Goal: Task Accomplishment & Management: Use online tool/utility

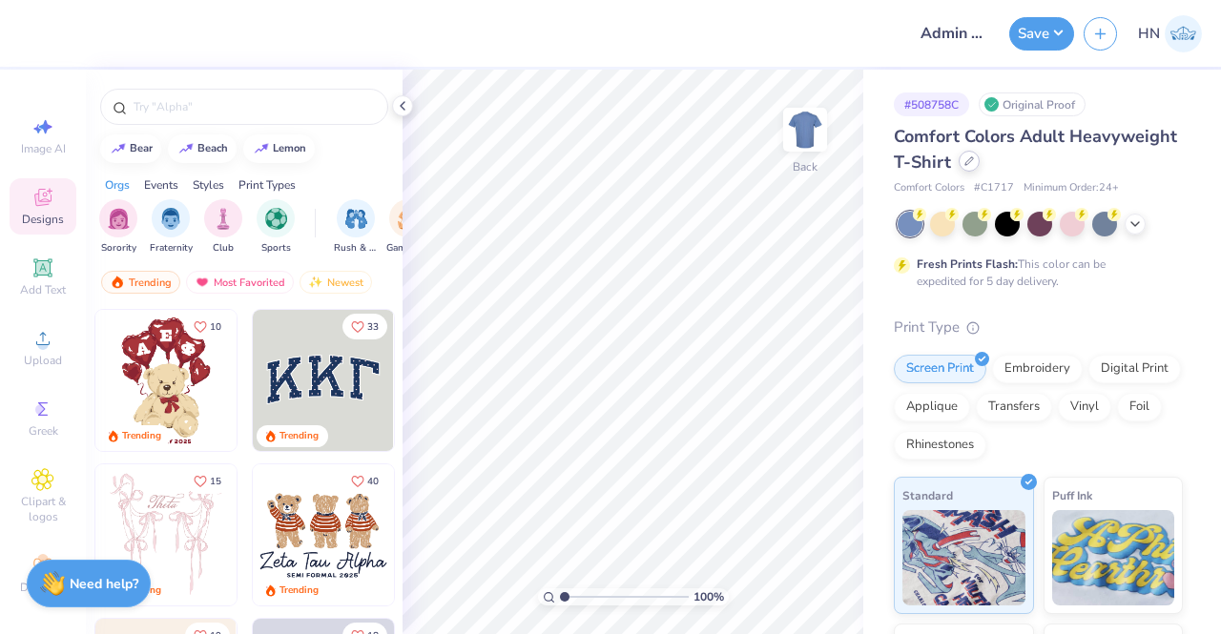
click at [980, 163] on div at bounding box center [969, 161] width 21 height 21
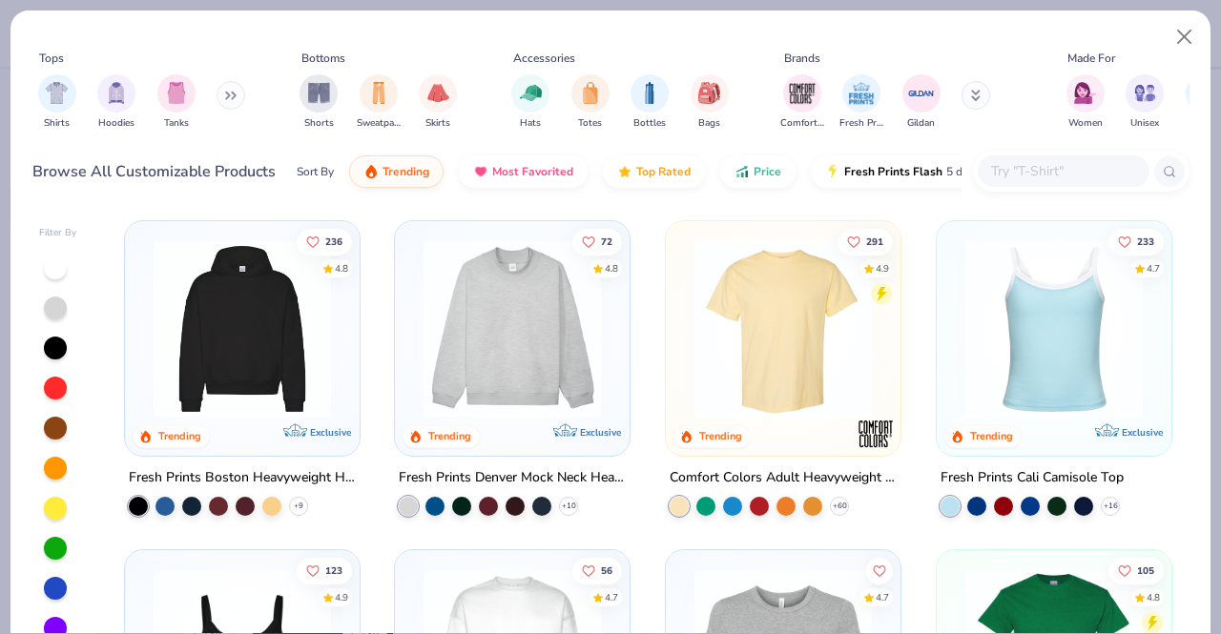
click at [1068, 163] on input "text" at bounding box center [1062, 171] width 147 height 22
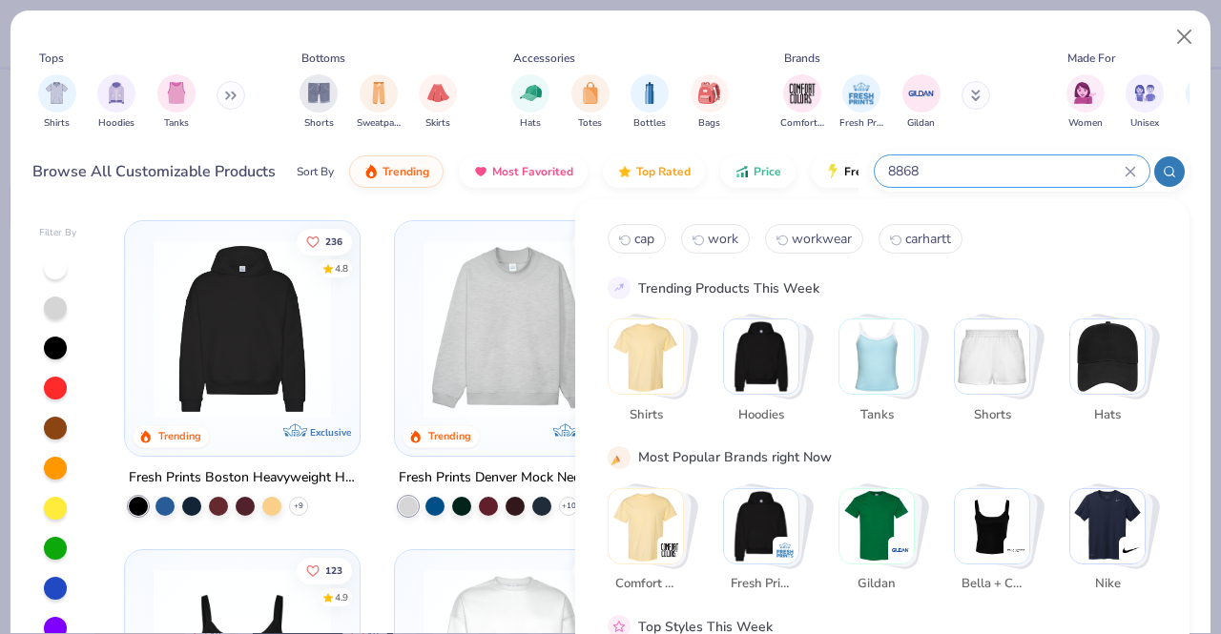
type input "8868"
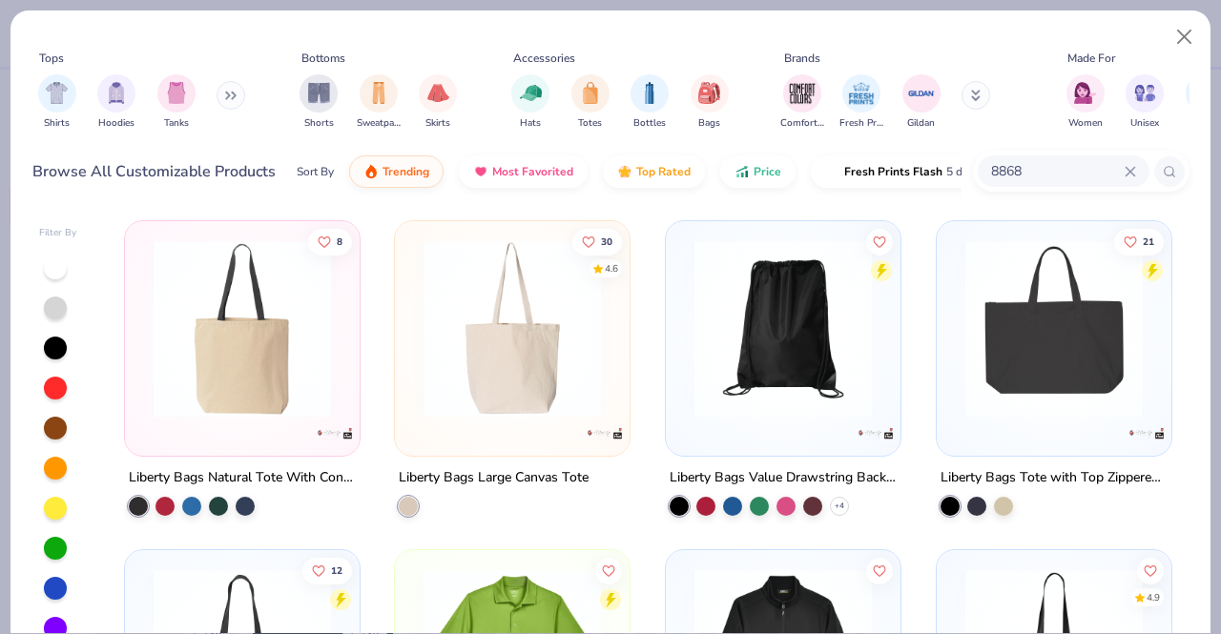
click at [221, 390] on img at bounding box center [242, 328] width 197 height 177
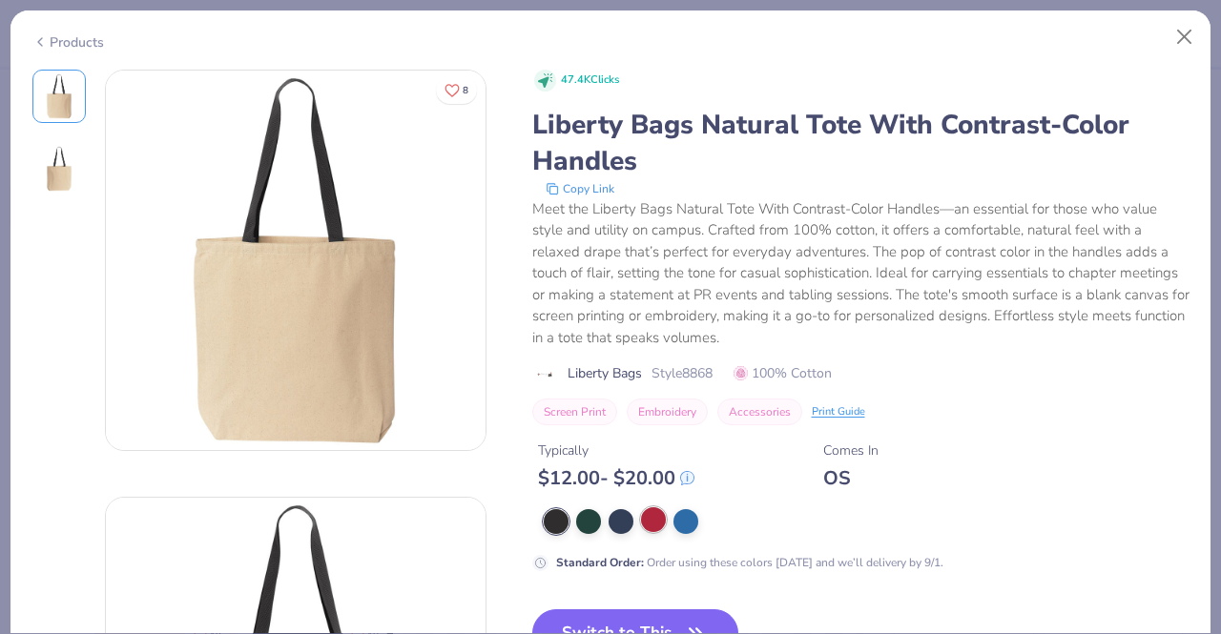
click at [657, 516] on div at bounding box center [653, 520] width 25 height 25
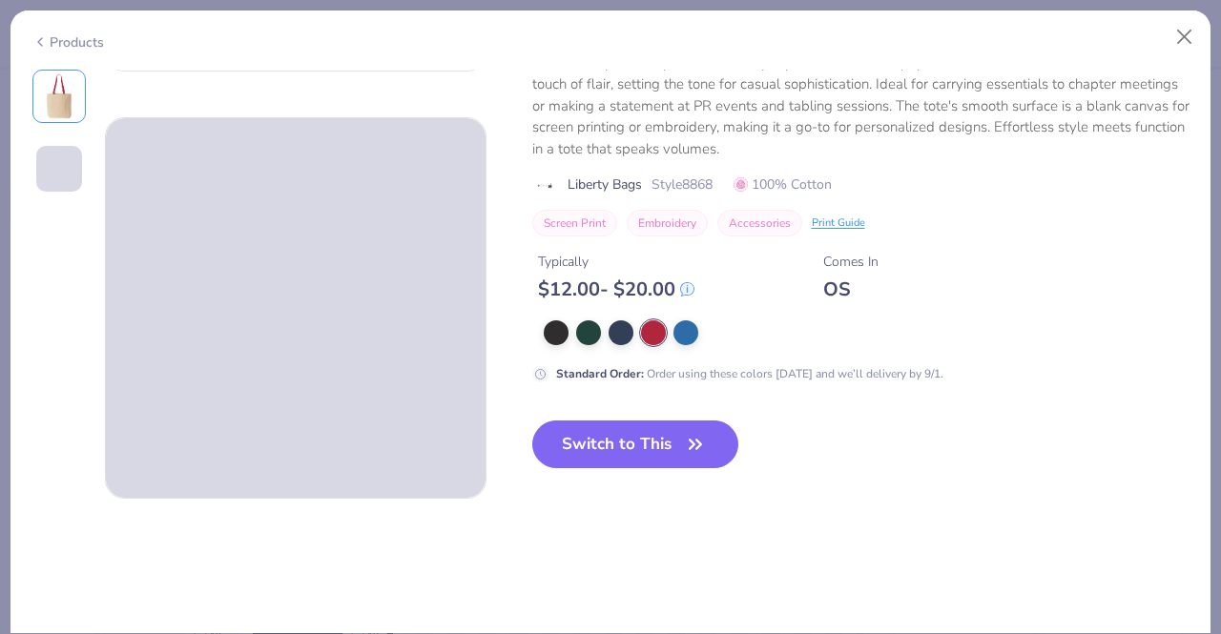
scroll to position [382, 0]
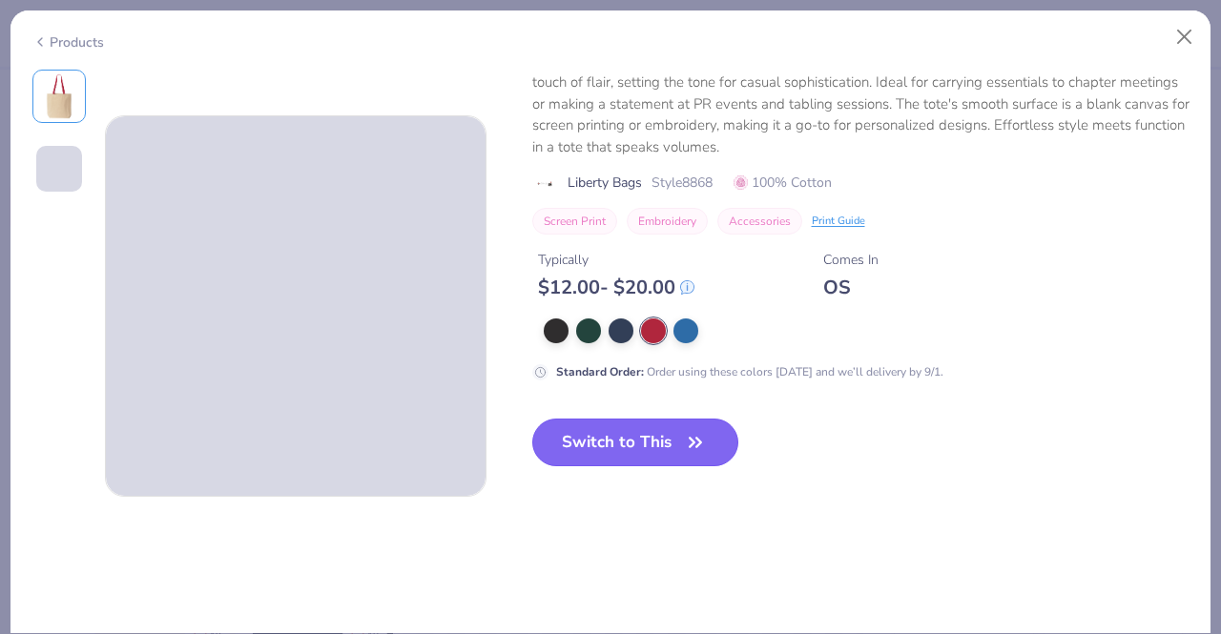
click at [627, 458] on button "Switch to This" at bounding box center [635, 443] width 207 height 48
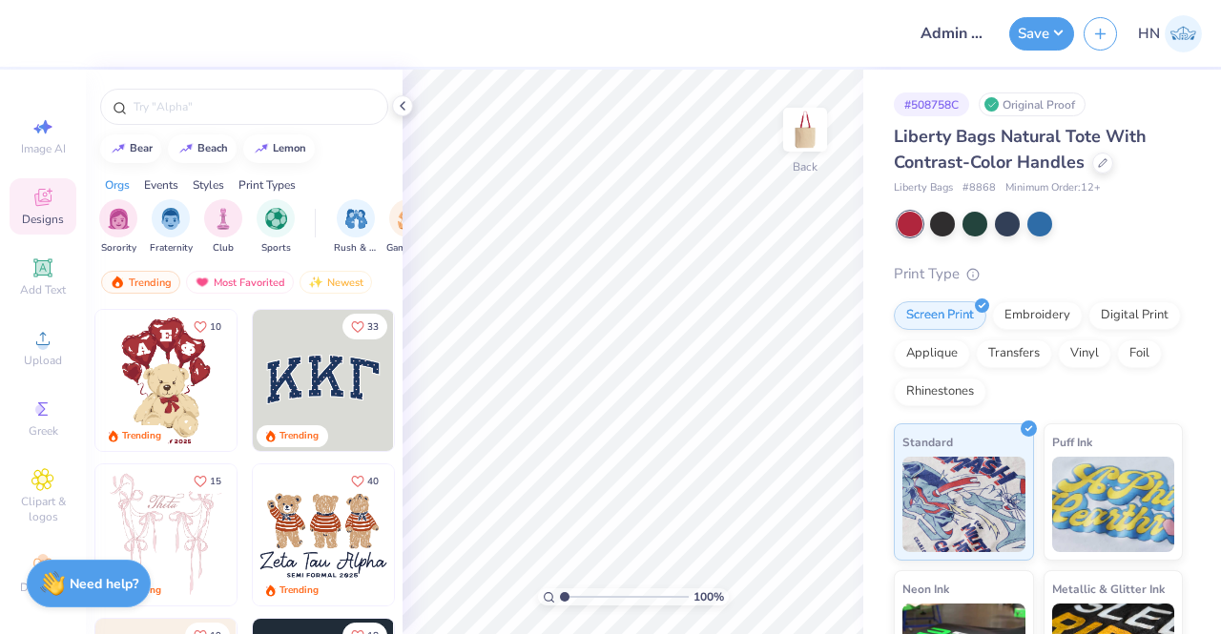
drag, startPoint x: 401, startPoint y: 106, endPoint x: 321, endPoint y: 149, distance: 90.9
click at [401, 105] on polyline at bounding box center [403, 106] width 4 height 8
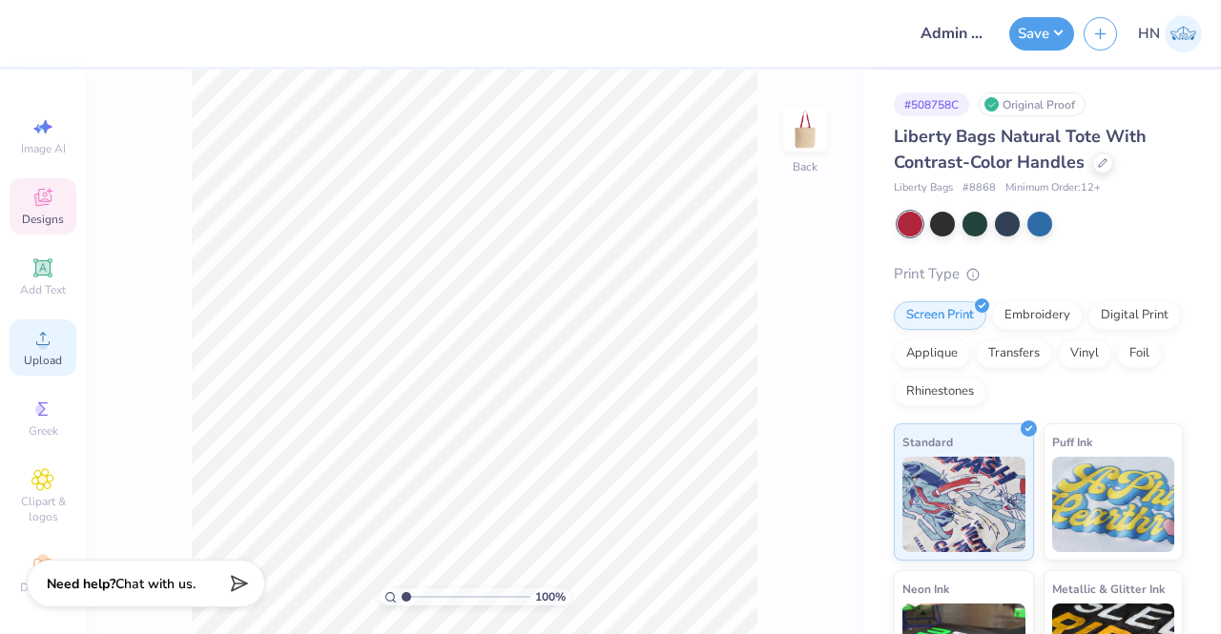
click at [31, 329] on icon at bounding box center [42, 338] width 23 height 23
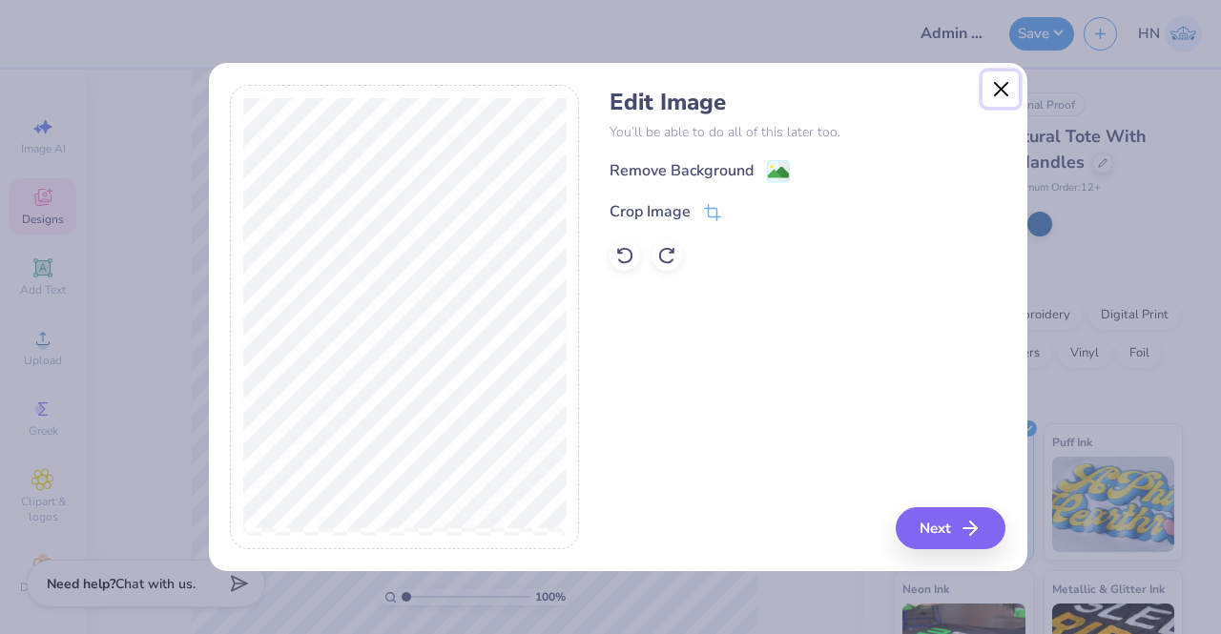
click at [998, 89] on button "Close" at bounding box center [1001, 90] width 36 height 36
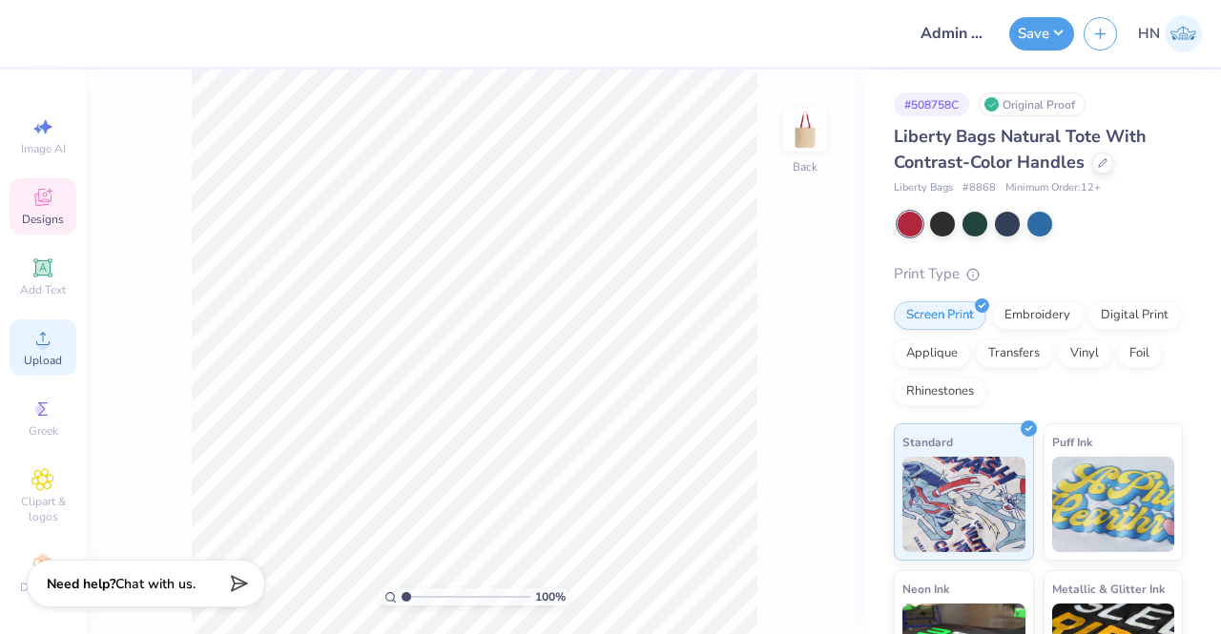
click at [43, 357] on span "Upload" at bounding box center [43, 360] width 38 height 15
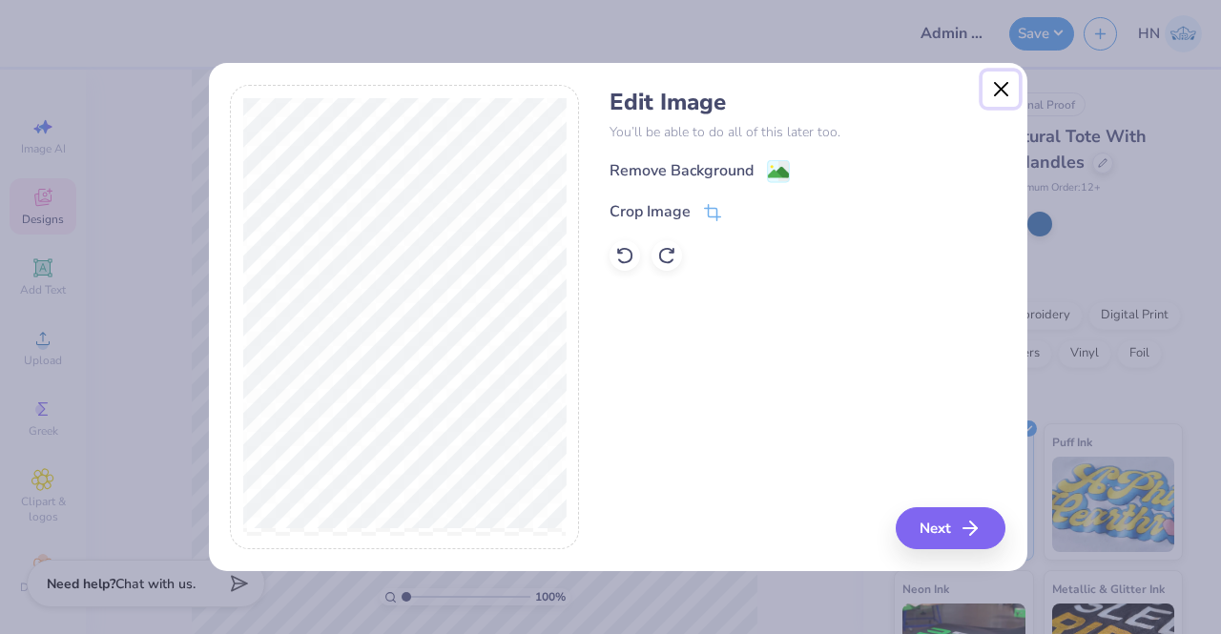
click at [983, 87] on button "Close" at bounding box center [1001, 90] width 36 height 36
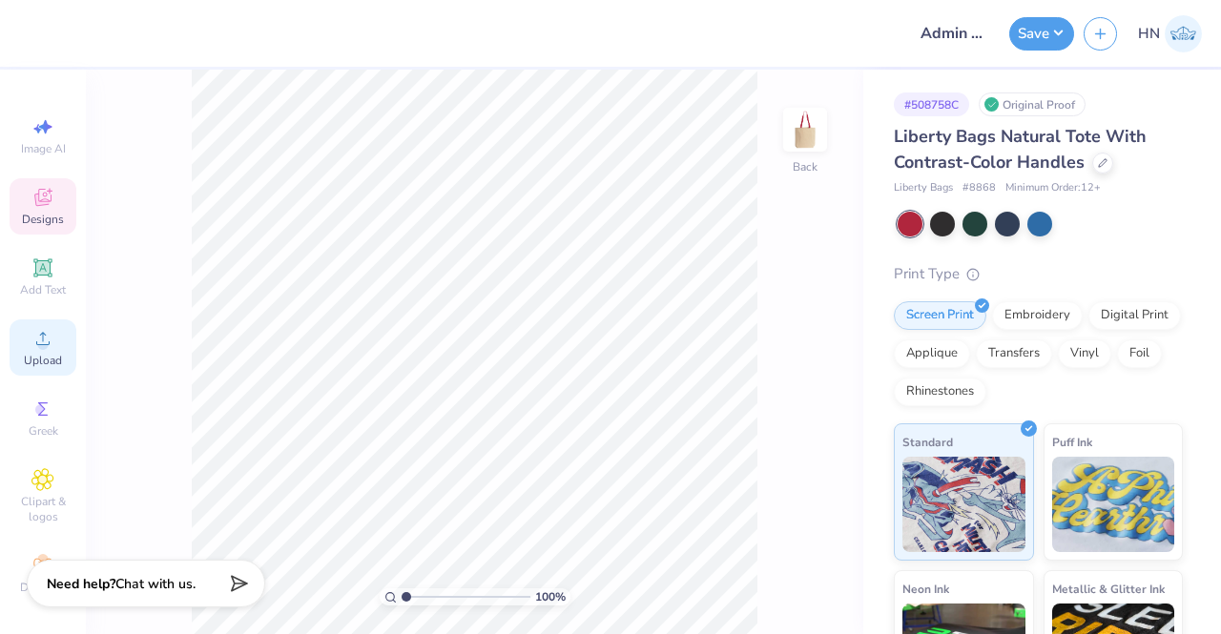
click at [39, 350] on div "Upload" at bounding box center [43, 348] width 67 height 56
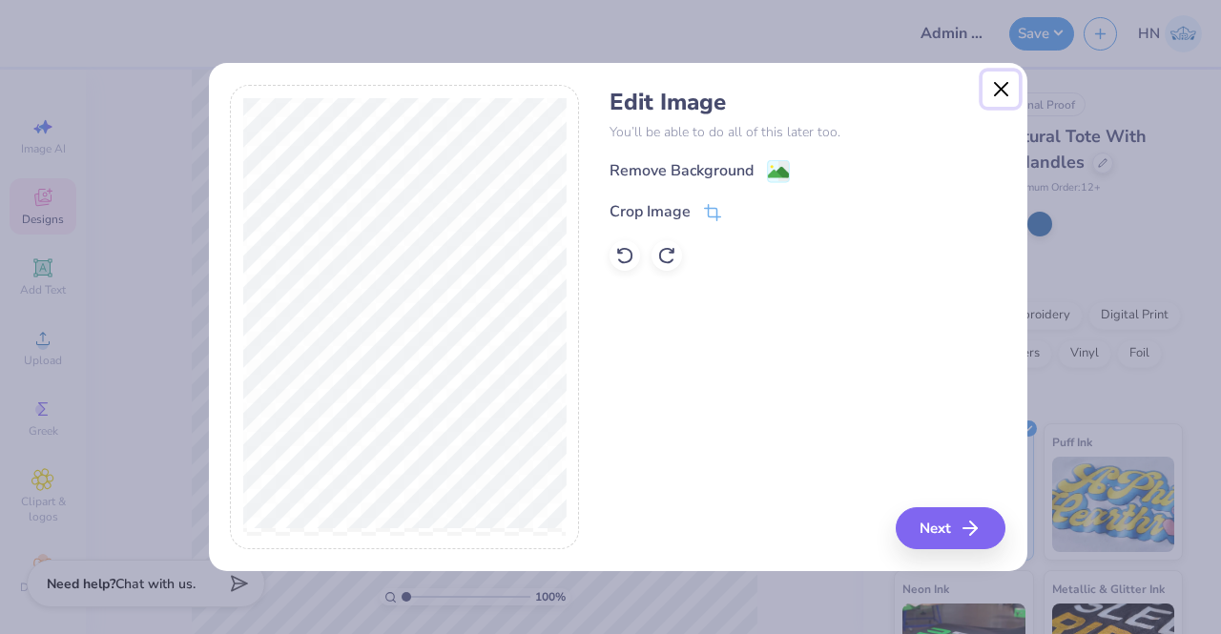
click at [1000, 99] on button "Close" at bounding box center [1001, 90] width 36 height 36
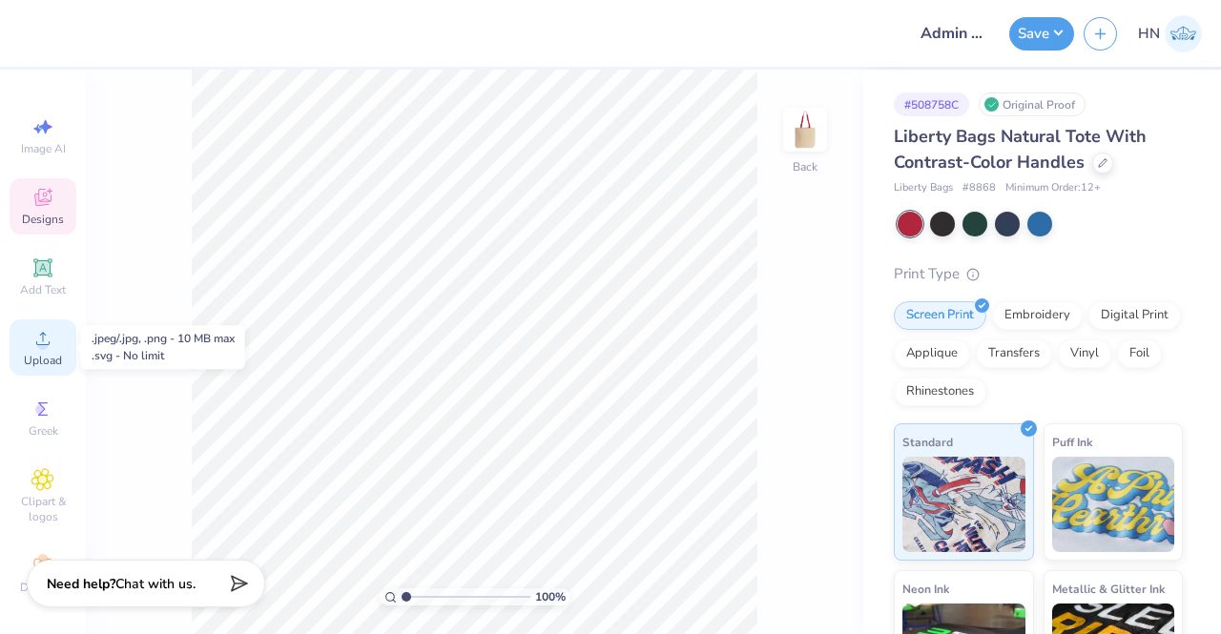
click at [30, 355] on span "Upload" at bounding box center [43, 360] width 38 height 15
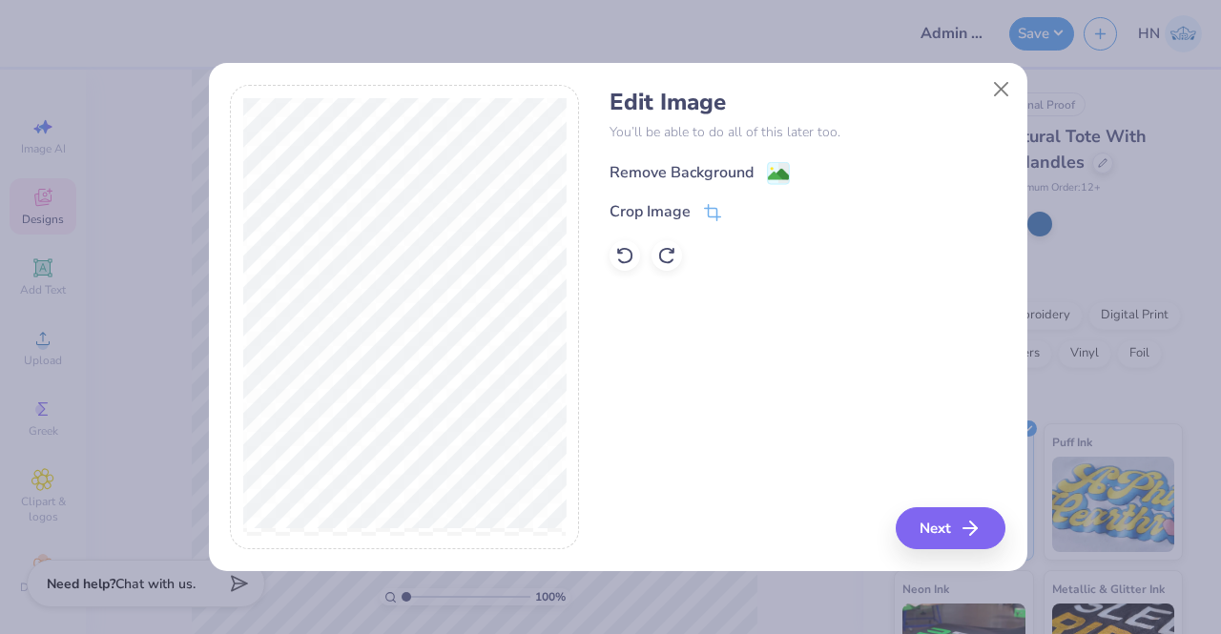
click at [779, 173] on image at bounding box center [778, 174] width 21 height 21
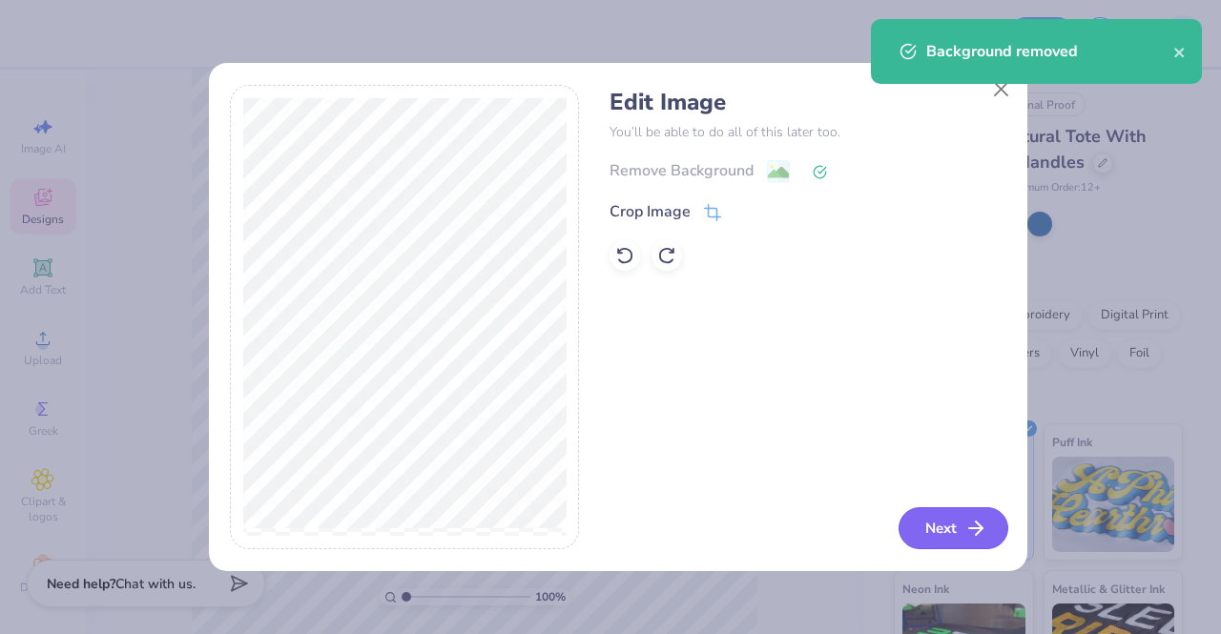
click at [948, 514] on button "Next" at bounding box center [954, 529] width 110 height 42
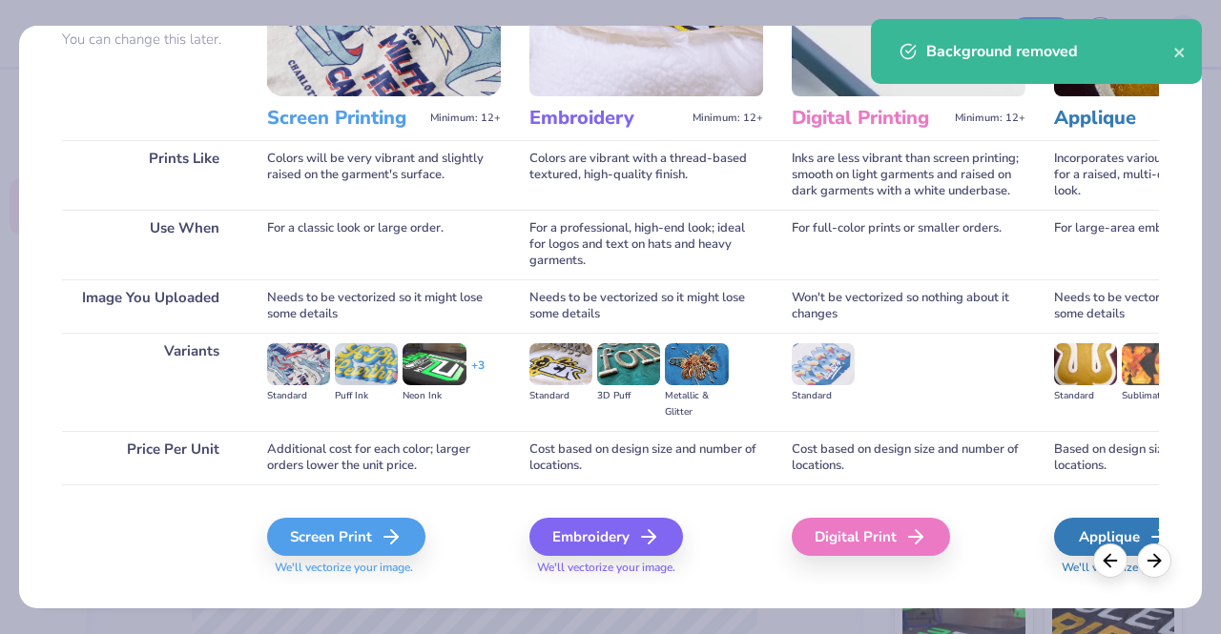
scroll to position [220, 0]
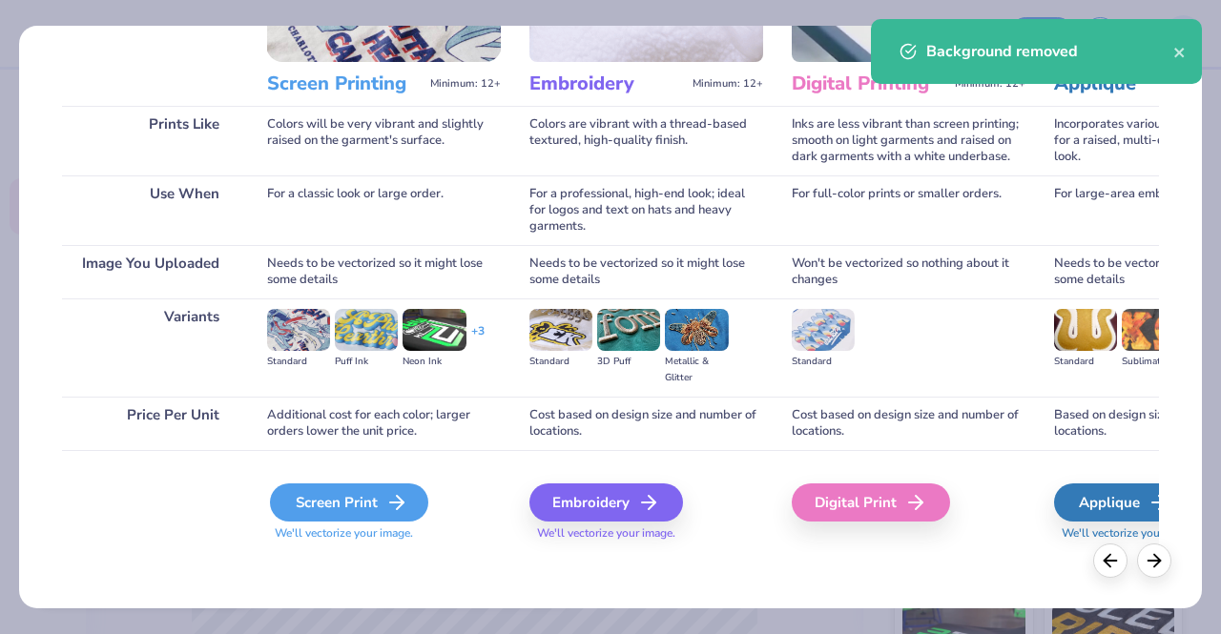
click at [390, 503] on line at bounding box center [396, 503] width 13 height 0
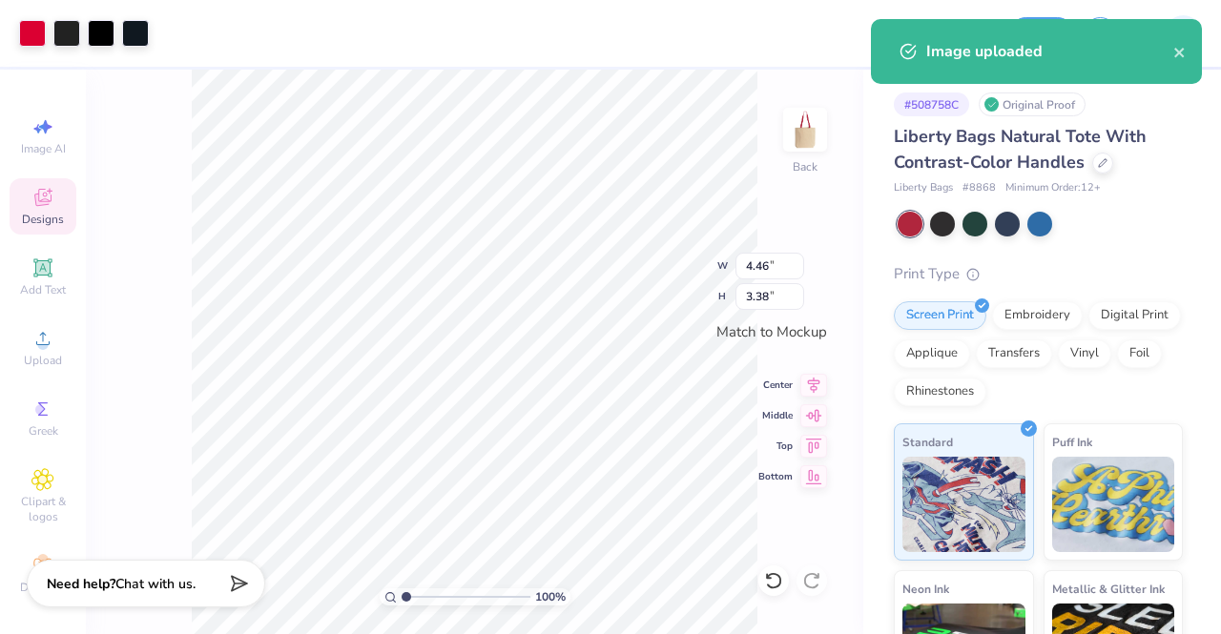
type input "5.04"
type input "3.83"
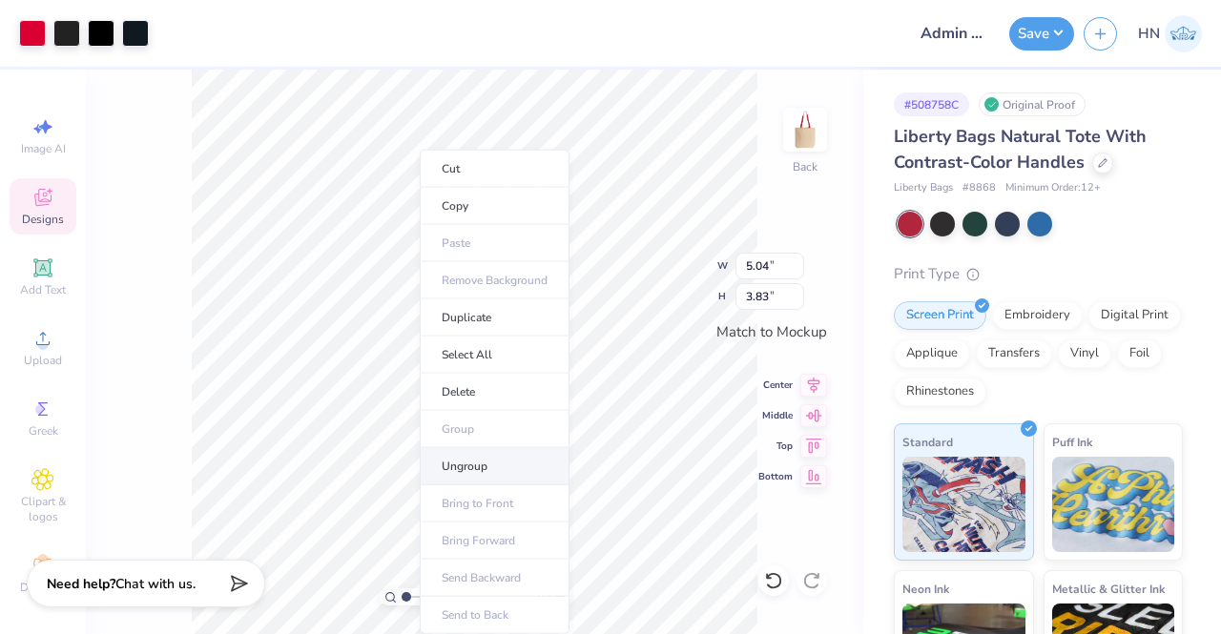
click at [489, 472] on li "Ungroup" at bounding box center [495, 466] width 150 height 37
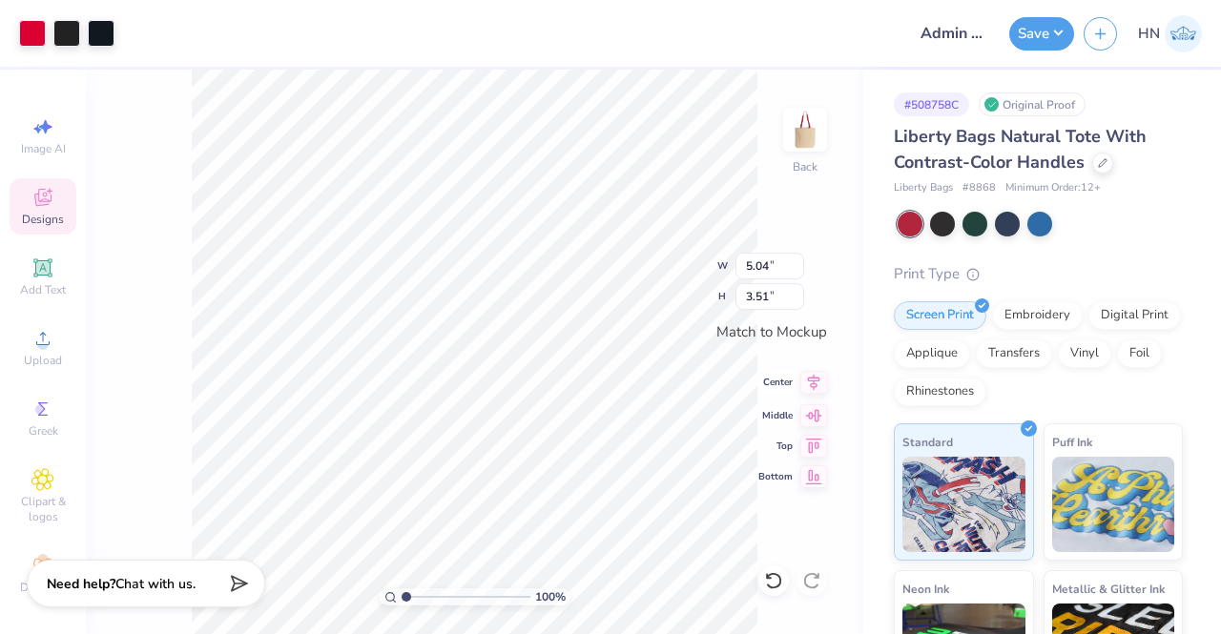
click at [813, 380] on icon at bounding box center [814, 383] width 12 height 16
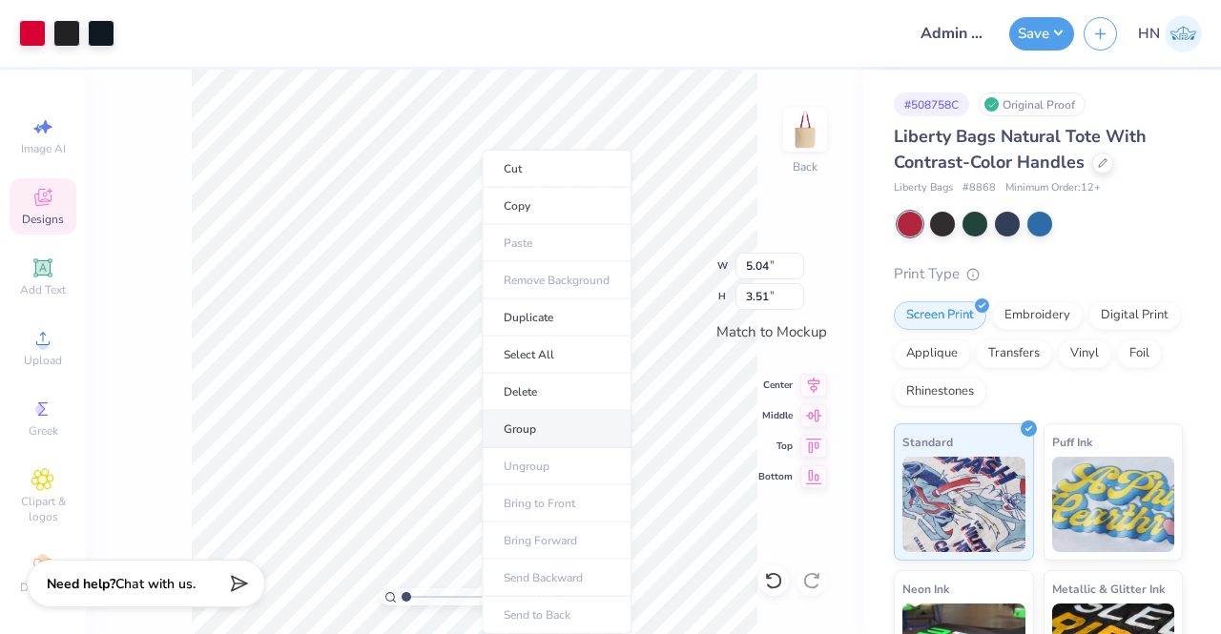
click at [536, 423] on li "Group" at bounding box center [557, 429] width 150 height 37
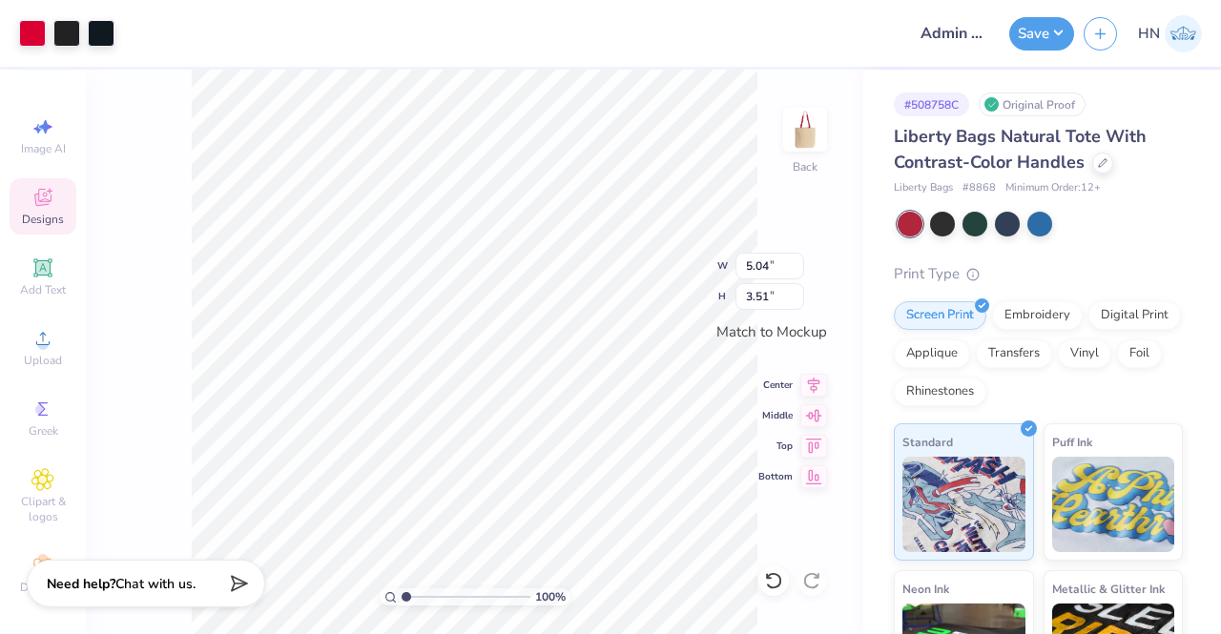
type input "5.78"
type input "4.02"
click at [805, 381] on icon at bounding box center [814, 382] width 27 height 23
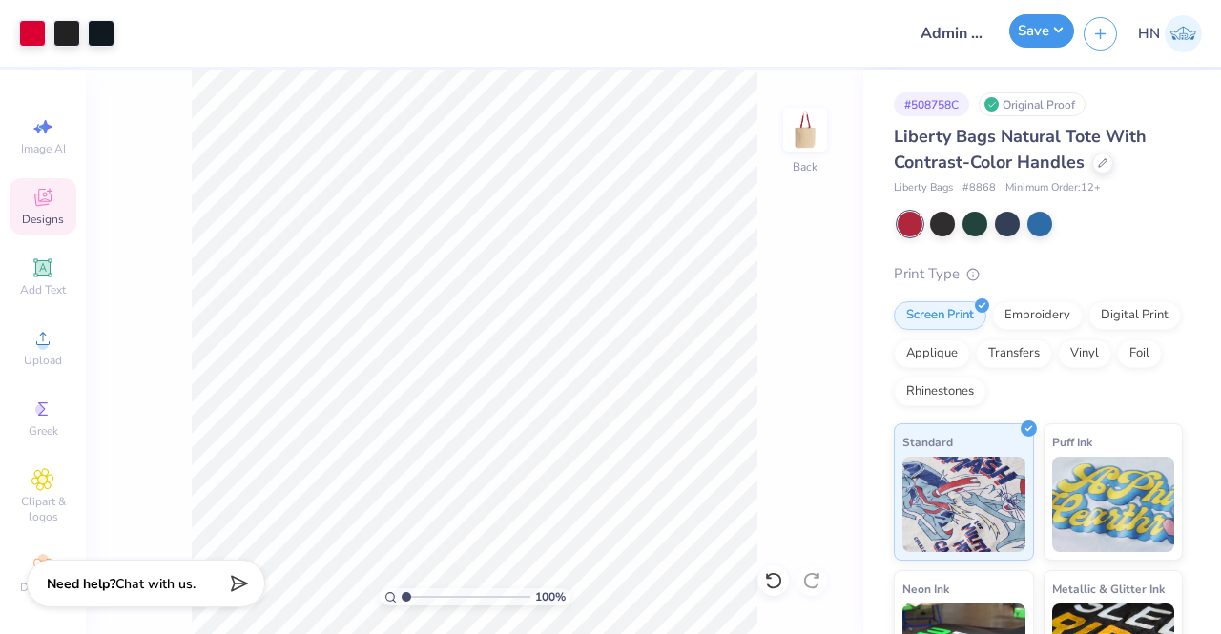
click at [1027, 35] on button "Save" at bounding box center [1041, 30] width 65 height 33
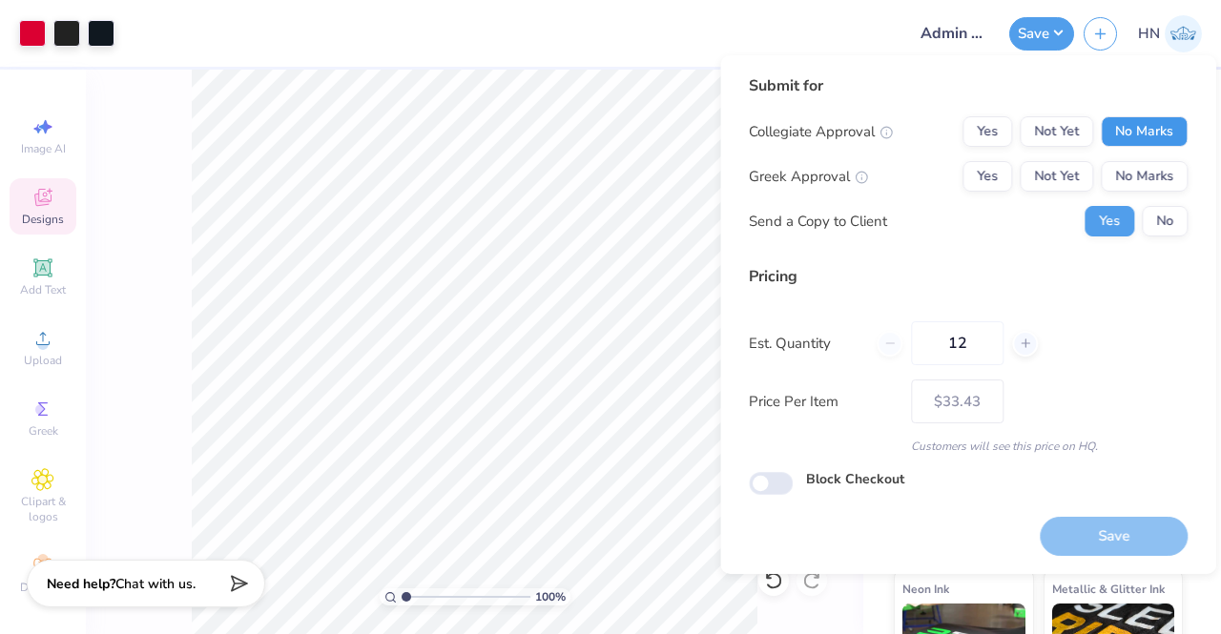
click at [1145, 125] on button "No Marks" at bounding box center [1144, 131] width 87 height 31
click at [1143, 169] on button "No Marks" at bounding box center [1144, 176] width 87 height 31
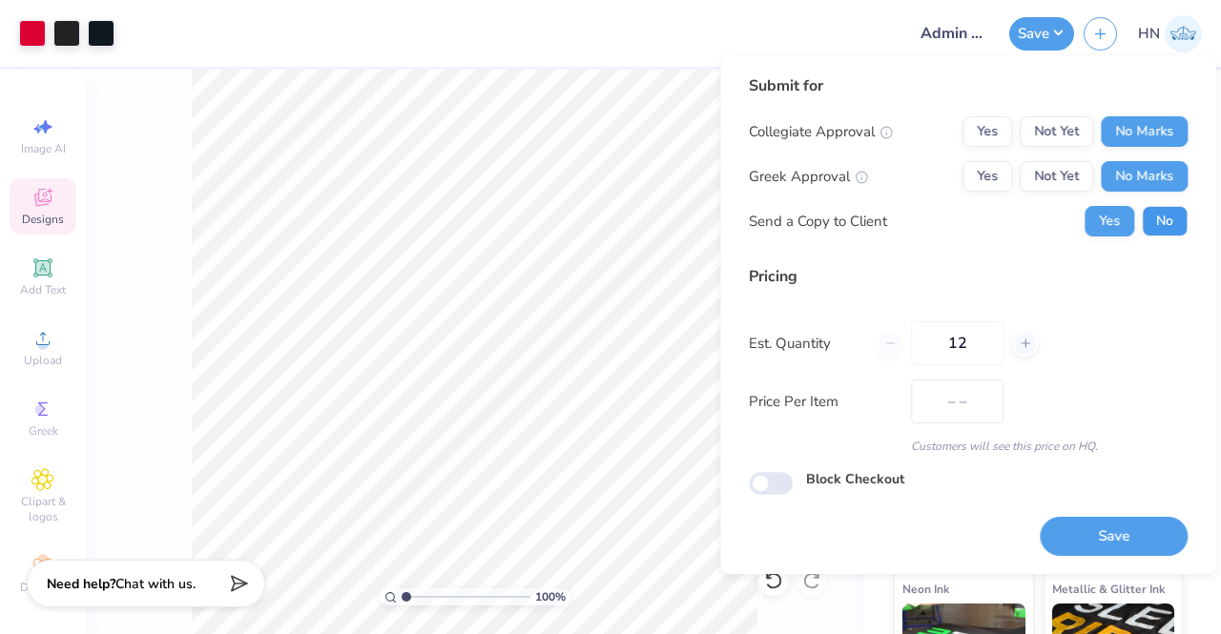
click at [1160, 207] on button "No" at bounding box center [1165, 221] width 46 height 31
click at [1126, 543] on button "Save" at bounding box center [1114, 536] width 148 height 39
type input "$33.43"
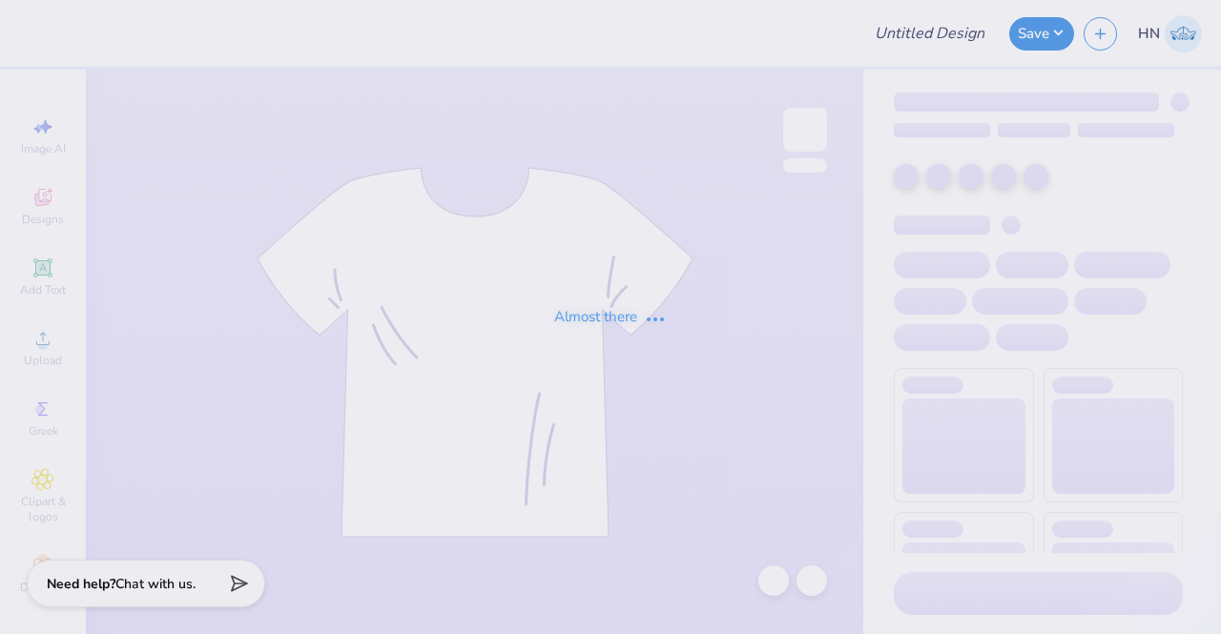
type input "Admin Mocks!"
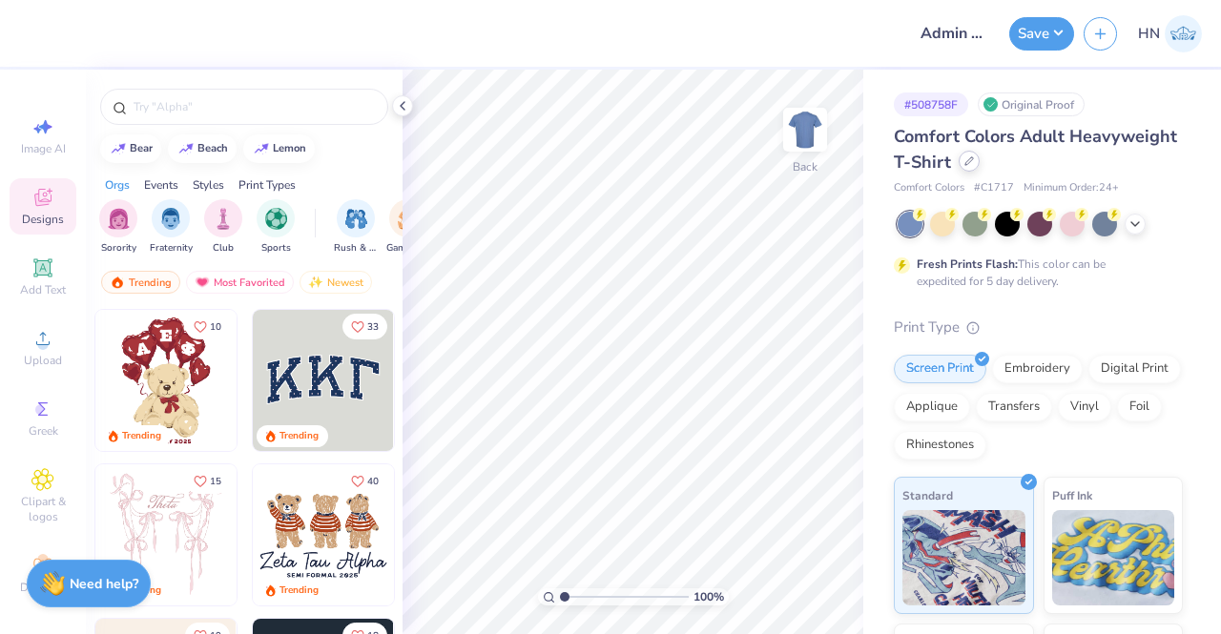
click at [980, 156] on div at bounding box center [969, 161] width 21 height 21
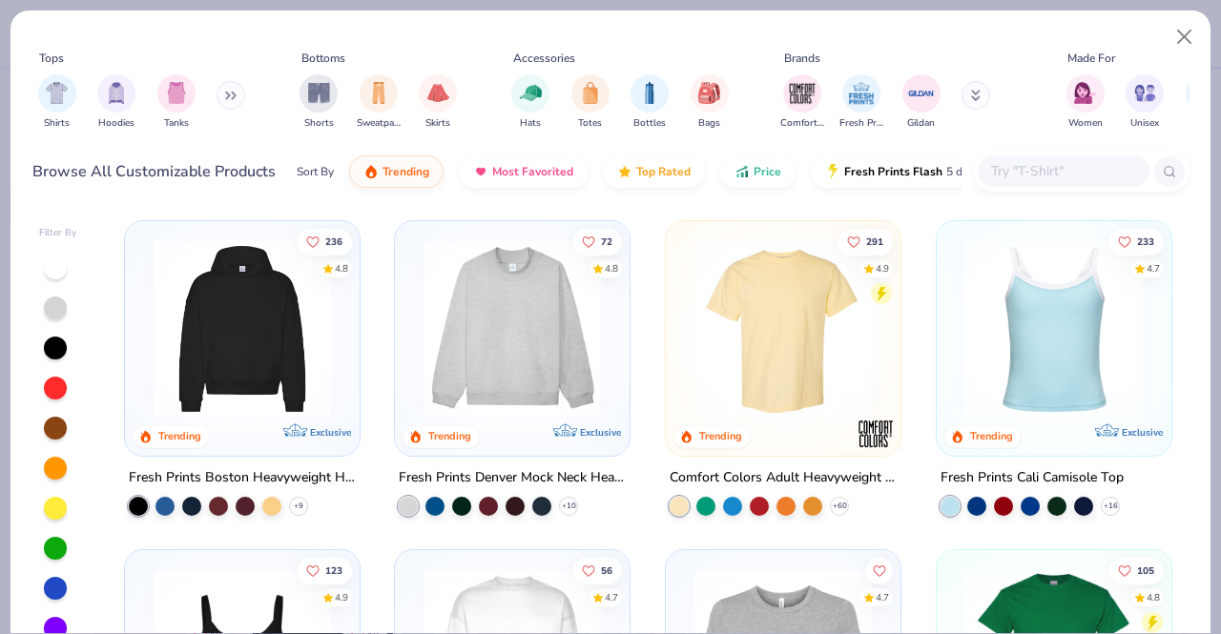
click at [1065, 174] on input "text" at bounding box center [1062, 171] width 147 height 22
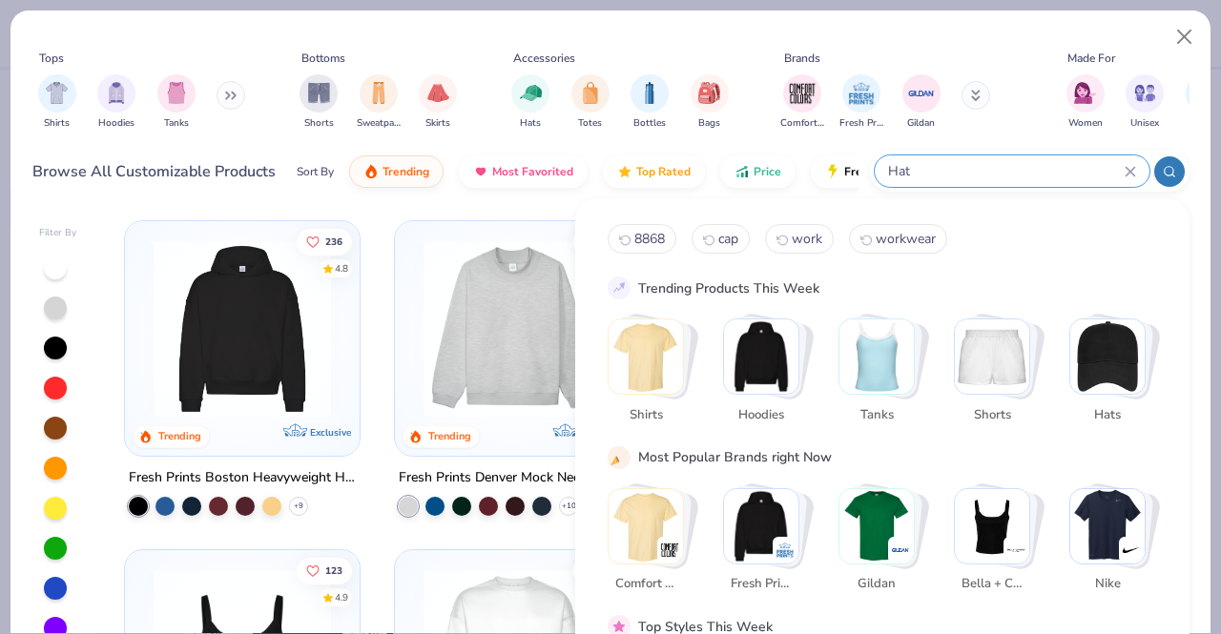
type input "Hat"
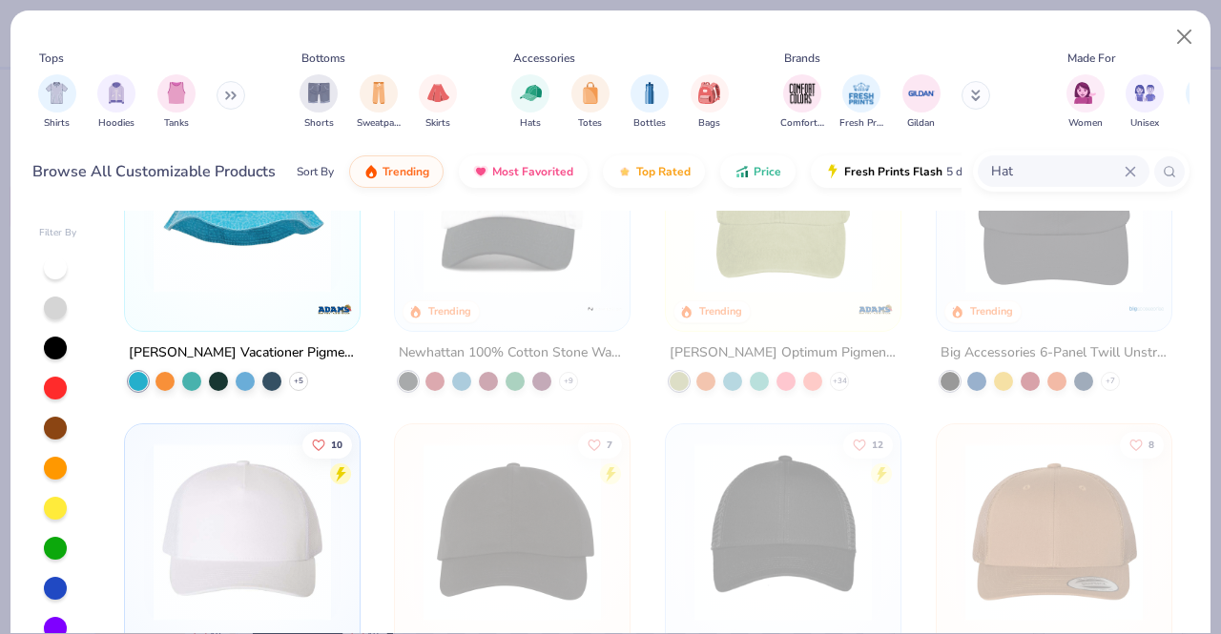
scroll to position [2481, 0]
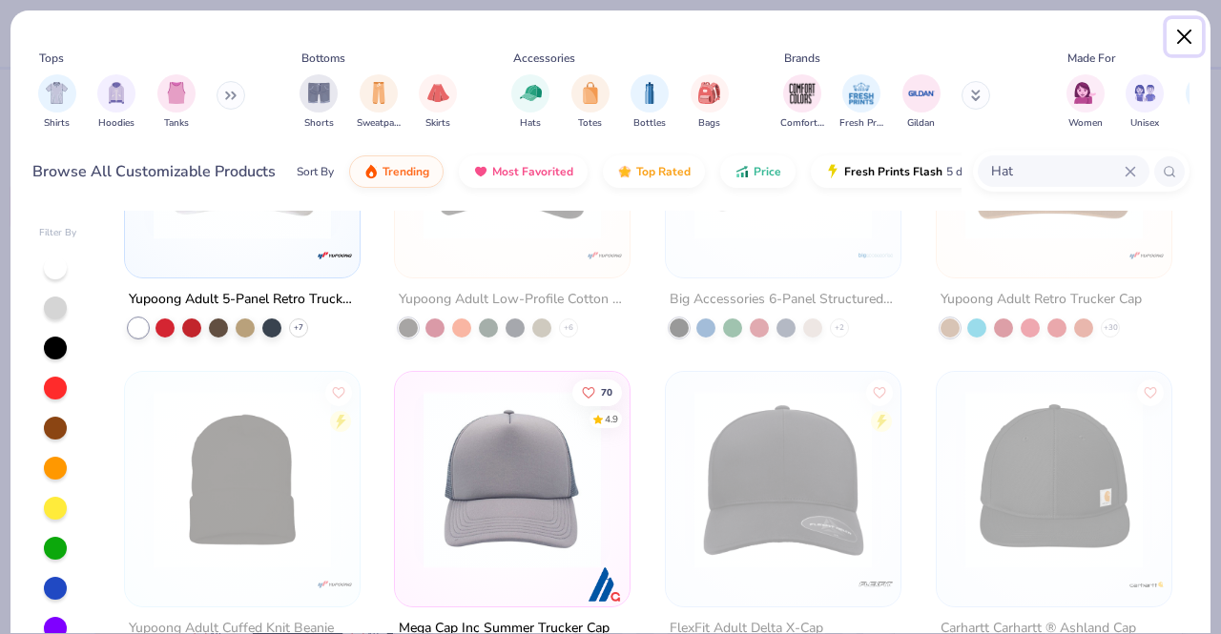
click at [1184, 39] on button "Close" at bounding box center [1185, 37] width 36 height 36
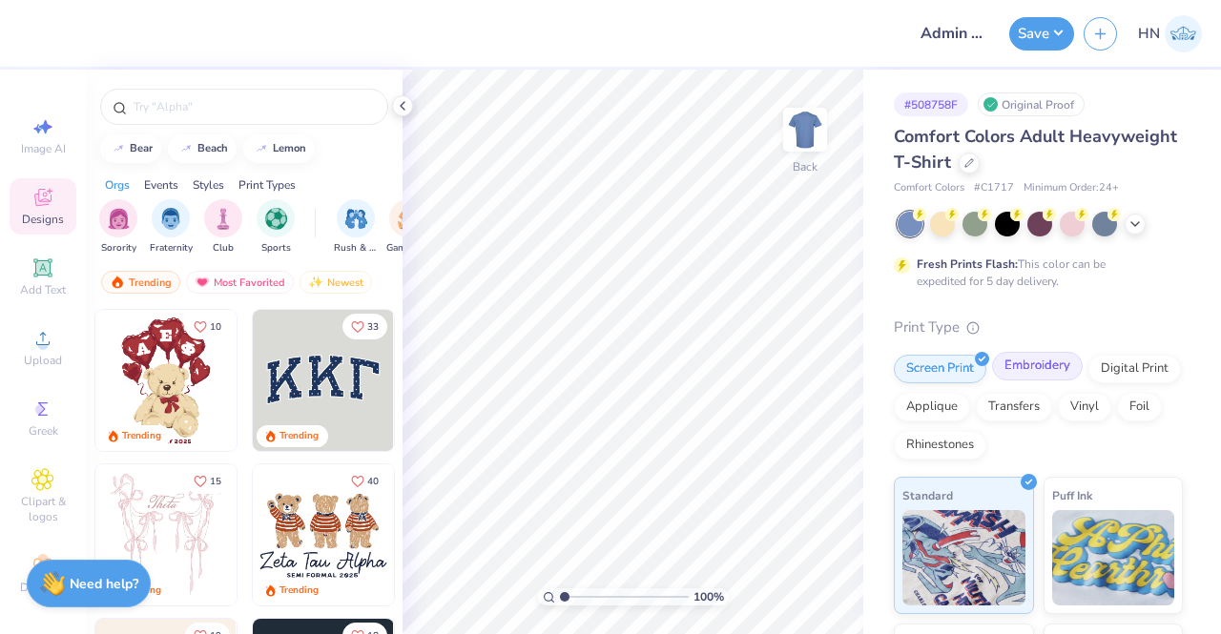
click at [1032, 360] on div "Embroidery" at bounding box center [1037, 366] width 91 height 29
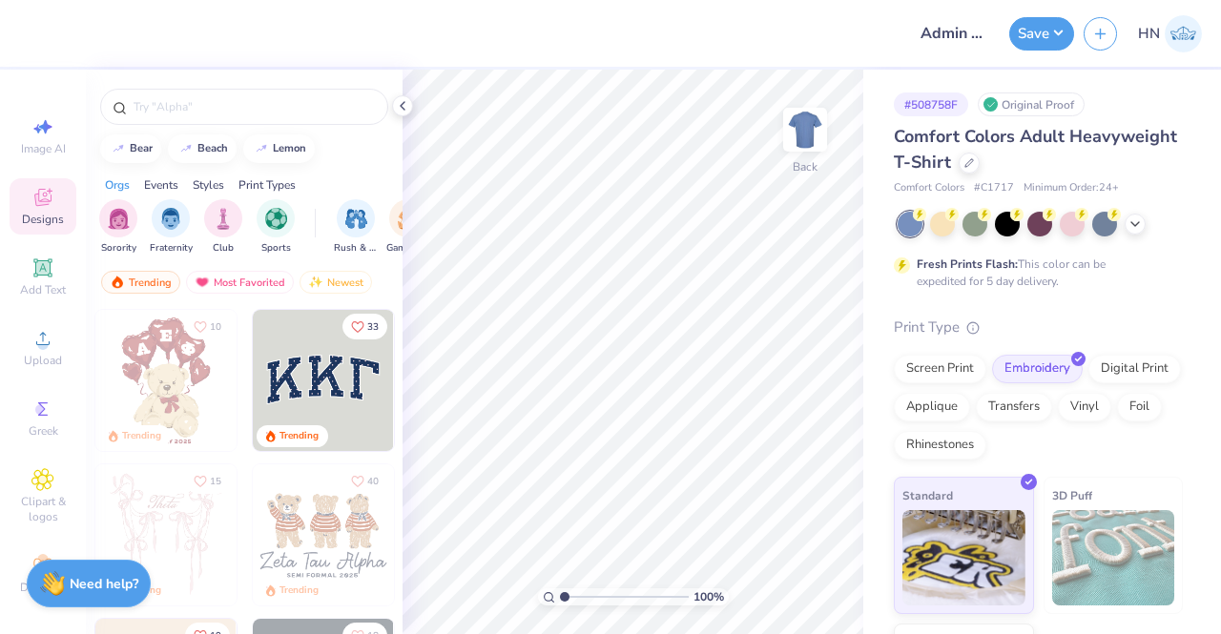
click at [1067, 166] on div "Comfort Colors Adult Heavyweight T-Shirt" at bounding box center [1038, 150] width 289 height 52
click at [1085, 150] on div "Comfort Colors Adult Heavyweight T-Shirt" at bounding box center [1038, 150] width 289 height 52
click at [974, 159] on icon at bounding box center [970, 161] width 10 height 10
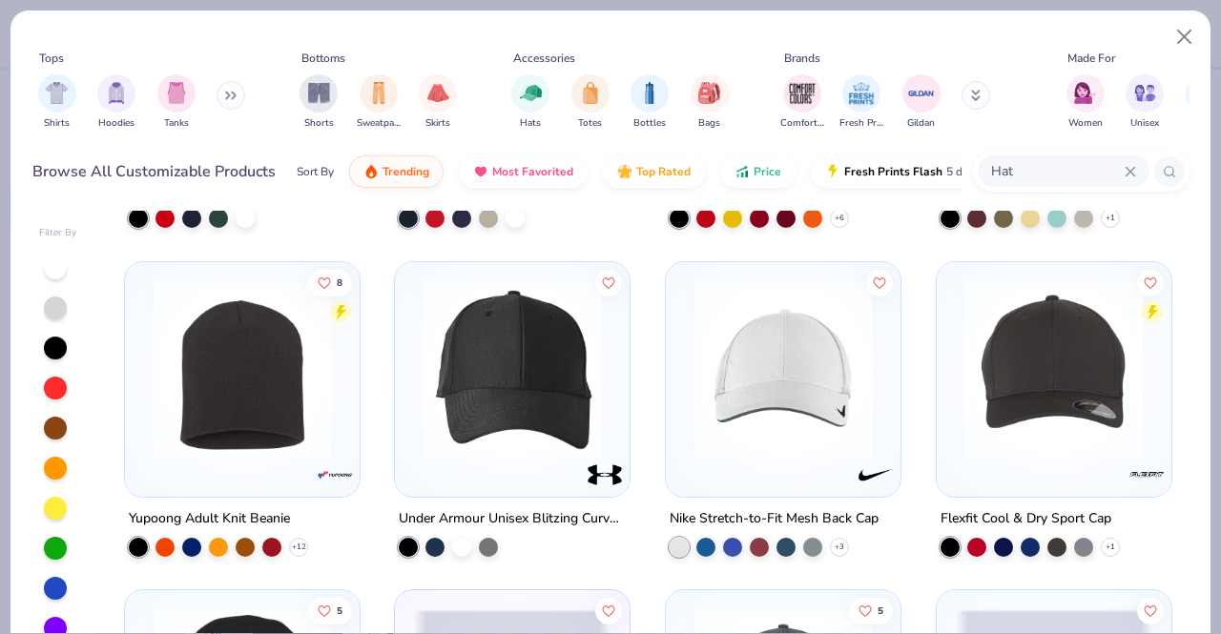
scroll to position [3244, 0]
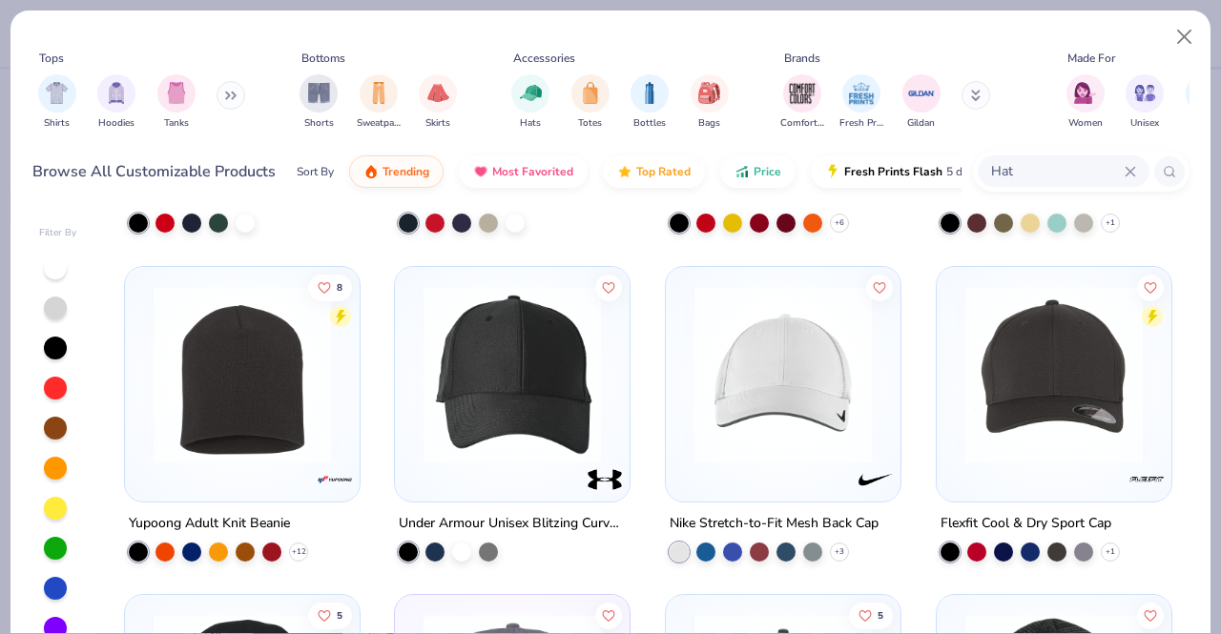
click at [704, 455] on img at bounding box center [783, 373] width 197 height 177
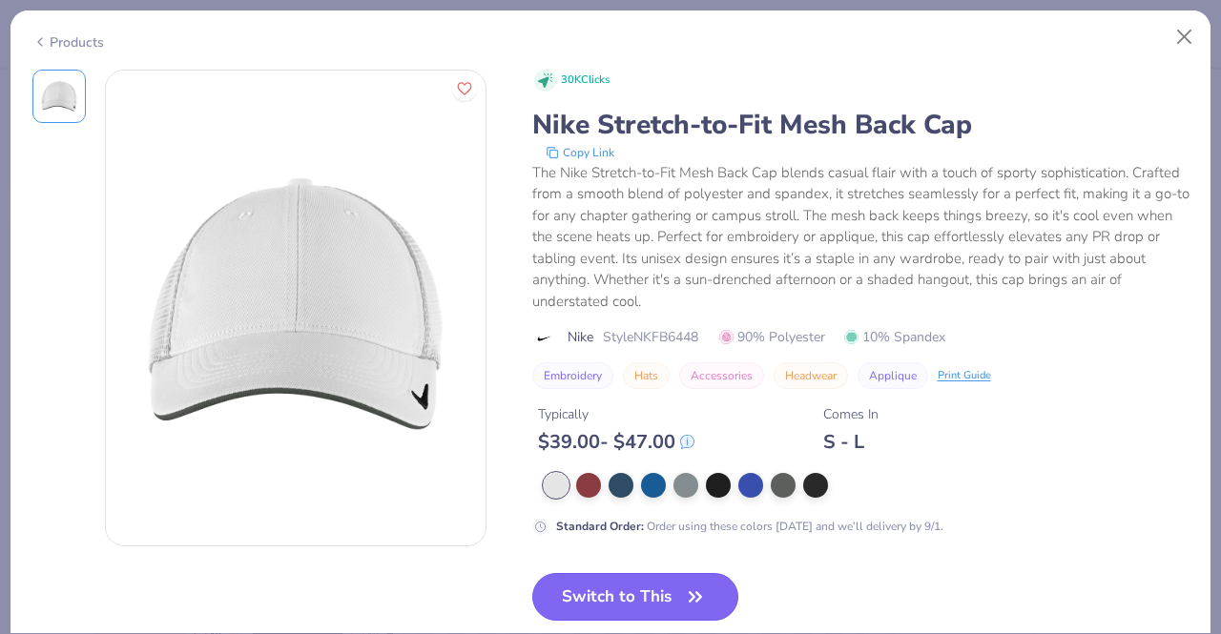
click at [624, 594] on button "Switch to This" at bounding box center [635, 597] width 207 height 48
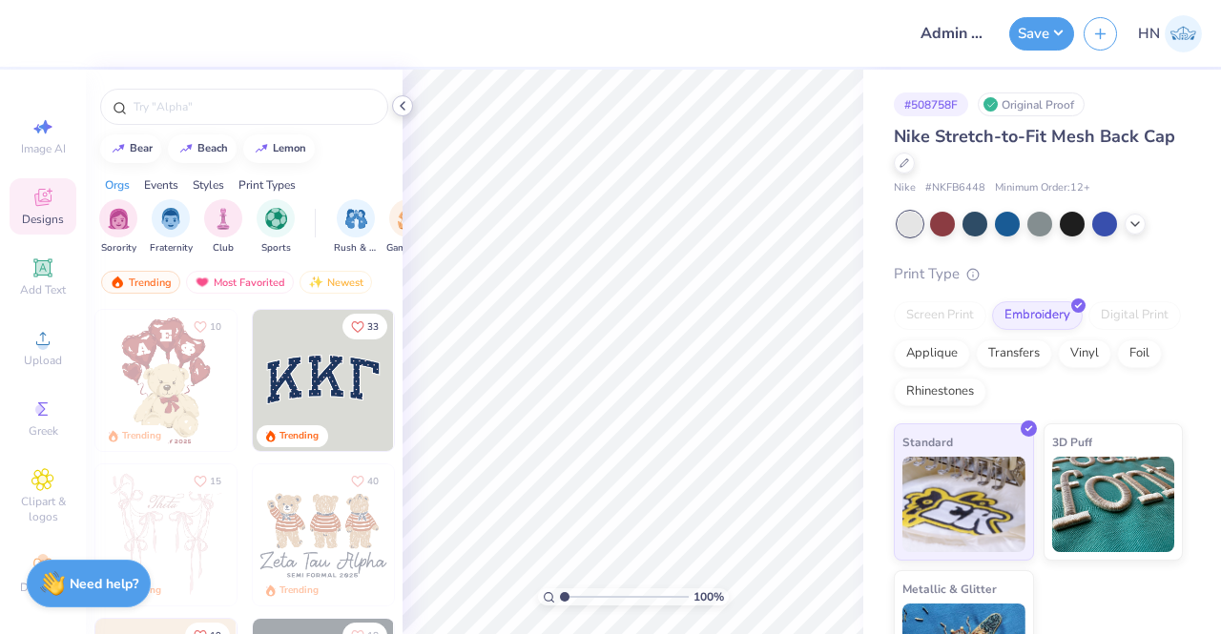
click at [397, 103] on icon at bounding box center [402, 105] width 15 height 15
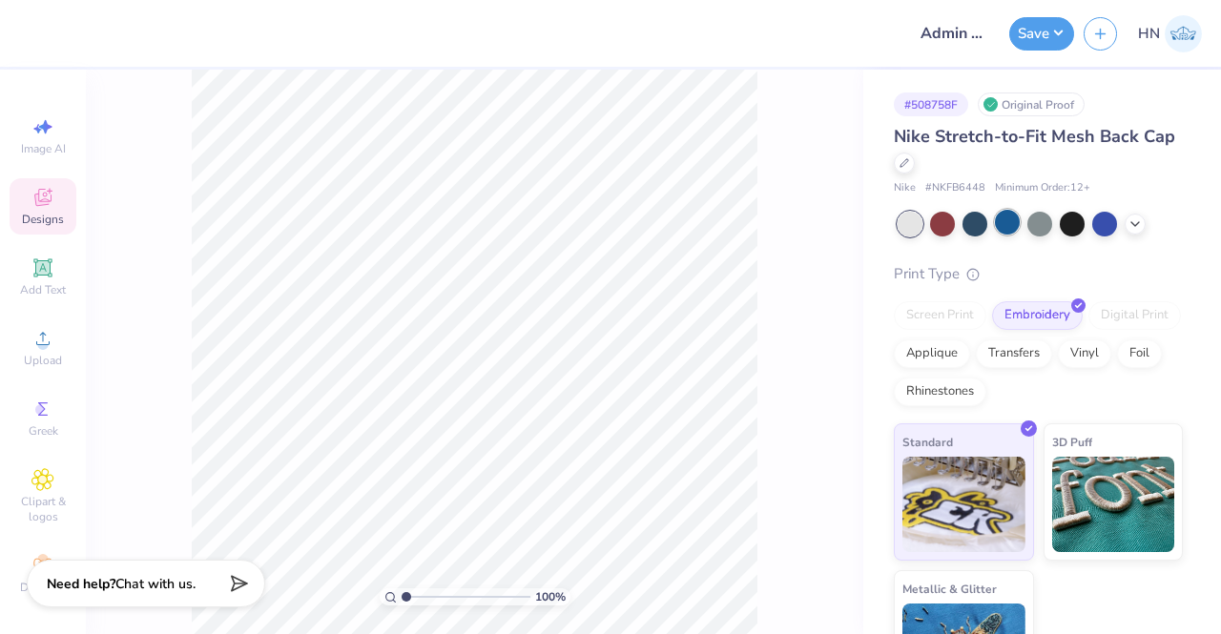
click at [1012, 222] on div at bounding box center [1007, 222] width 25 height 25
click at [31, 339] on icon at bounding box center [42, 338] width 23 height 23
click at [987, 217] on div at bounding box center [975, 222] width 25 height 25
click at [31, 343] on icon at bounding box center [42, 338] width 23 height 23
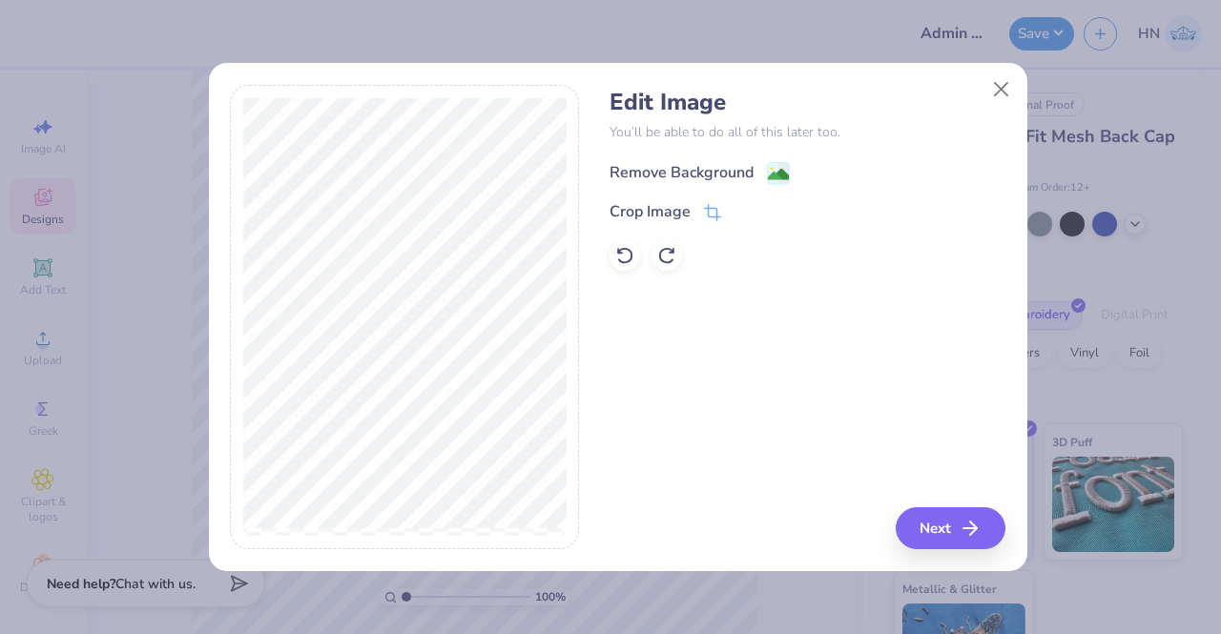
click at [762, 178] on div "Remove Background" at bounding box center [700, 173] width 180 height 24
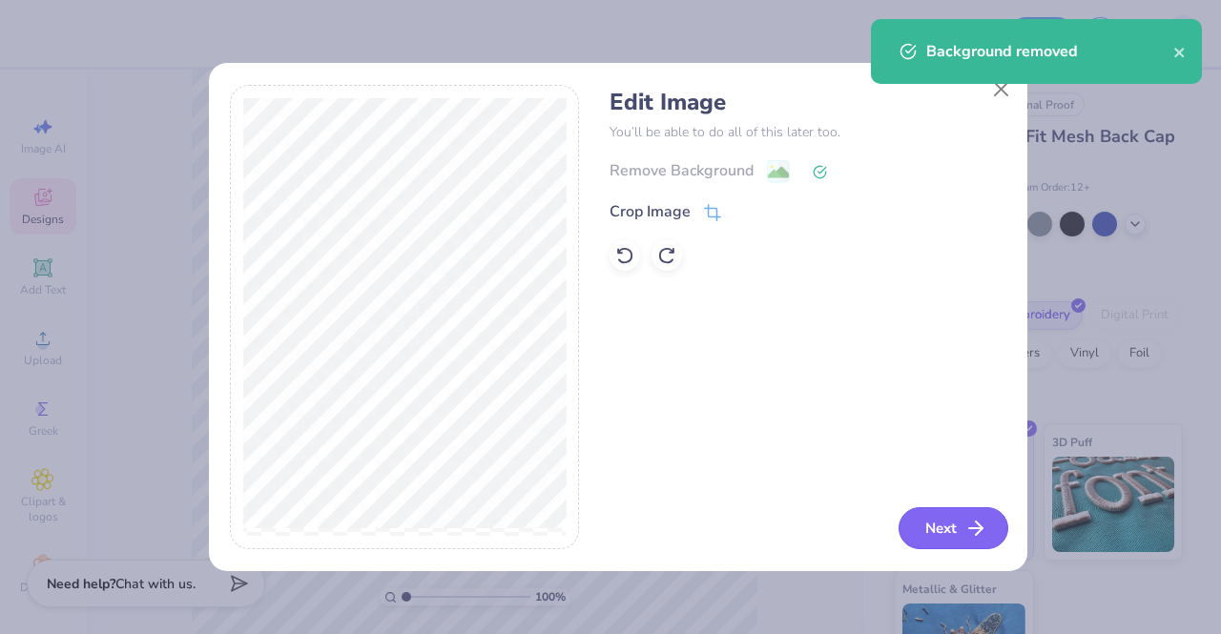
click at [972, 525] on icon "button" at bounding box center [976, 528] width 23 height 23
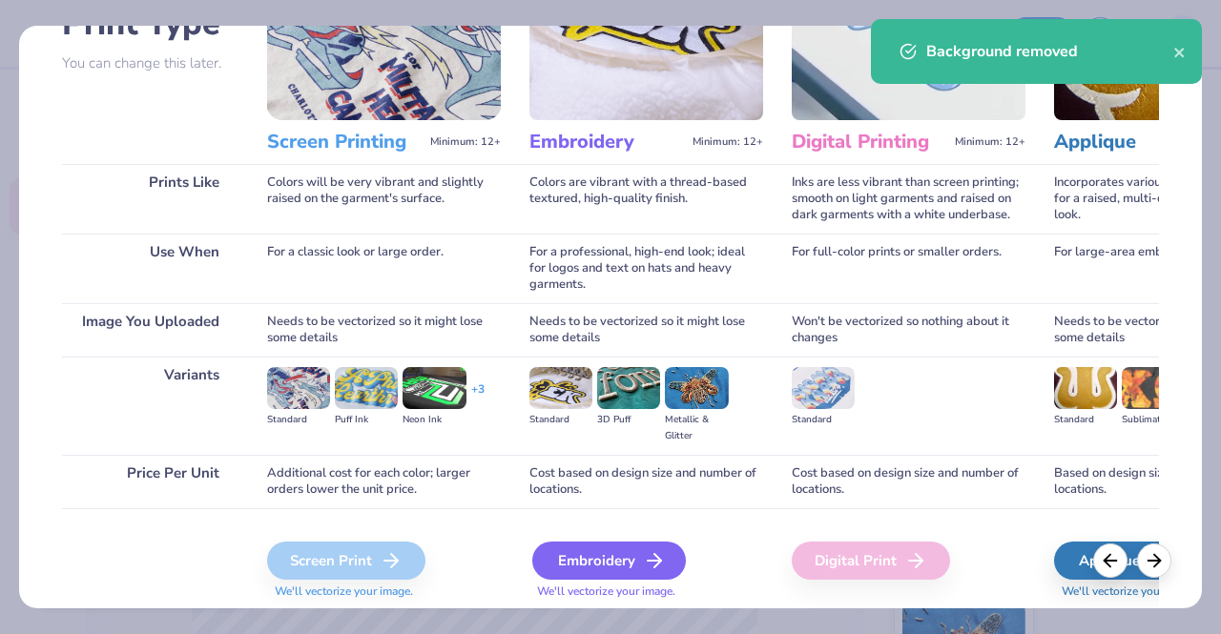
scroll to position [220, 0]
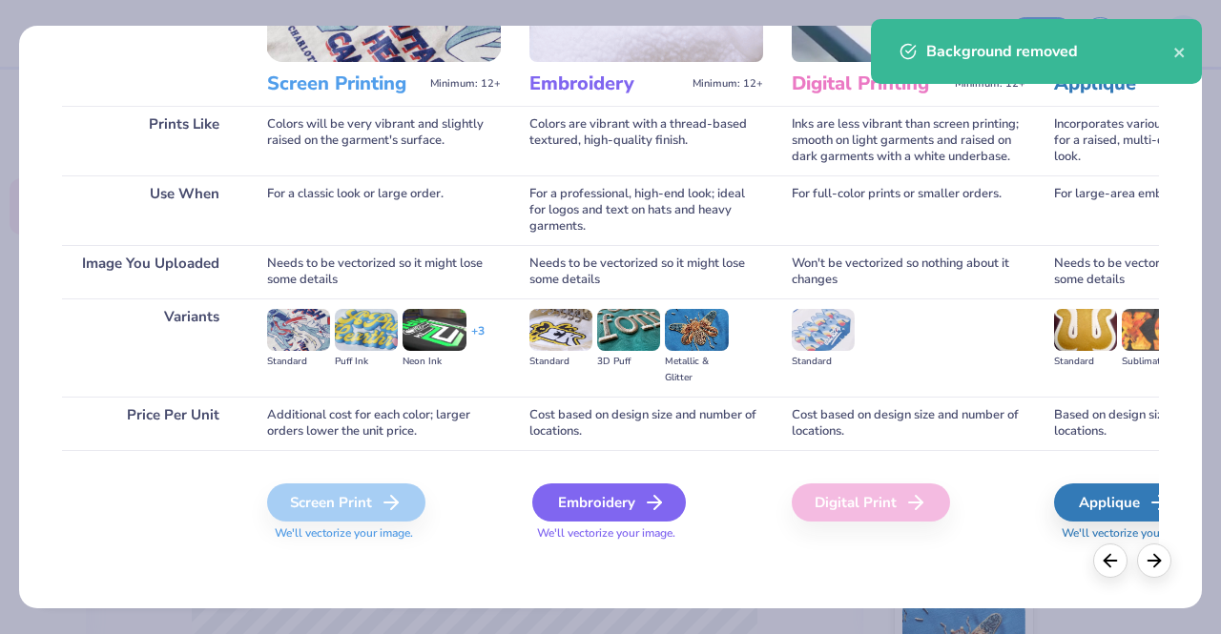
drag, startPoint x: 632, startPoint y: 486, endPoint x: 620, endPoint y: 496, distance: 15.5
click at [632, 486] on div "Embroidery" at bounding box center [609, 503] width 154 height 38
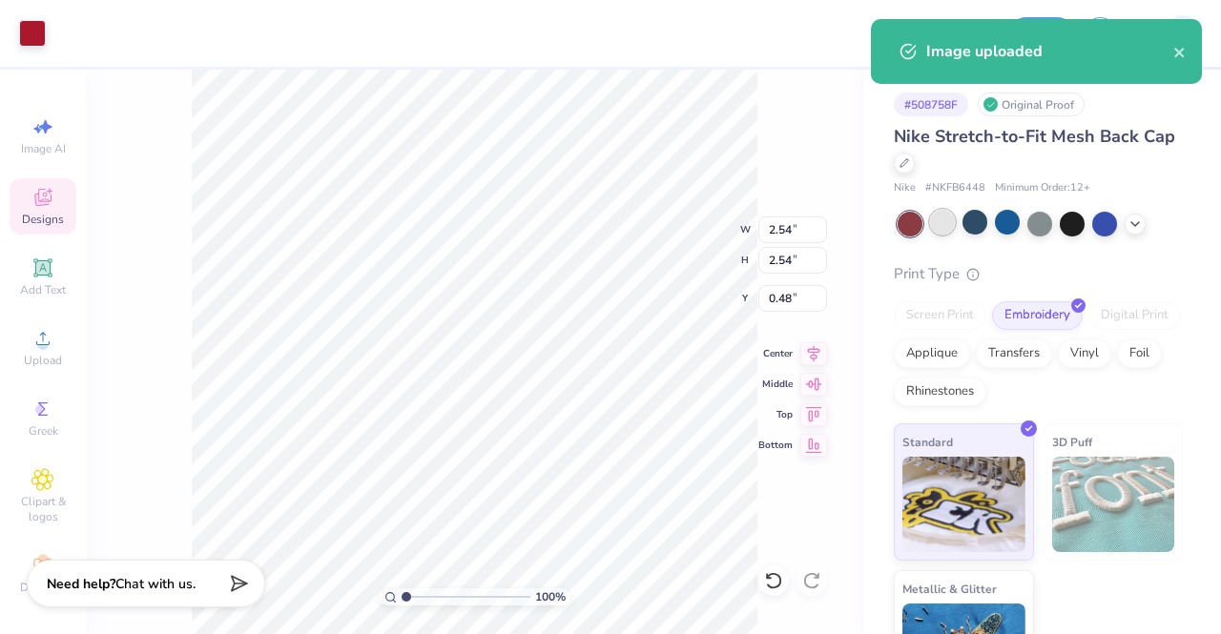
click at [946, 232] on div at bounding box center [942, 222] width 25 height 25
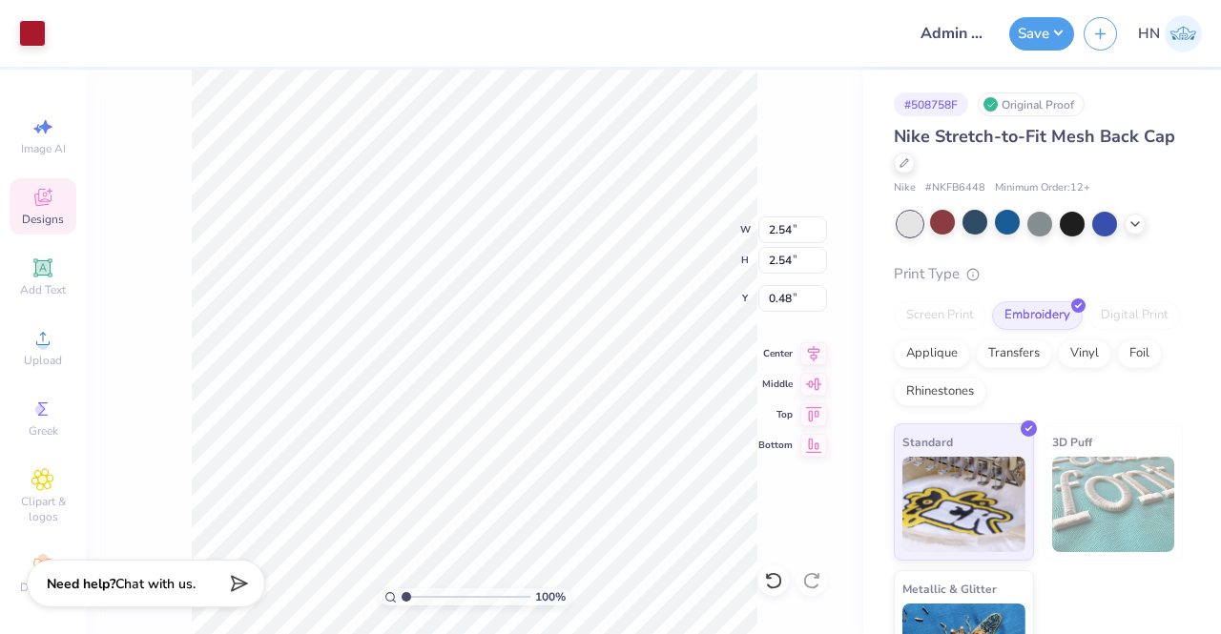
type input "2.27"
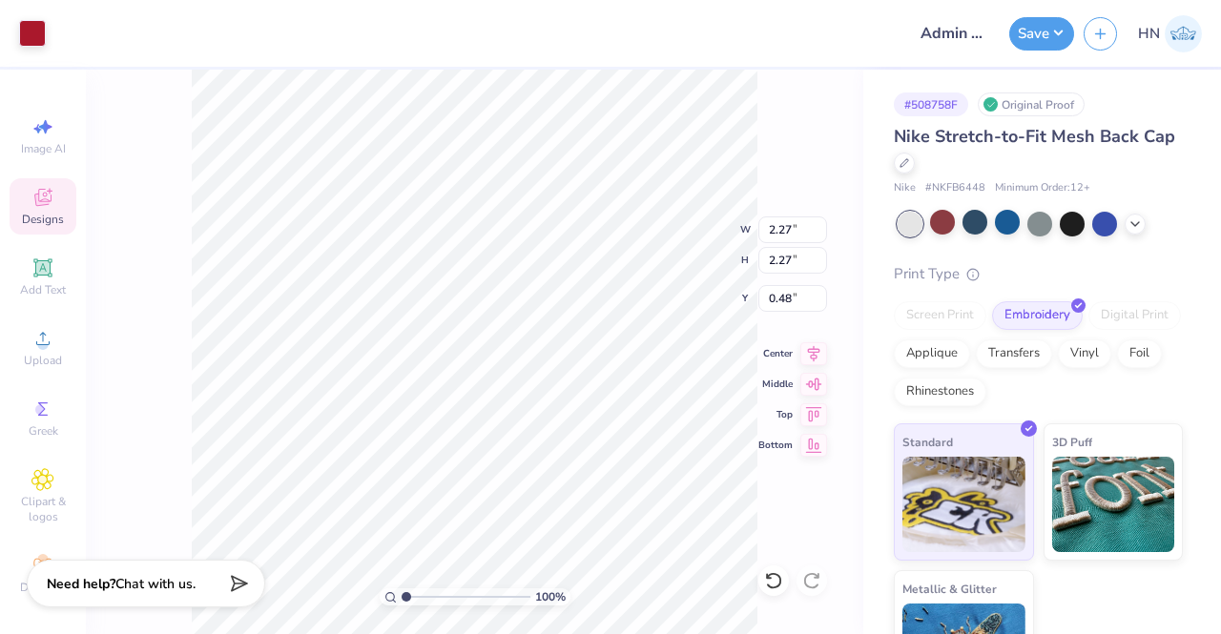
type input "0.85"
click at [915, 166] on div at bounding box center [904, 161] width 21 height 21
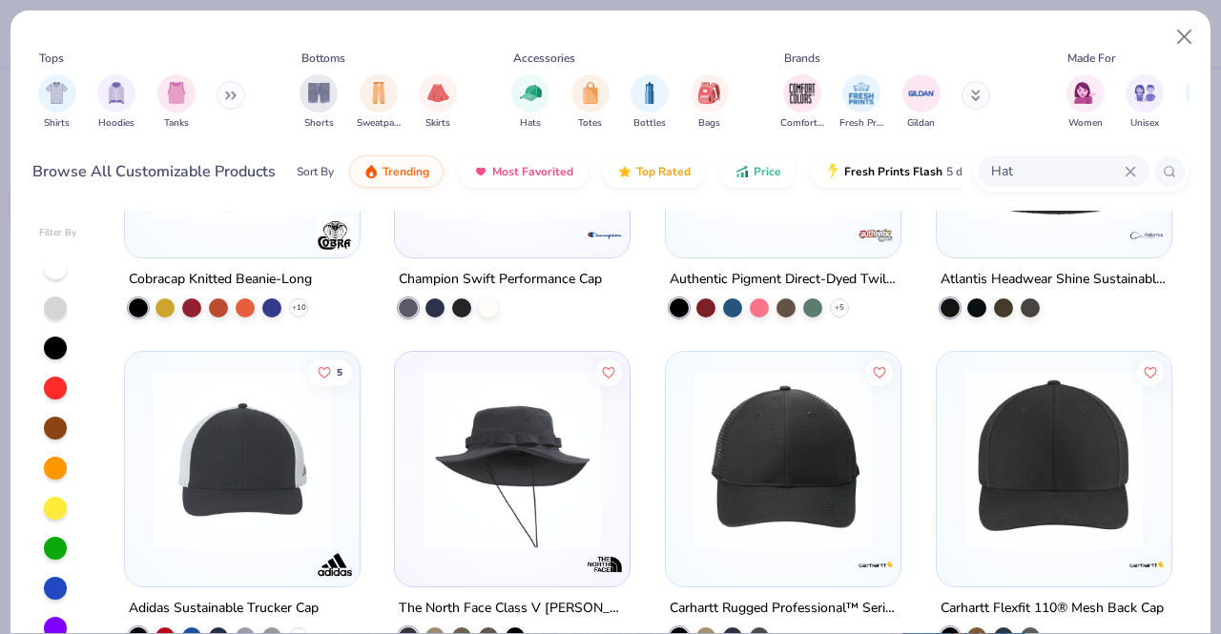
scroll to position [4007, 0]
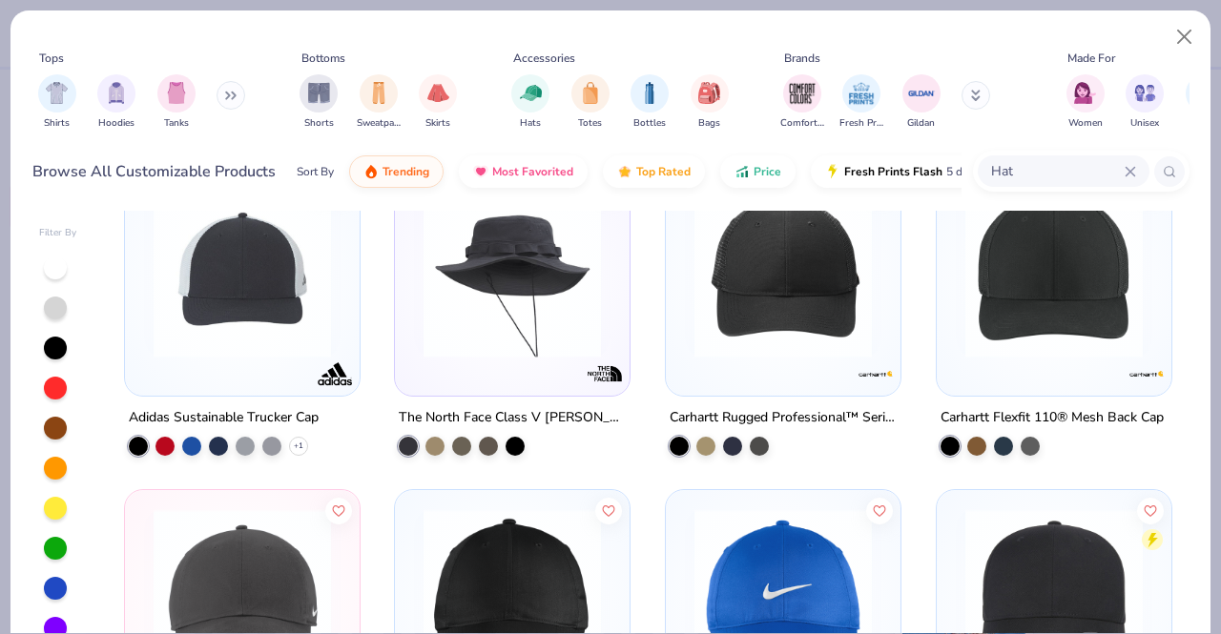
click at [727, 372] on div at bounding box center [784, 274] width 216 height 206
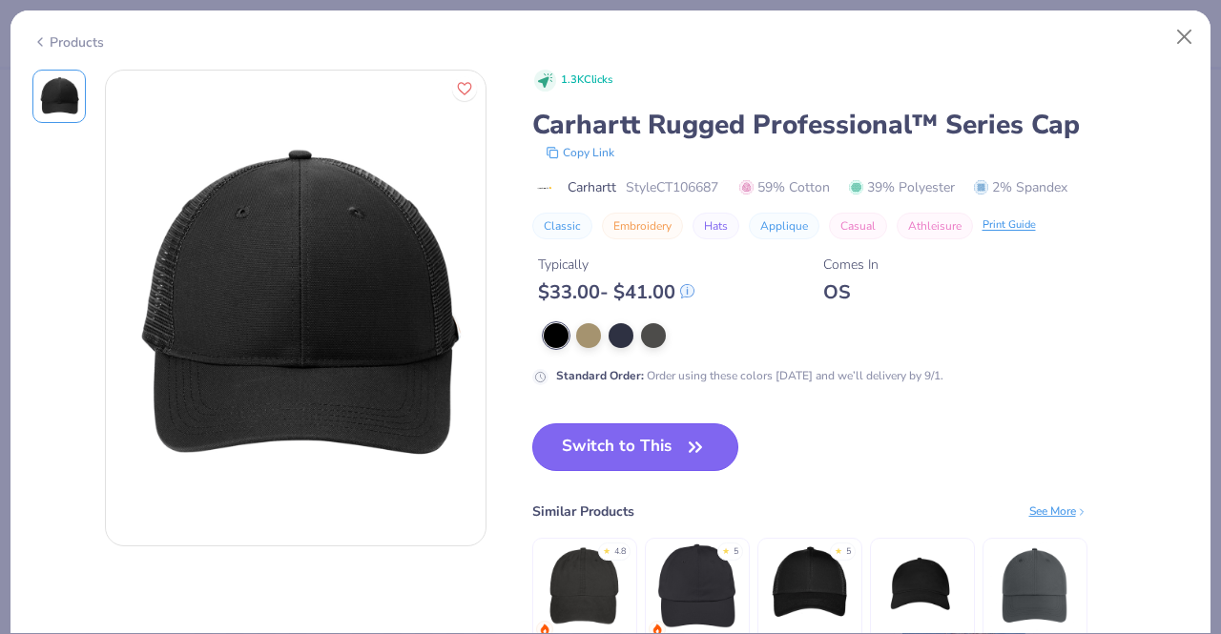
click at [679, 447] on button "Switch to This" at bounding box center [635, 448] width 207 height 48
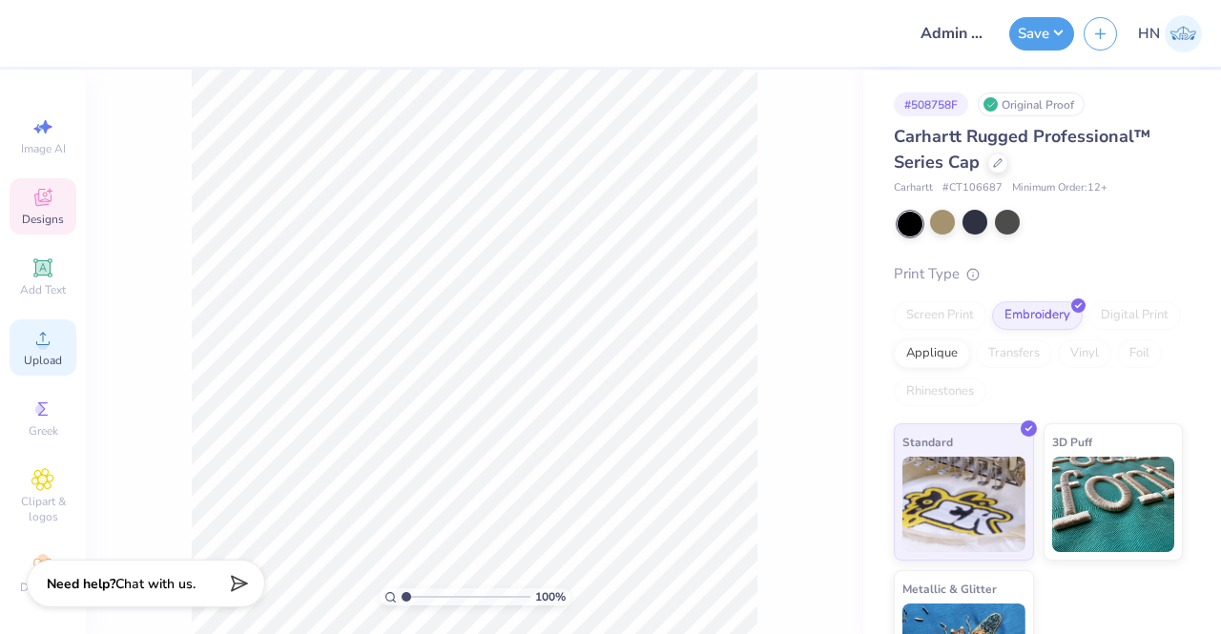
click at [57, 372] on div "Upload" at bounding box center [43, 348] width 67 height 56
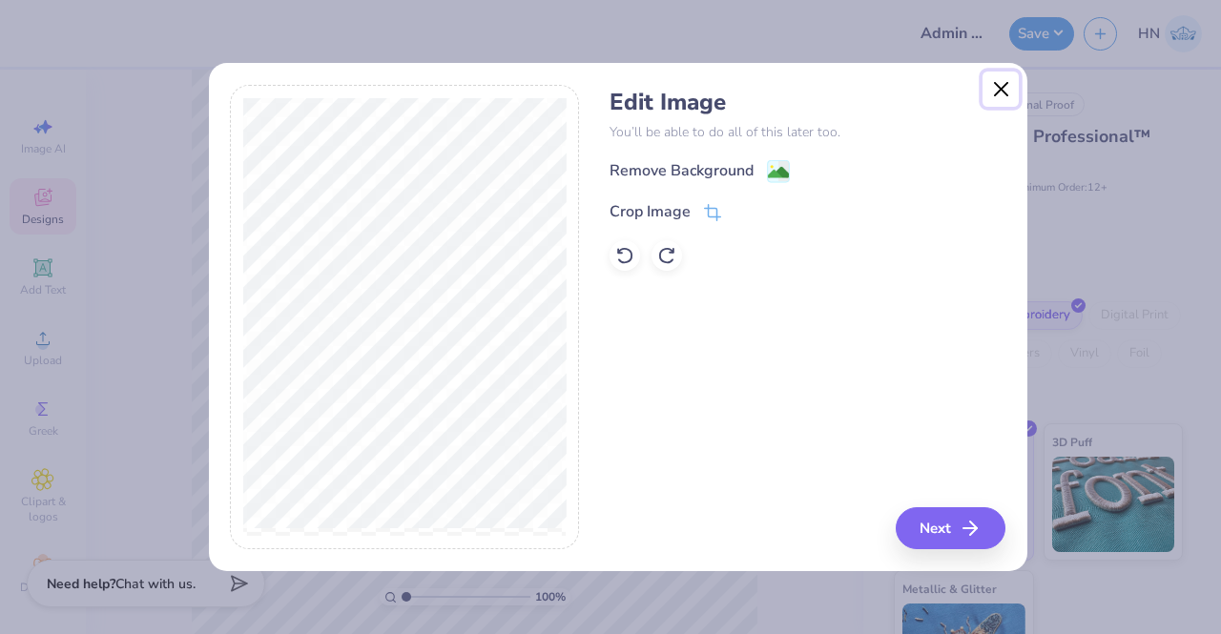
click at [995, 93] on button "Close" at bounding box center [1001, 90] width 36 height 36
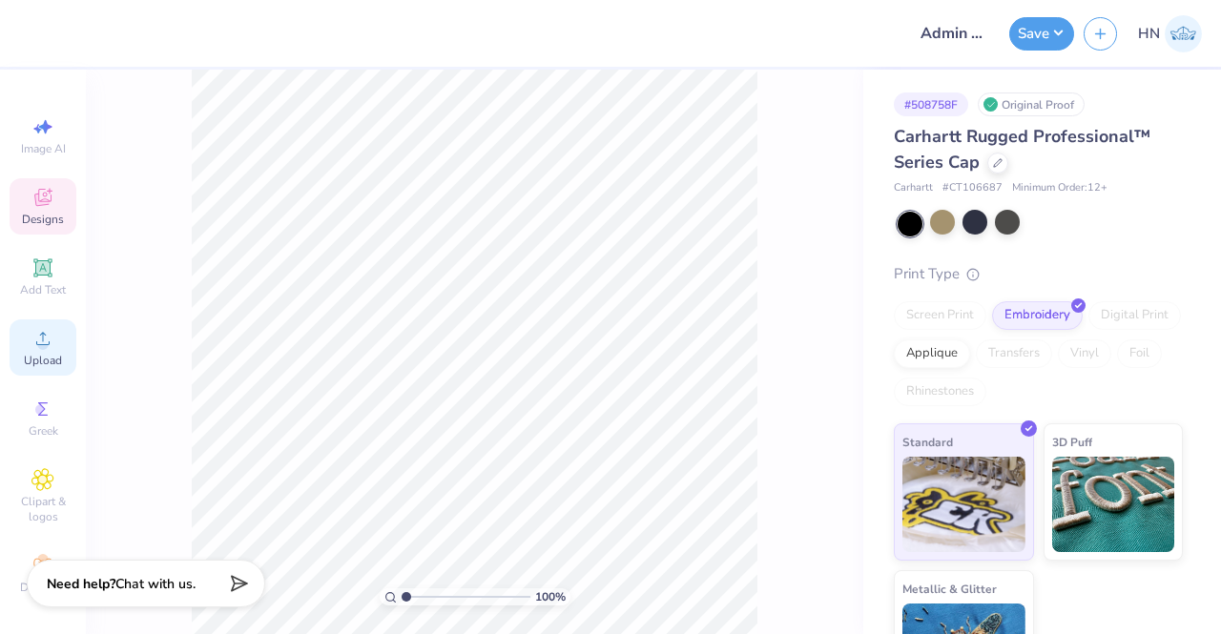
click at [37, 343] on circle at bounding box center [42, 345] width 10 height 10
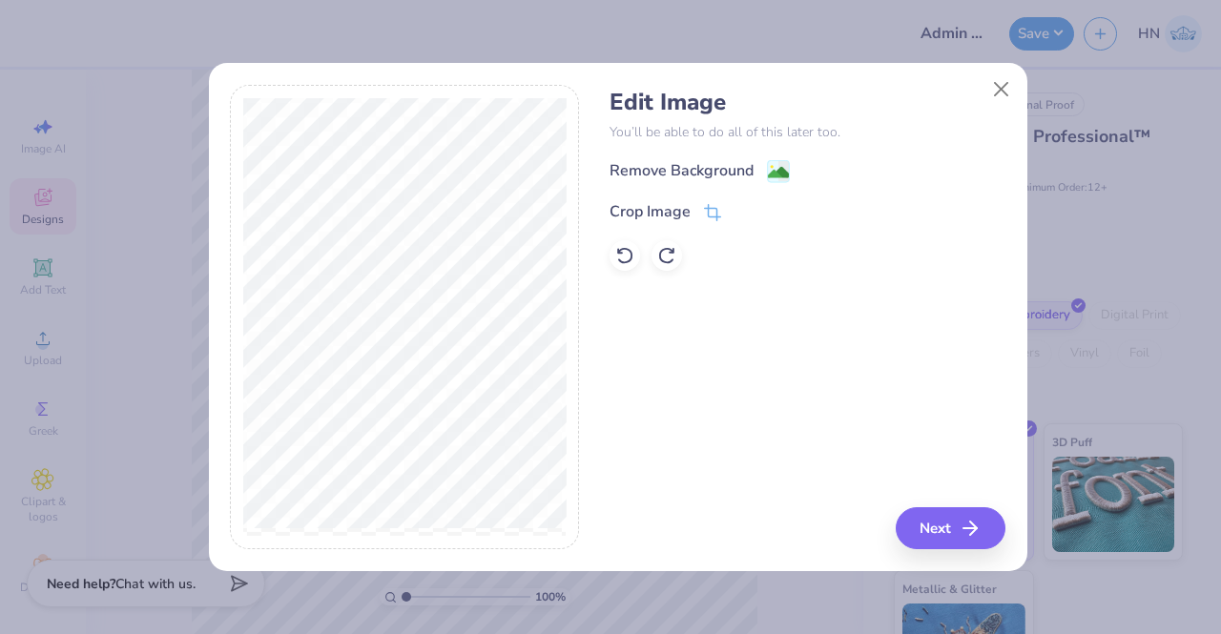
click at [789, 177] on div "Remove Background" at bounding box center [808, 171] width 396 height 24
click at [777, 171] on image at bounding box center [778, 174] width 21 height 21
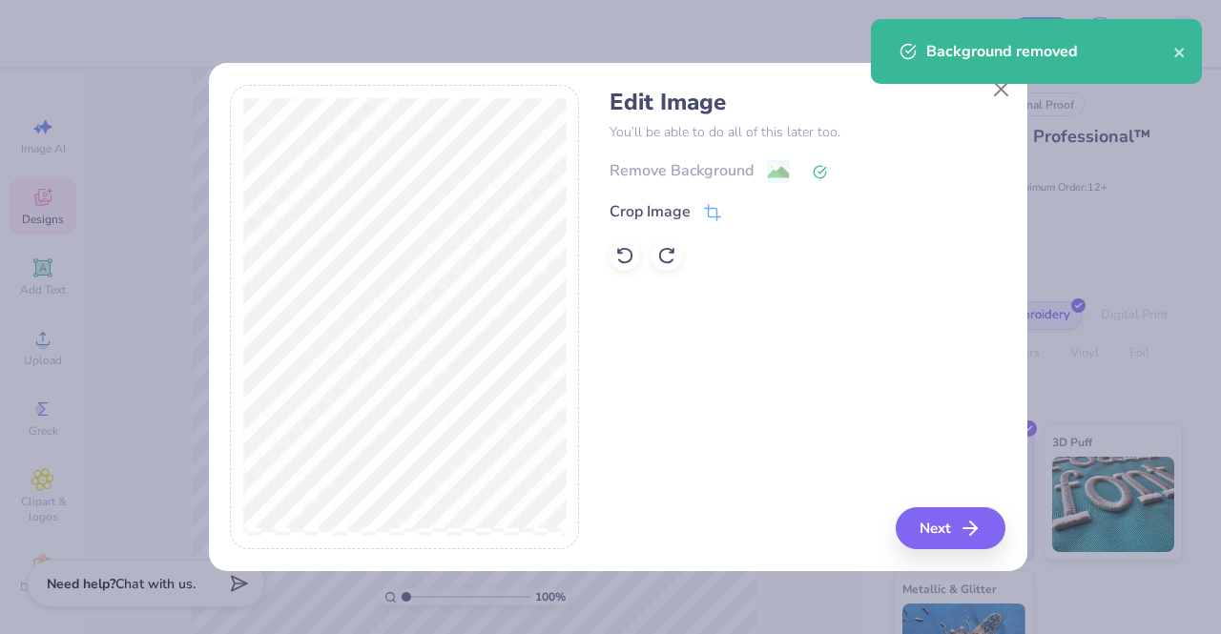
click at [897, 494] on div "Edit Image You’ll be able to do all of this later too. Remove Background Crop I…" at bounding box center [808, 318] width 396 height 466
click at [921, 531] on button "Next" at bounding box center [954, 529] width 110 height 42
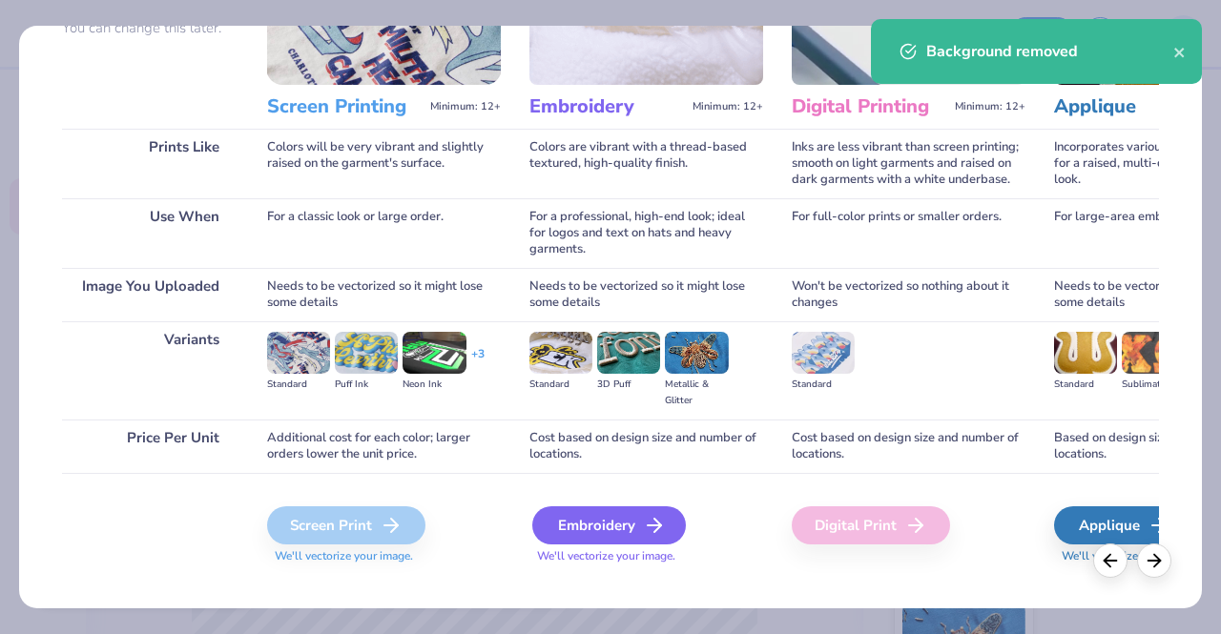
scroll to position [220, 0]
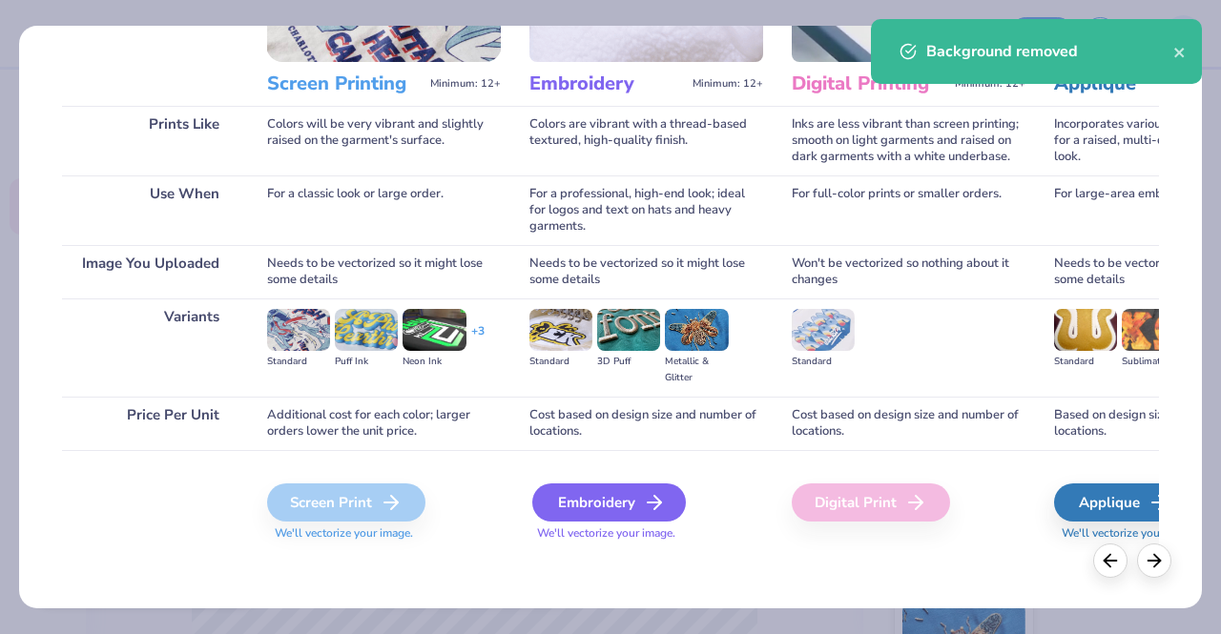
click at [583, 489] on div "Embroidery" at bounding box center [609, 503] width 154 height 38
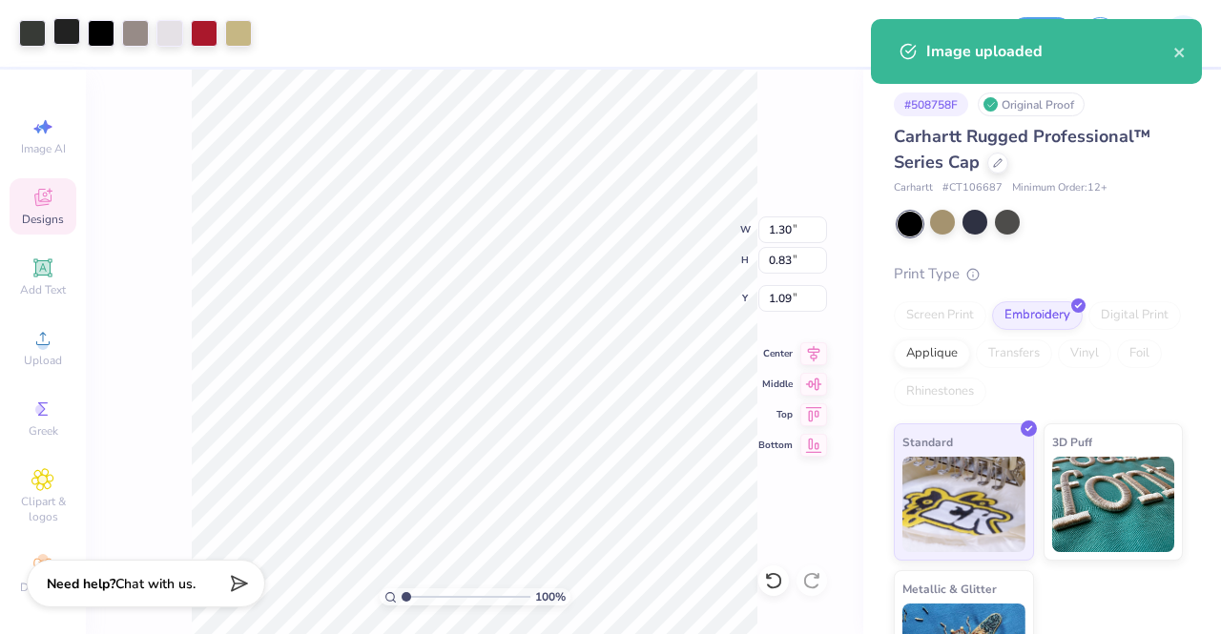
click at [59, 26] on div at bounding box center [66, 31] width 27 height 27
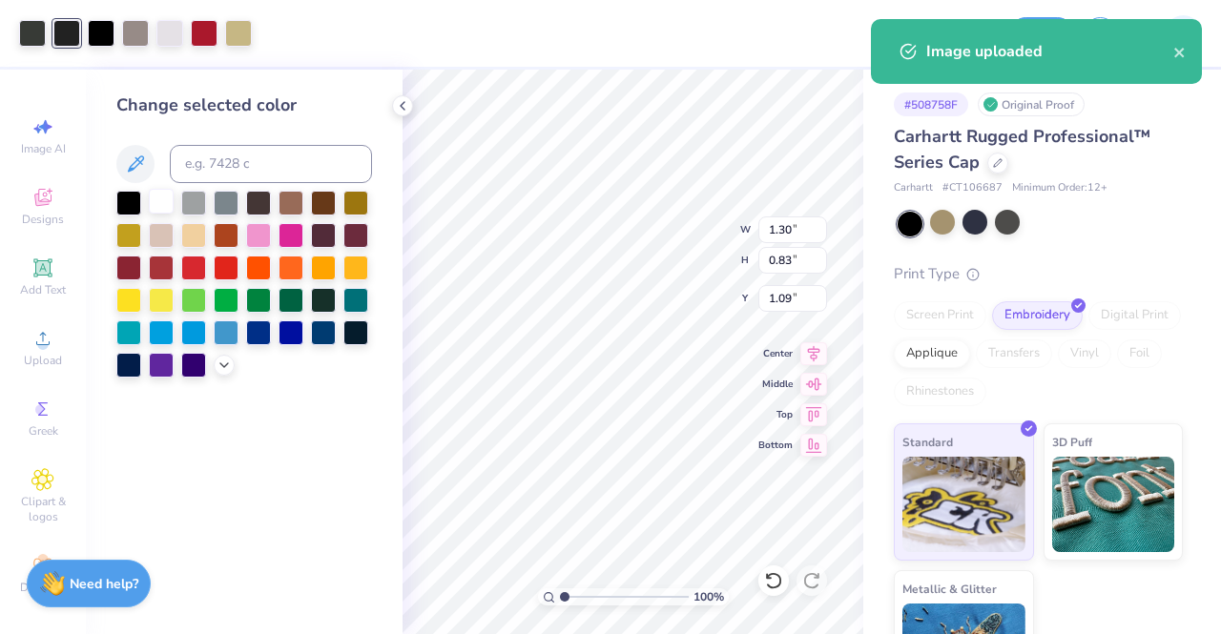
click at [164, 201] on div at bounding box center [161, 201] width 25 height 25
click at [107, 31] on div at bounding box center [101, 31] width 27 height 27
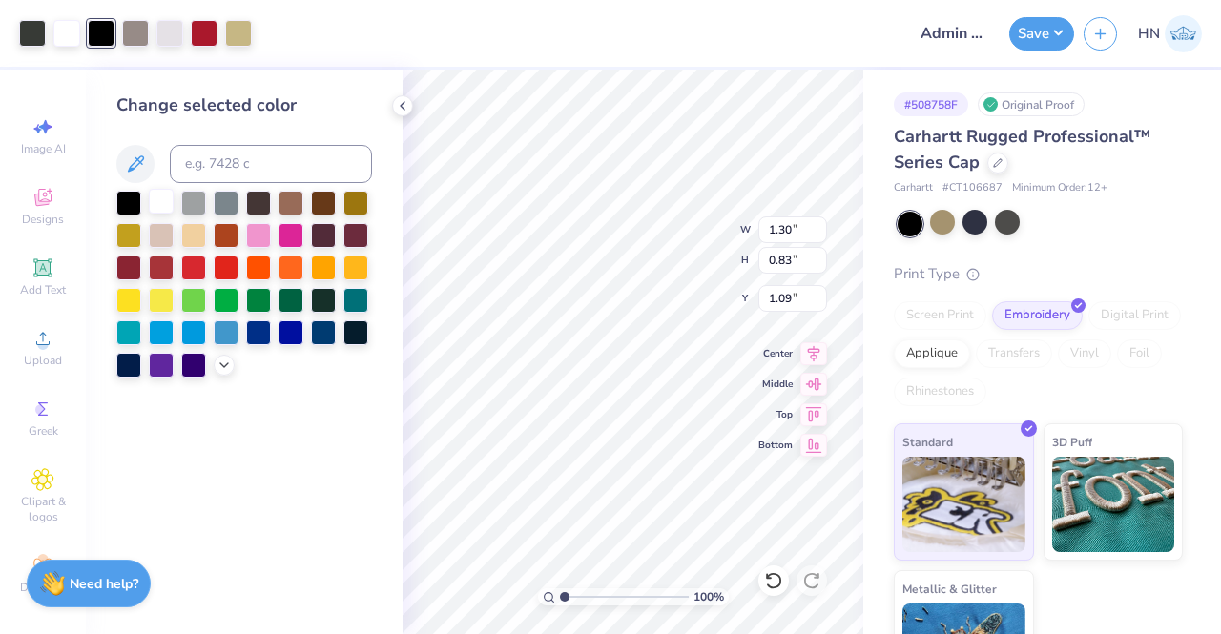
click at [168, 211] on div at bounding box center [161, 201] width 25 height 25
click at [38, 21] on div at bounding box center [32, 31] width 27 height 27
click at [166, 201] on div at bounding box center [161, 201] width 25 height 25
click at [99, 40] on div at bounding box center [101, 31] width 27 height 27
click at [159, 218] on div at bounding box center [244, 284] width 256 height 187
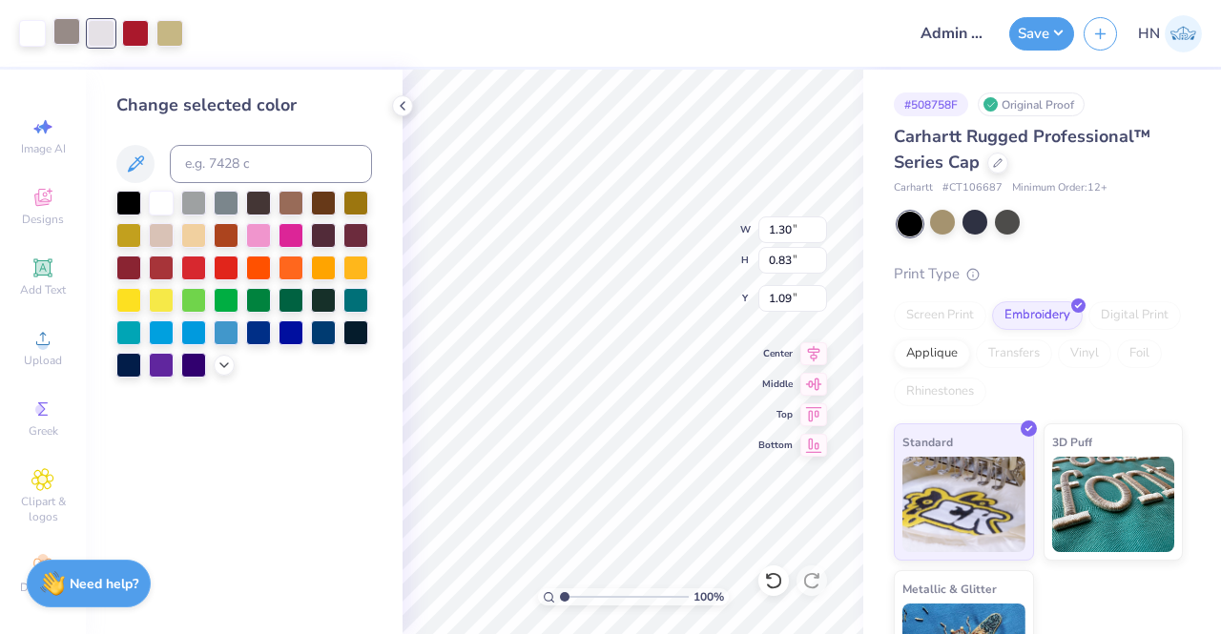
click at [74, 37] on div at bounding box center [66, 31] width 27 height 27
click at [158, 199] on div at bounding box center [161, 201] width 25 height 25
click at [765, 587] on icon at bounding box center [773, 581] width 19 height 19
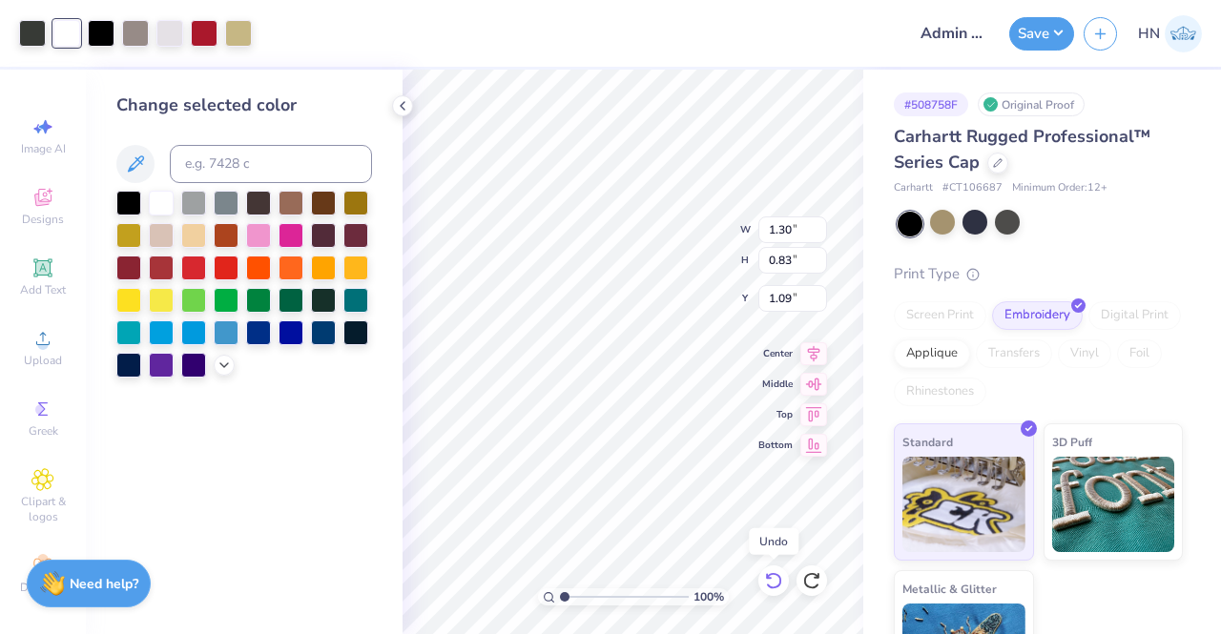
click at [765, 587] on icon at bounding box center [773, 581] width 19 height 19
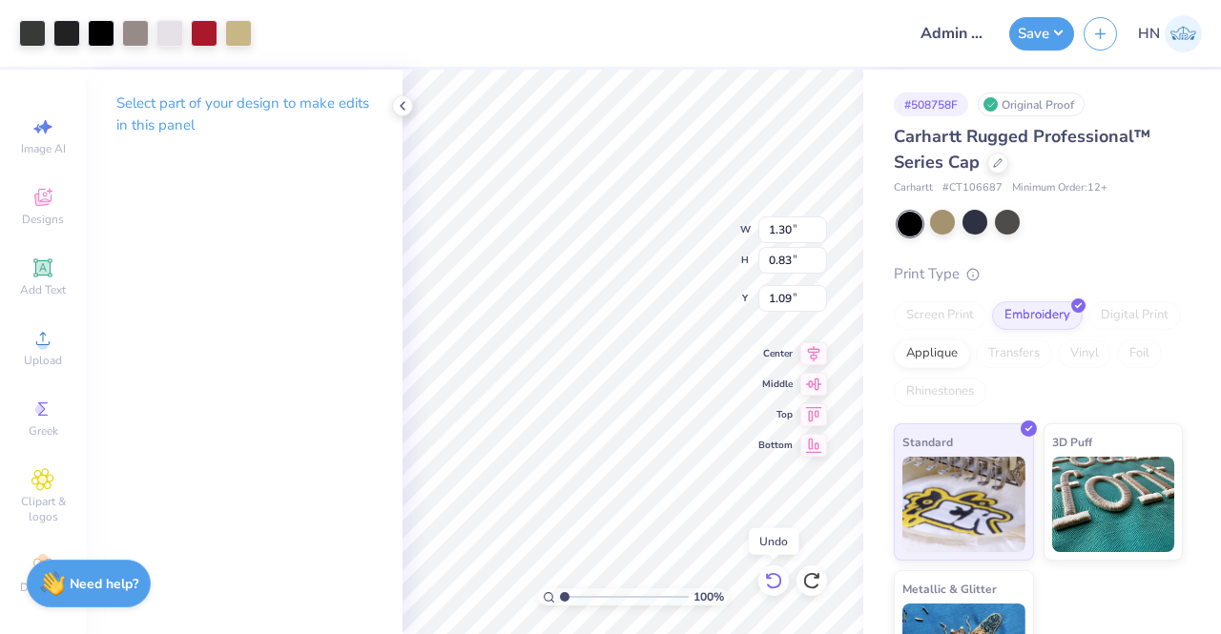
click at [765, 587] on icon at bounding box center [773, 581] width 19 height 19
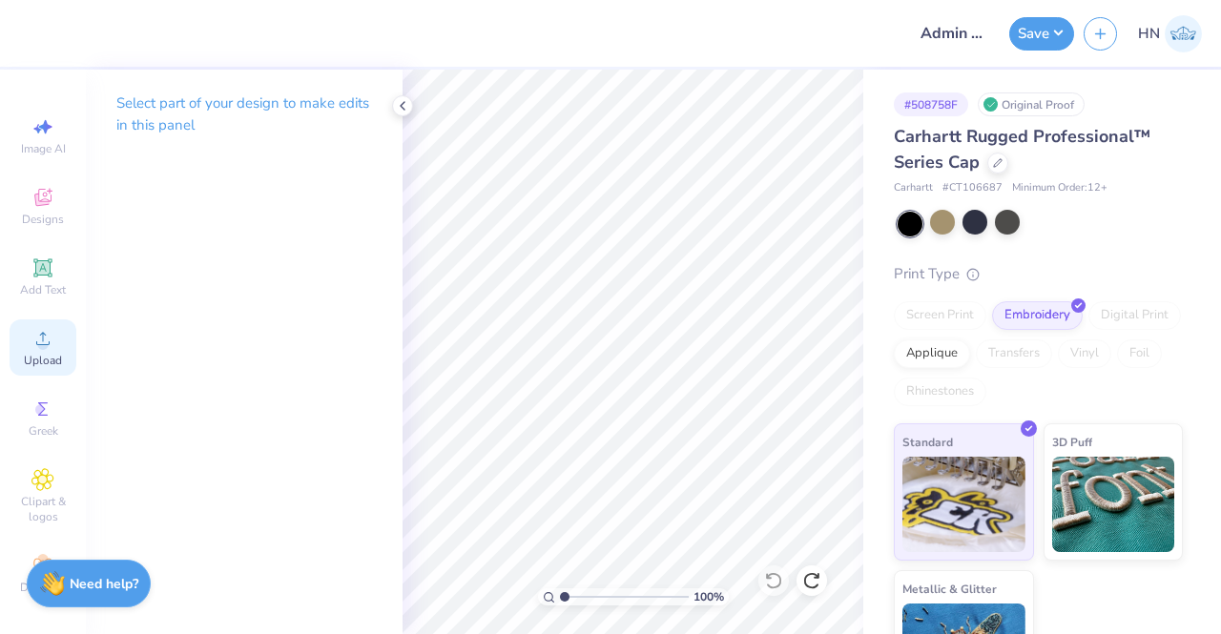
click at [29, 359] on span "Upload" at bounding box center [43, 360] width 38 height 15
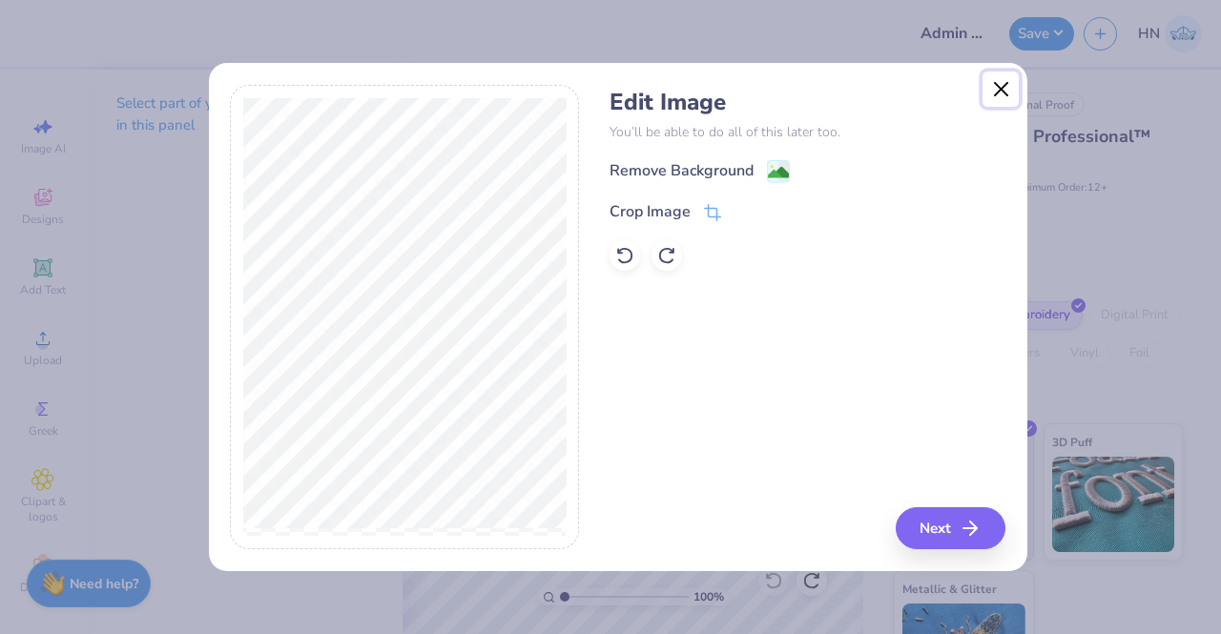
click at [1009, 73] on button "Close" at bounding box center [1001, 90] width 36 height 36
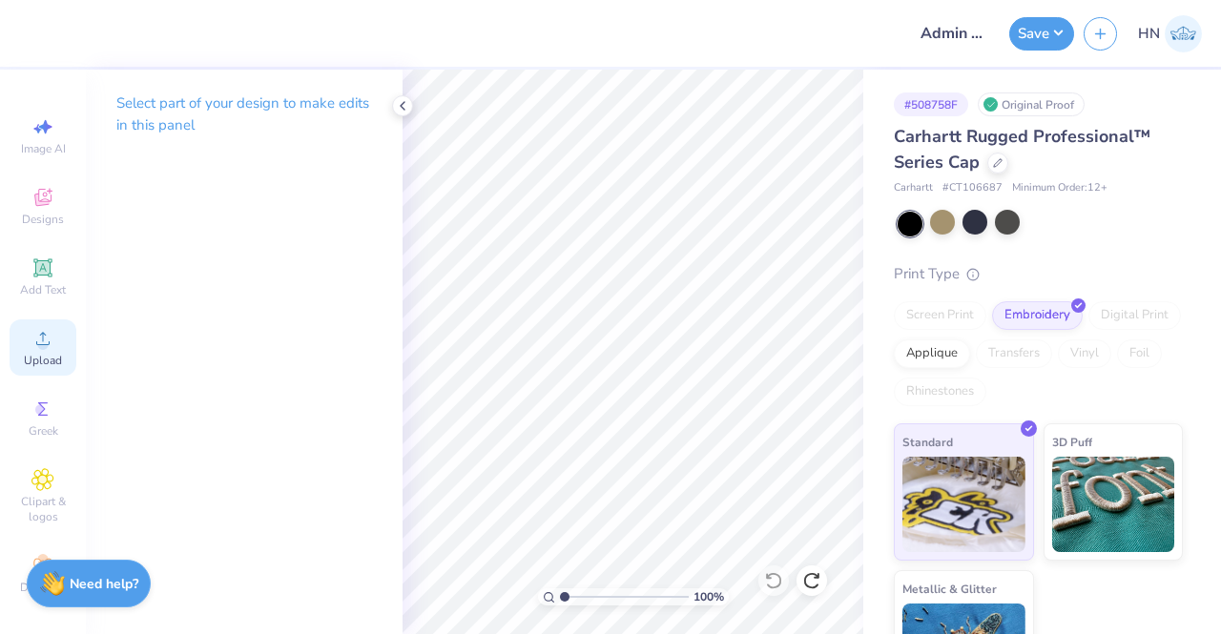
click at [24, 353] on span "Upload" at bounding box center [43, 360] width 38 height 15
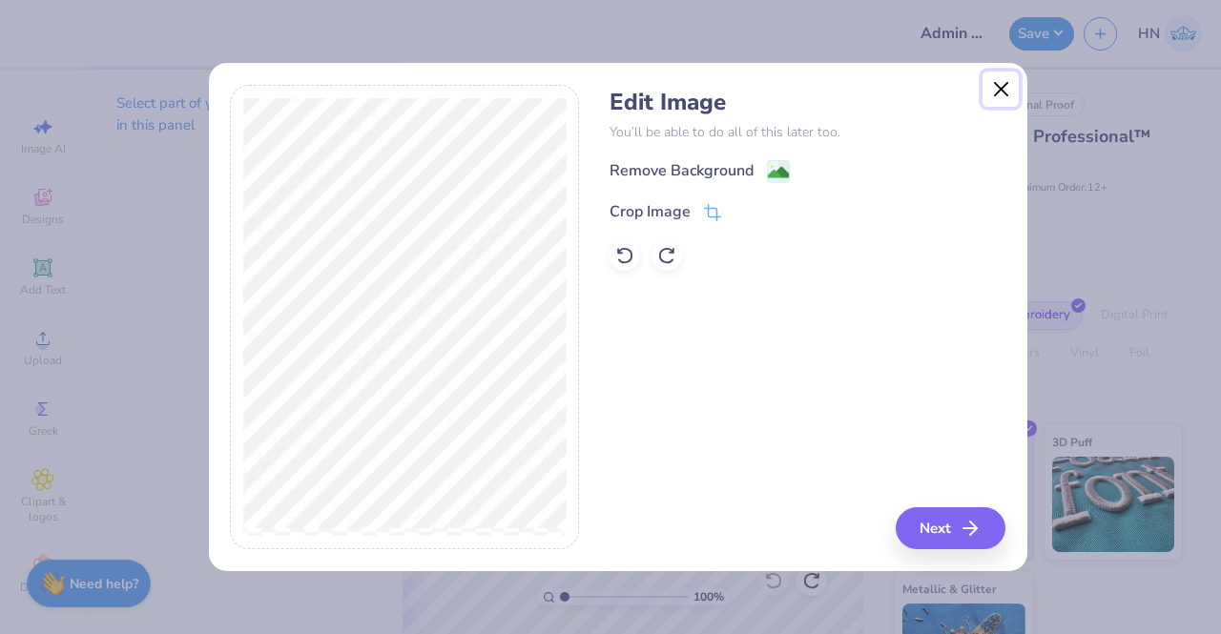
click at [1006, 89] on button "Close" at bounding box center [1001, 90] width 36 height 36
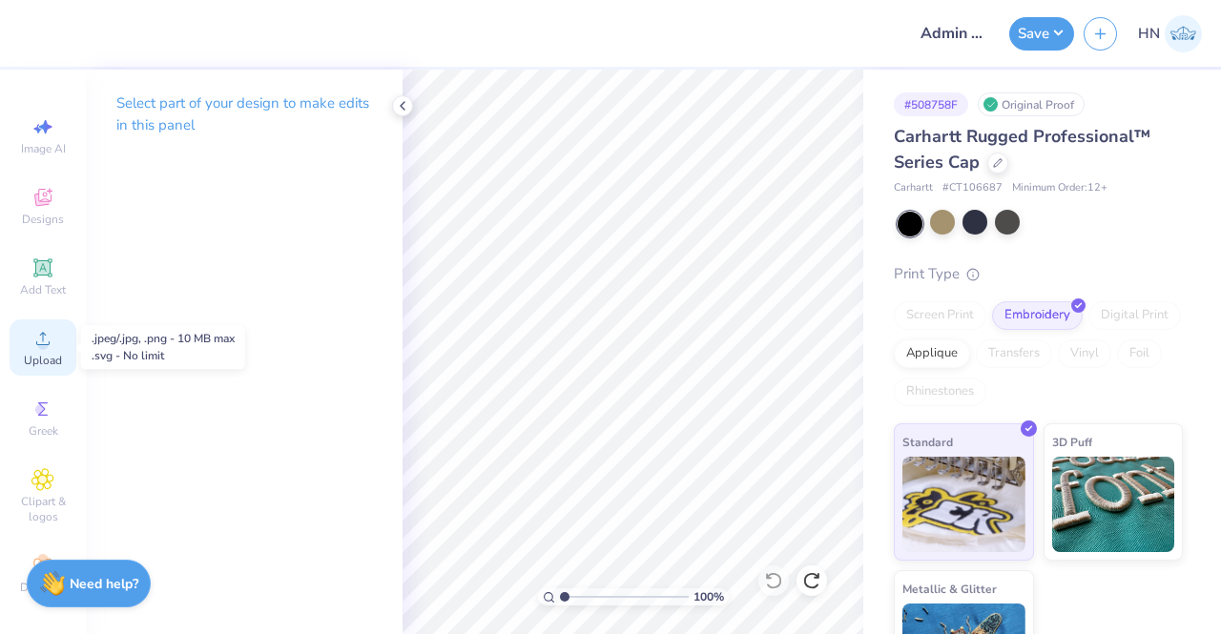
click at [40, 336] on icon at bounding box center [42, 338] width 23 height 23
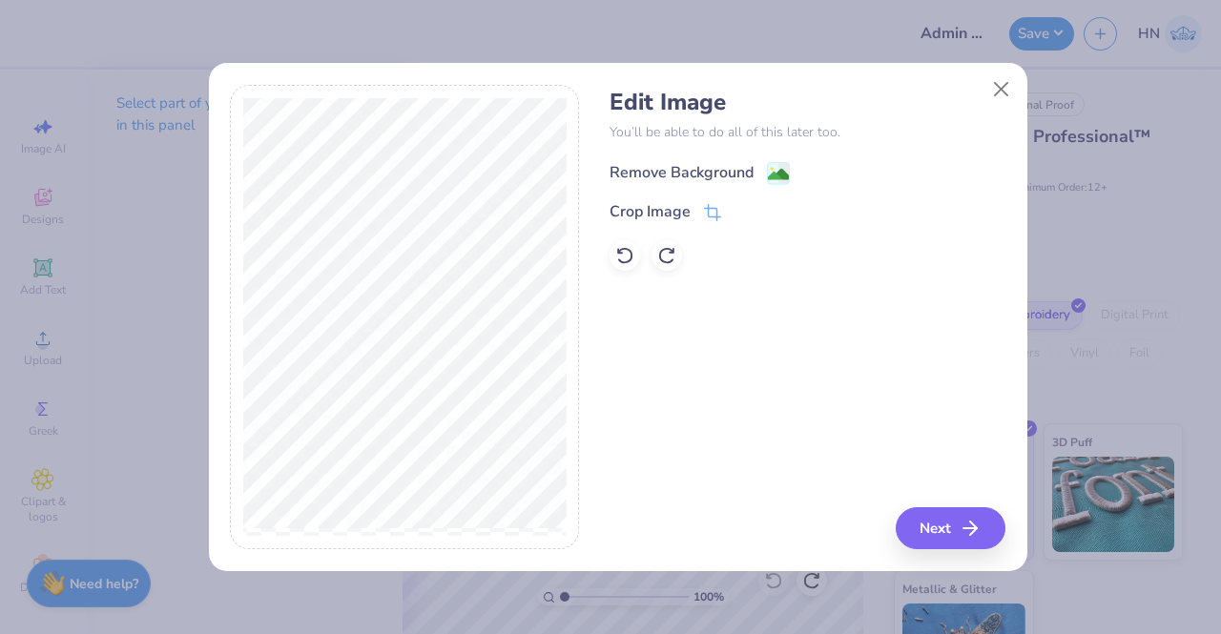
click at [749, 171] on div "Remove Background" at bounding box center [682, 172] width 144 height 23
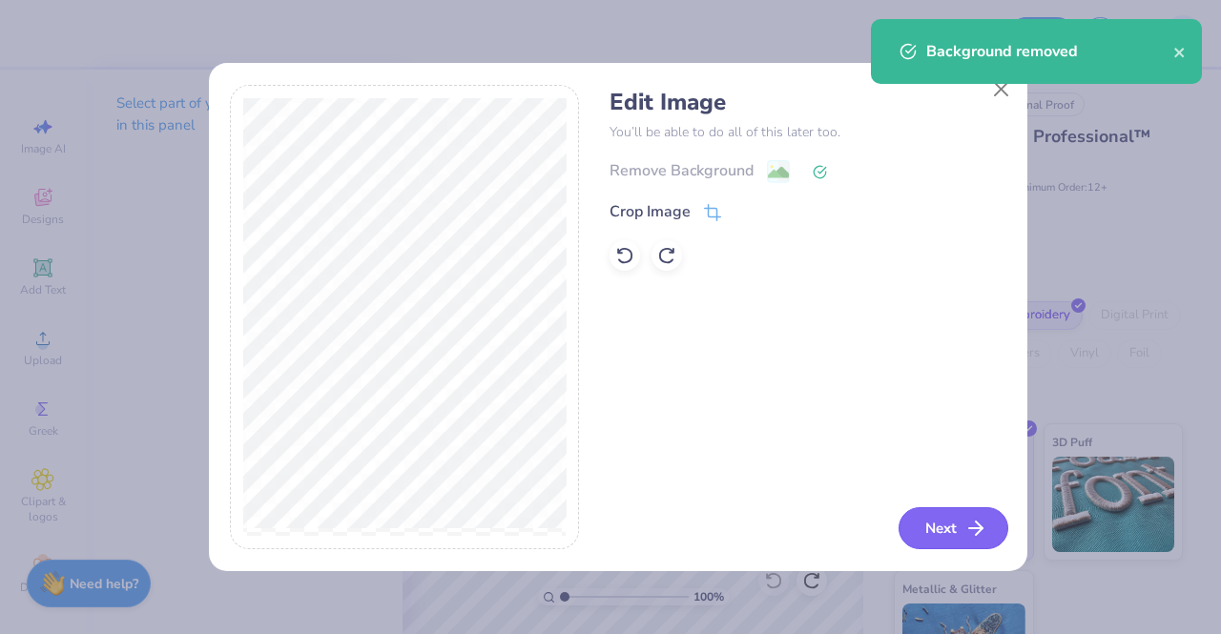
click at [931, 530] on button "Next" at bounding box center [954, 529] width 110 height 42
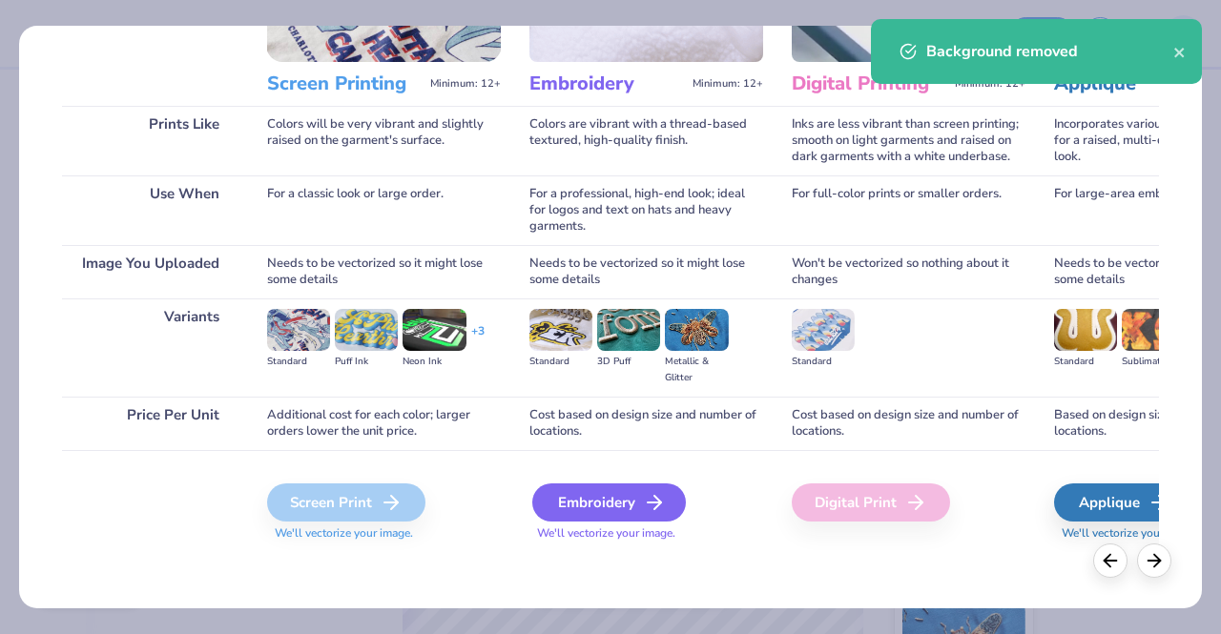
click at [566, 502] on div "Embroidery" at bounding box center [609, 503] width 154 height 38
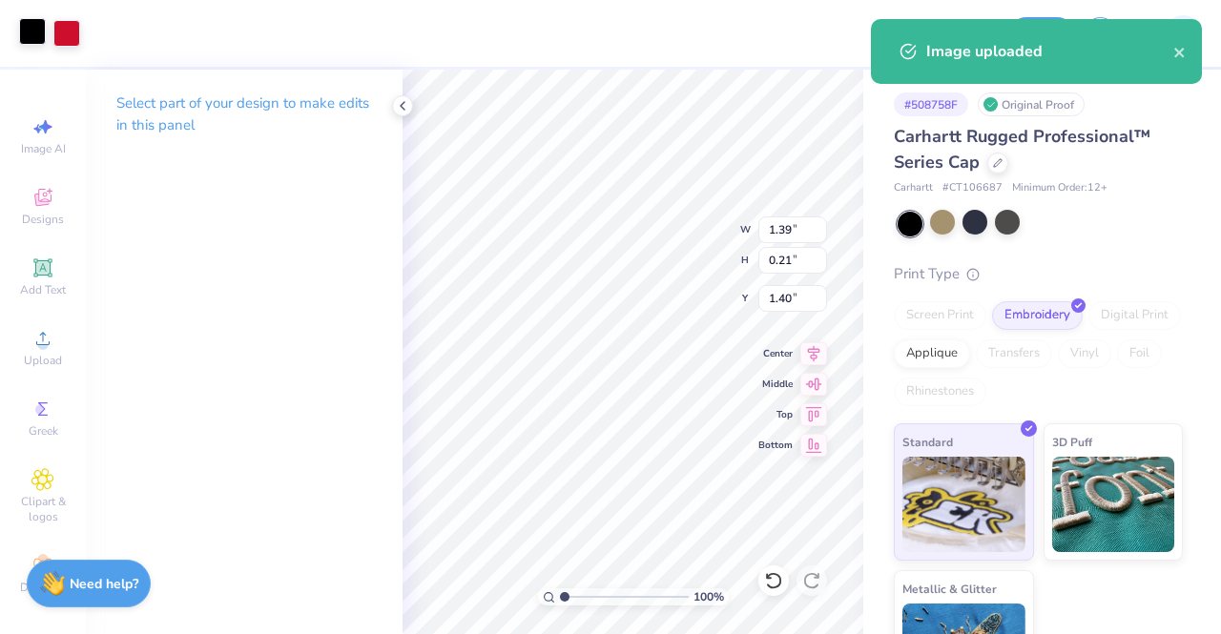
click at [33, 33] on div at bounding box center [32, 31] width 27 height 27
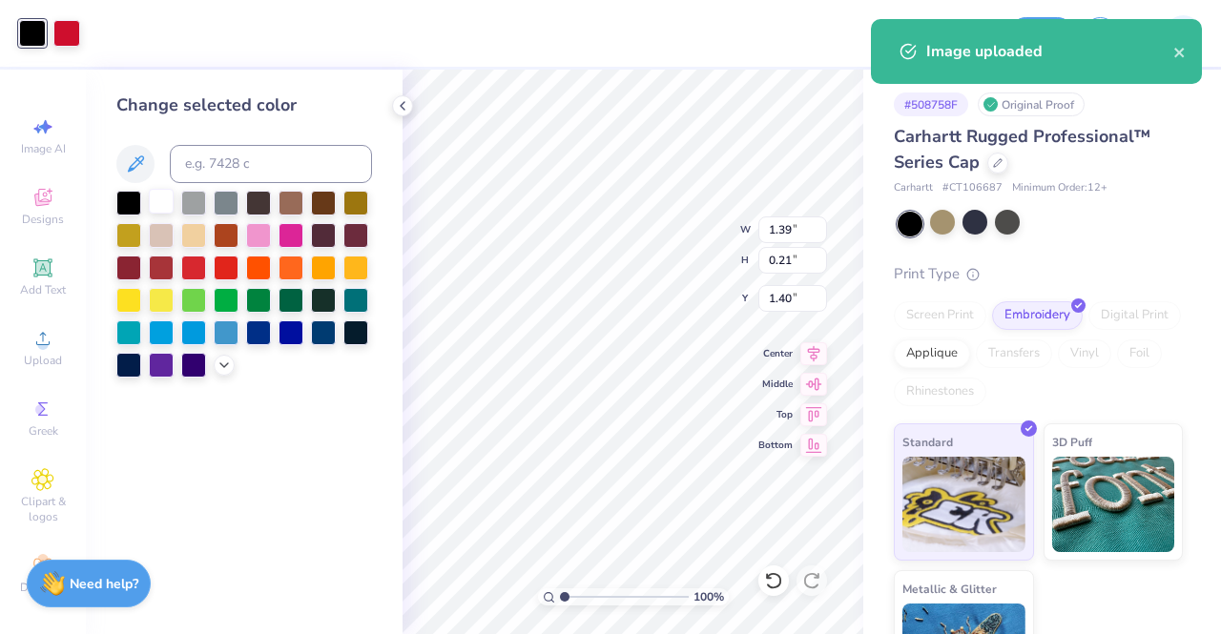
click at [155, 190] on div at bounding box center [161, 201] width 25 height 25
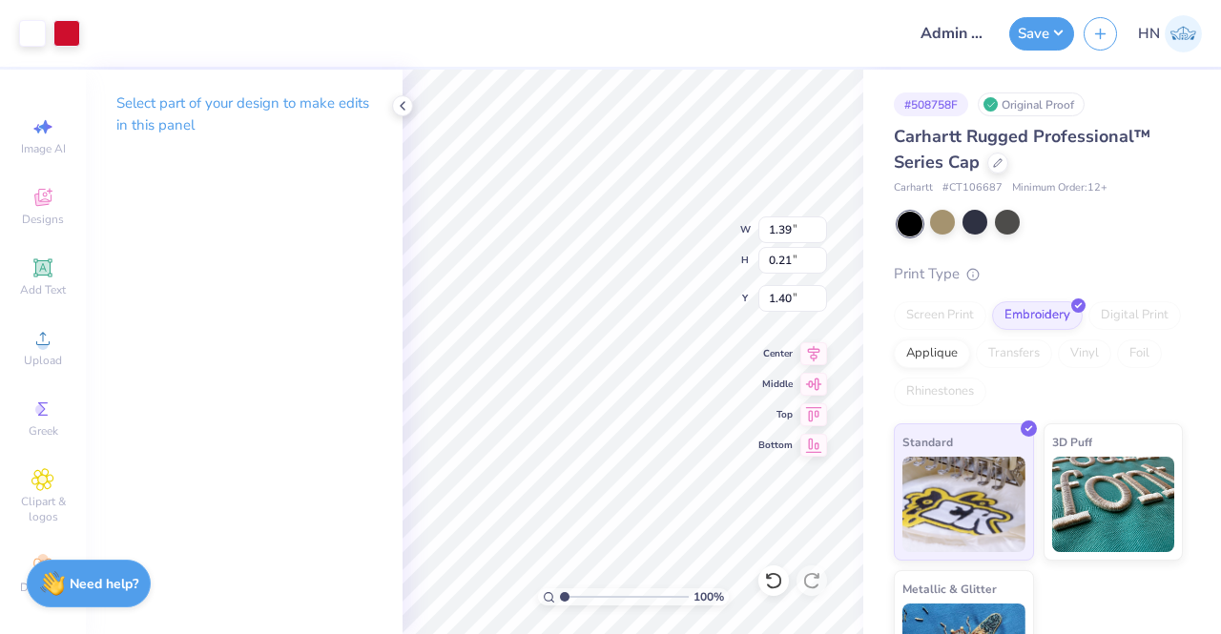
type input "3.05"
type input "0.45"
type input "3.99"
type input "0.59"
type input "1.50"
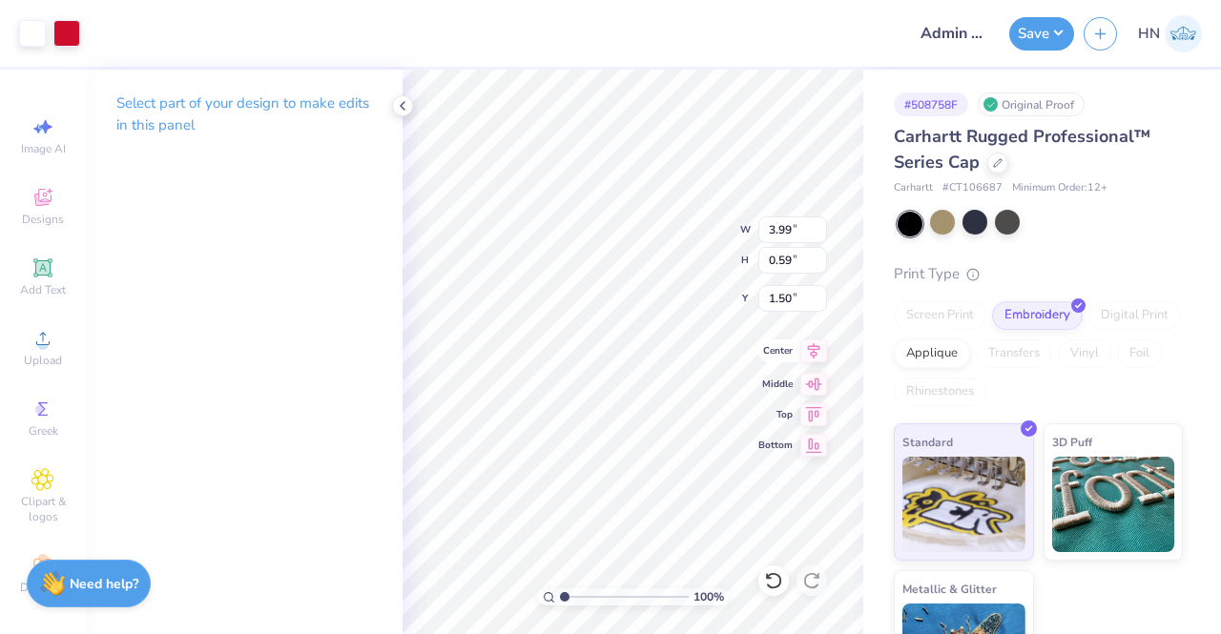
click at [811, 359] on icon at bounding box center [814, 351] width 27 height 23
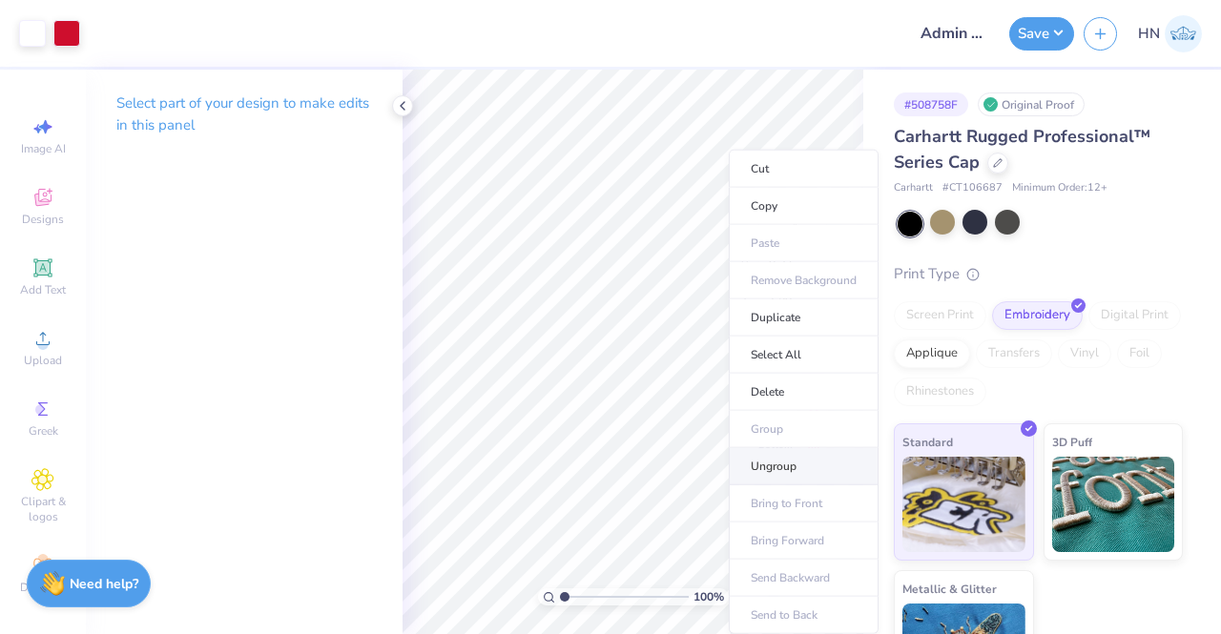
click at [761, 457] on li "Ungroup" at bounding box center [804, 466] width 150 height 37
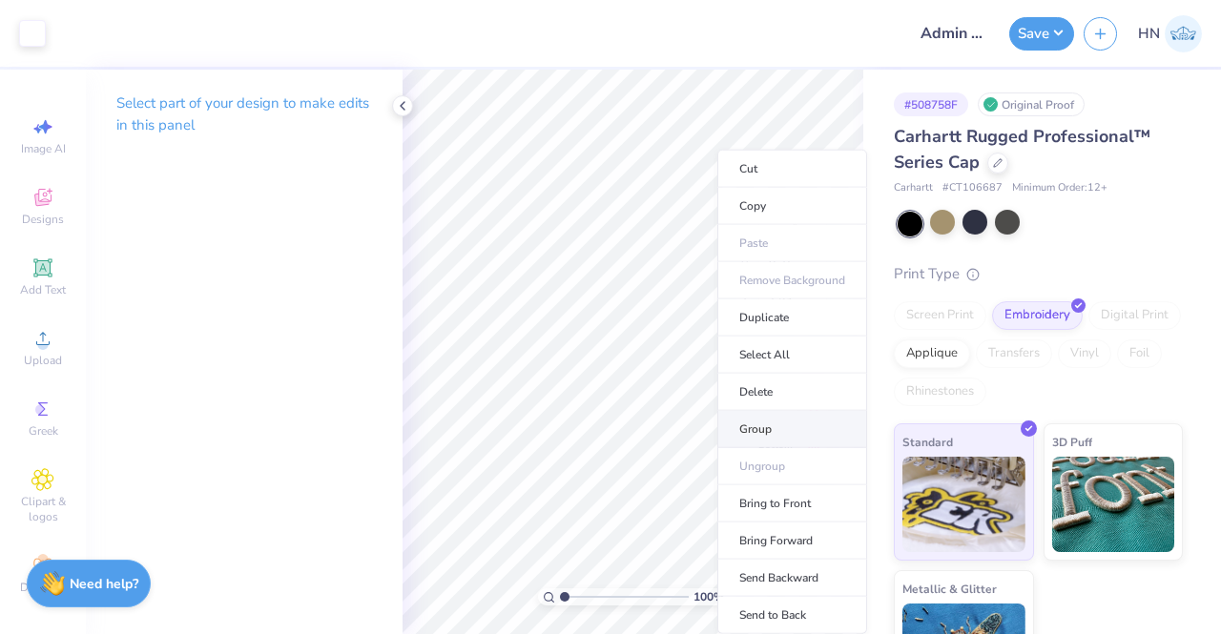
click at [755, 425] on li "Group" at bounding box center [792, 429] width 150 height 37
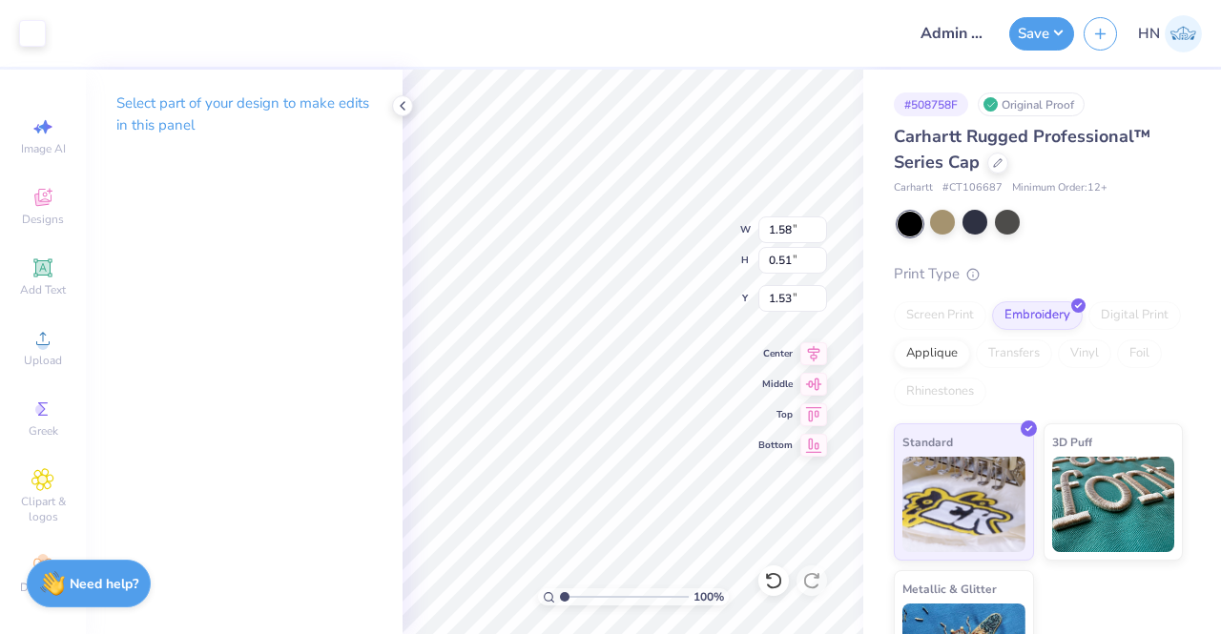
type input "1.50"
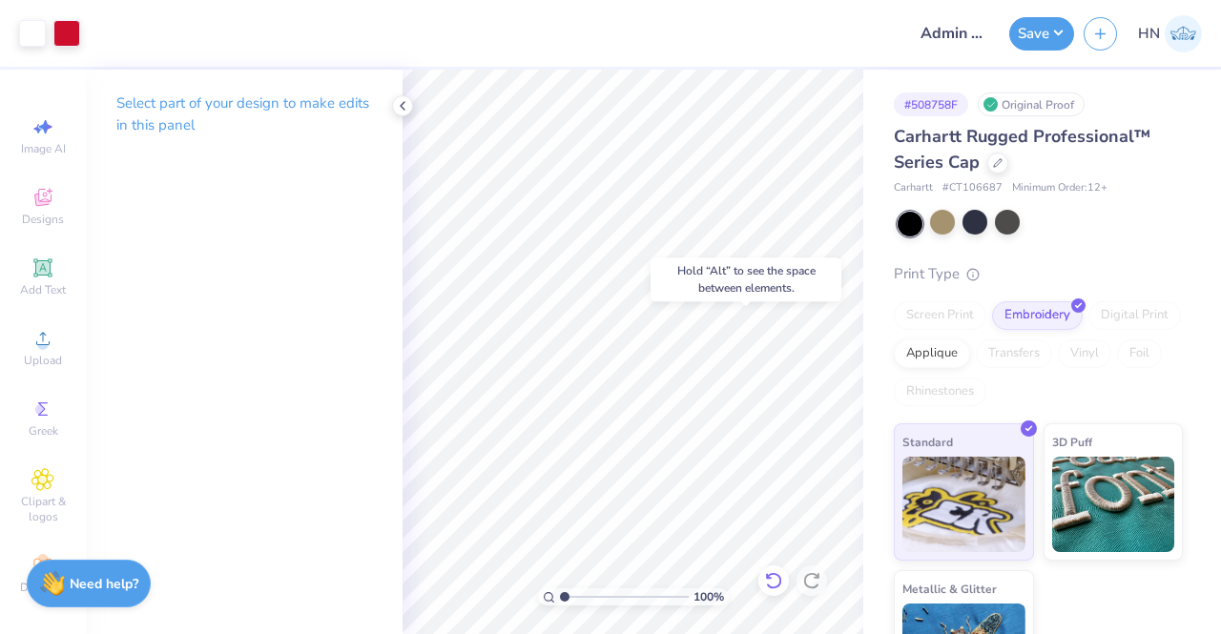
click at [766, 581] on icon at bounding box center [773, 581] width 19 height 19
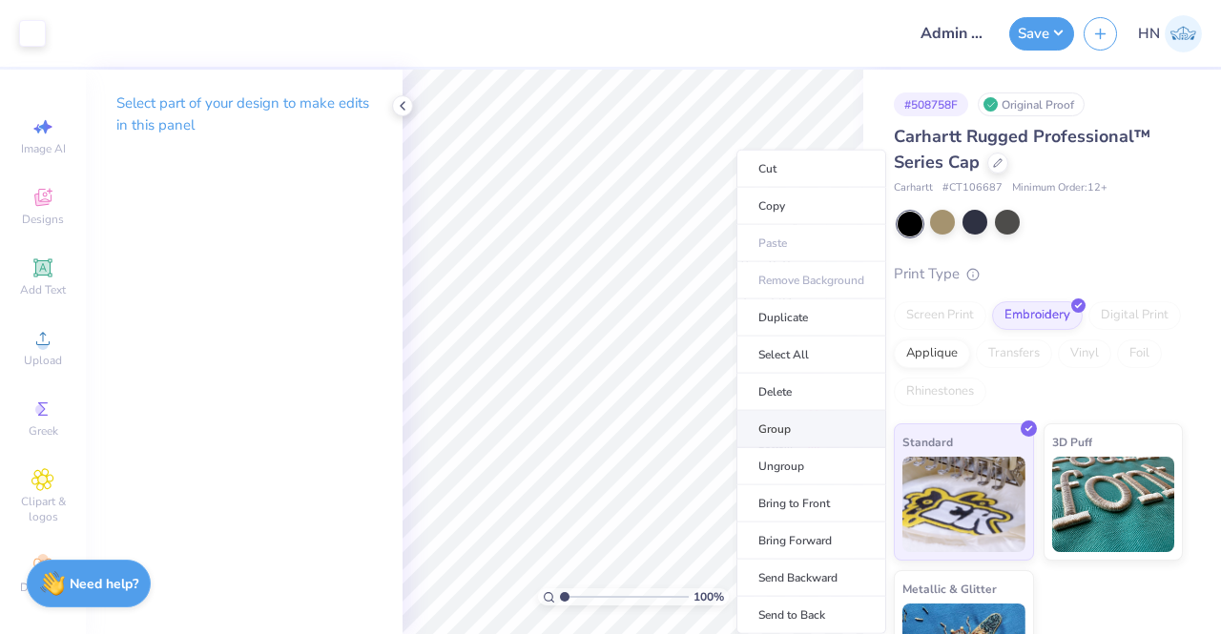
click at [771, 426] on li "Group" at bounding box center [812, 429] width 150 height 37
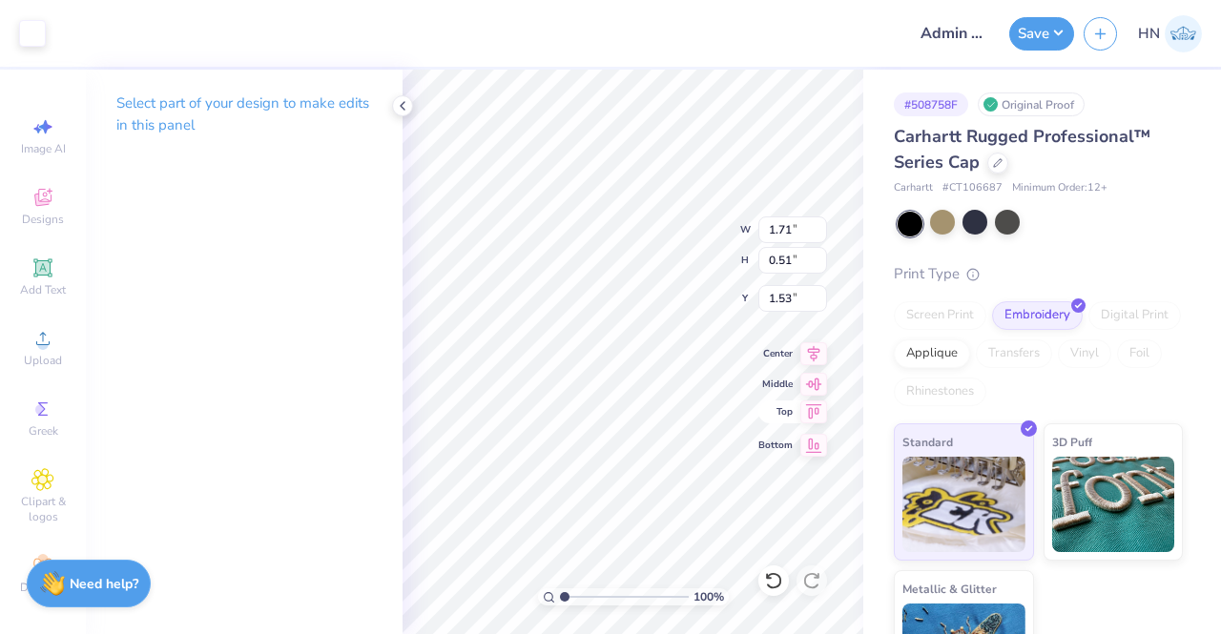
type input "1.50"
click at [821, 348] on icon at bounding box center [814, 351] width 27 height 23
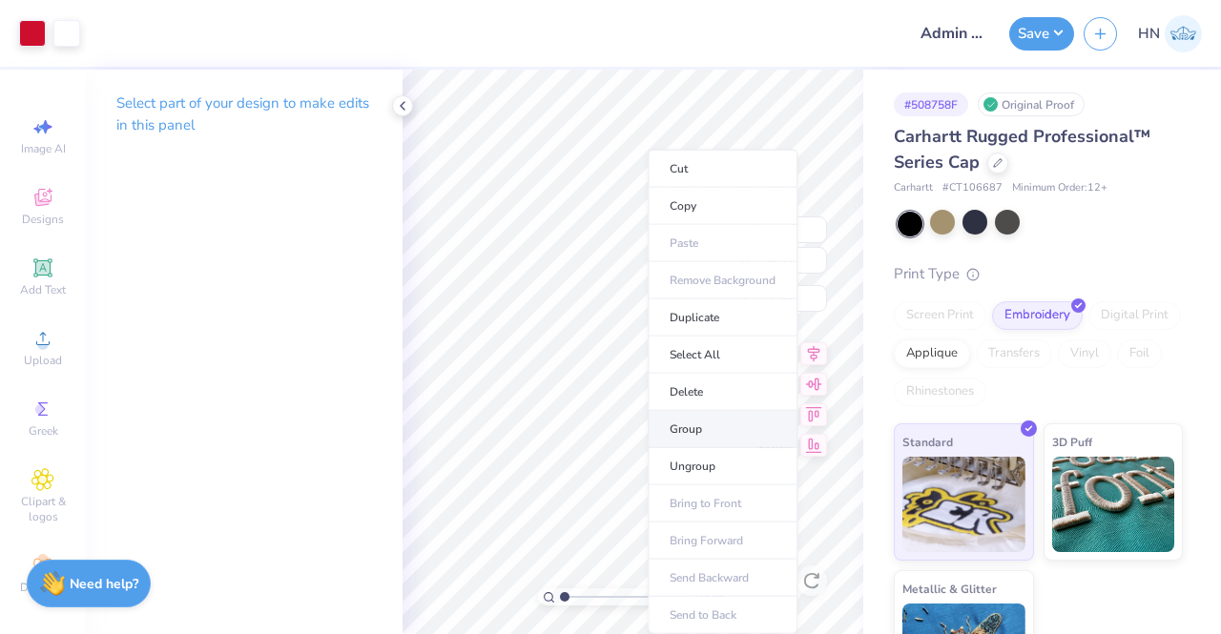
click at [687, 430] on li "Group" at bounding box center [723, 429] width 150 height 37
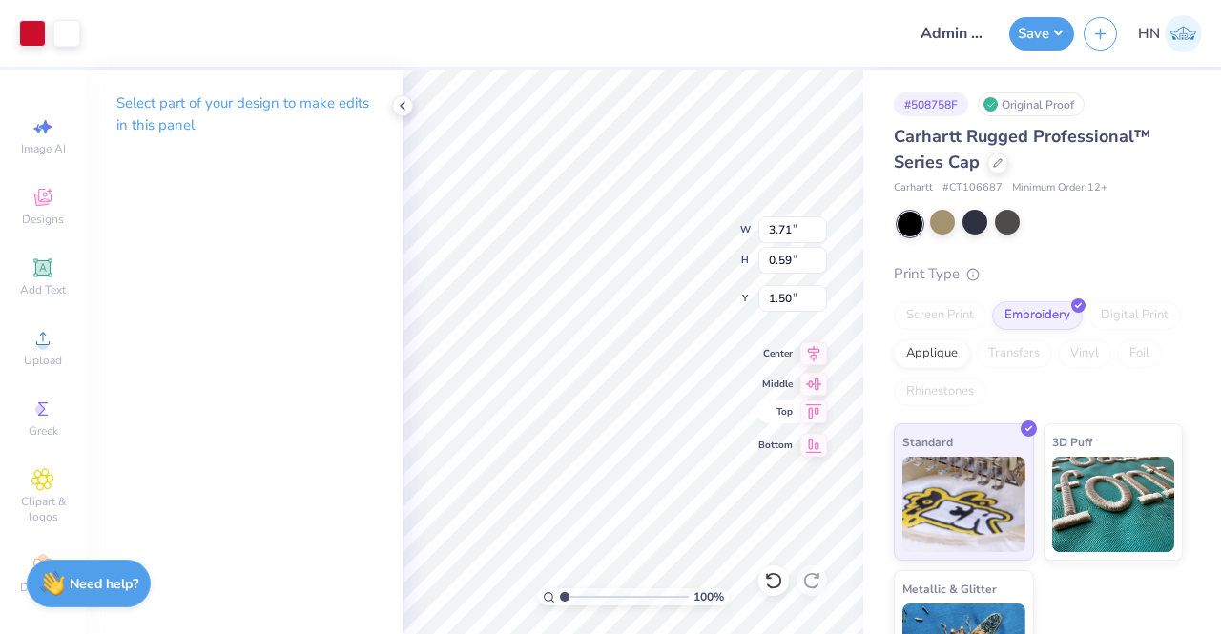
click at [765, 420] on div "100 % W 3.71 3.71 " H 0.59 0.59 " Y 1.50 1.50 " Center Middle Top Bottom" at bounding box center [633, 352] width 461 height 565
type input "1.36"
click at [1030, 28] on button "Save" at bounding box center [1041, 30] width 65 height 33
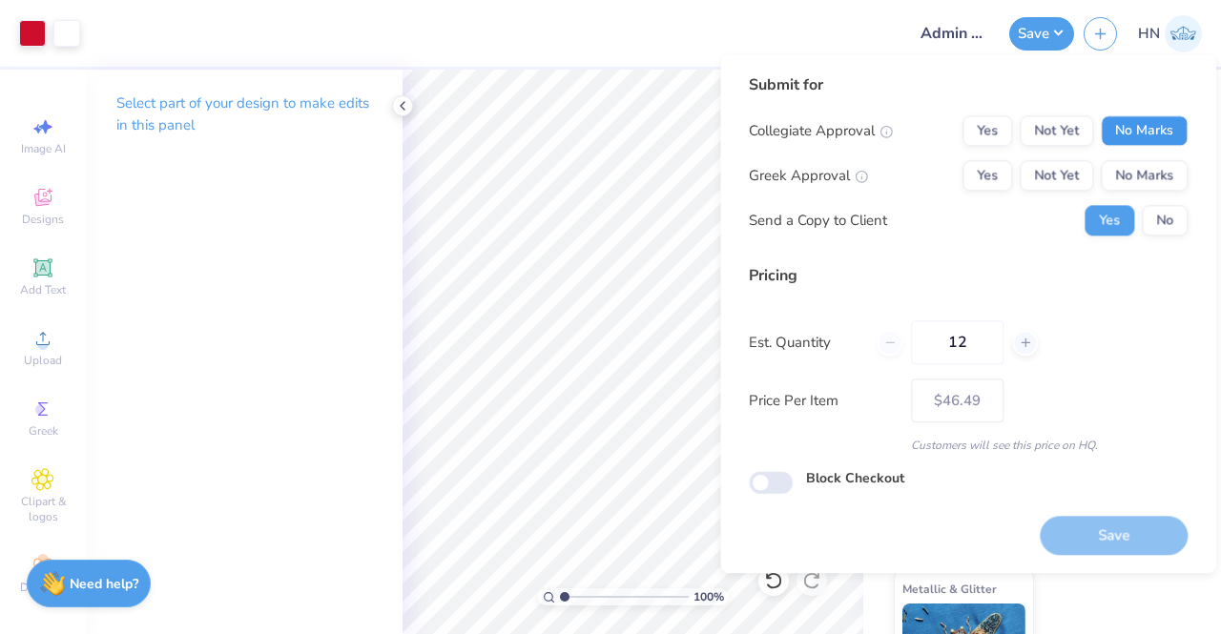
click at [1138, 132] on button "No Marks" at bounding box center [1144, 130] width 87 height 31
click at [1149, 177] on button "No Marks" at bounding box center [1144, 175] width 87 height 31
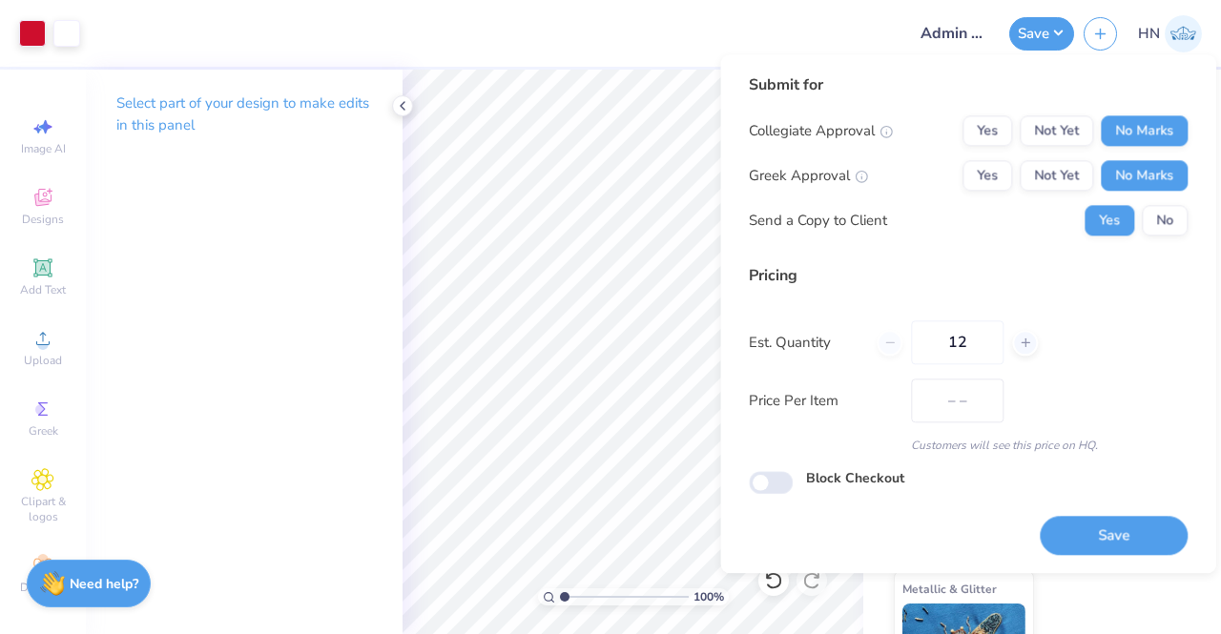
click at [1155, 189] on button "No Marks" at bounding box center [1144, 175] width 87 height 31
click at [1161, 207] on button "No" at bounding box center [1165, 220] width 46 height 31
drag, startPoint x: 1144, startPoint y: 541, endPoint x: 1122, endPoint y: 539, distance: 22.0
click at [1142, 540] on button "Save" at bounding box center [1114, 535] width 148 height 39
type input "$46.49"
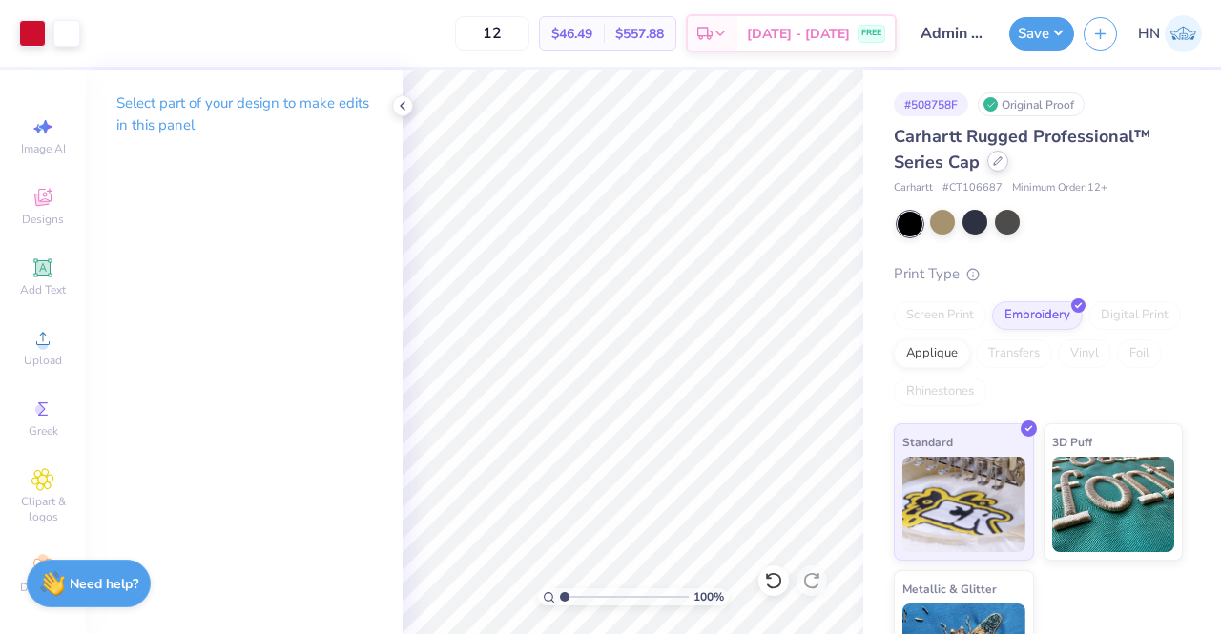
click at [1000, 160] on icon at bounding box center [998, 161] width 10 height 10
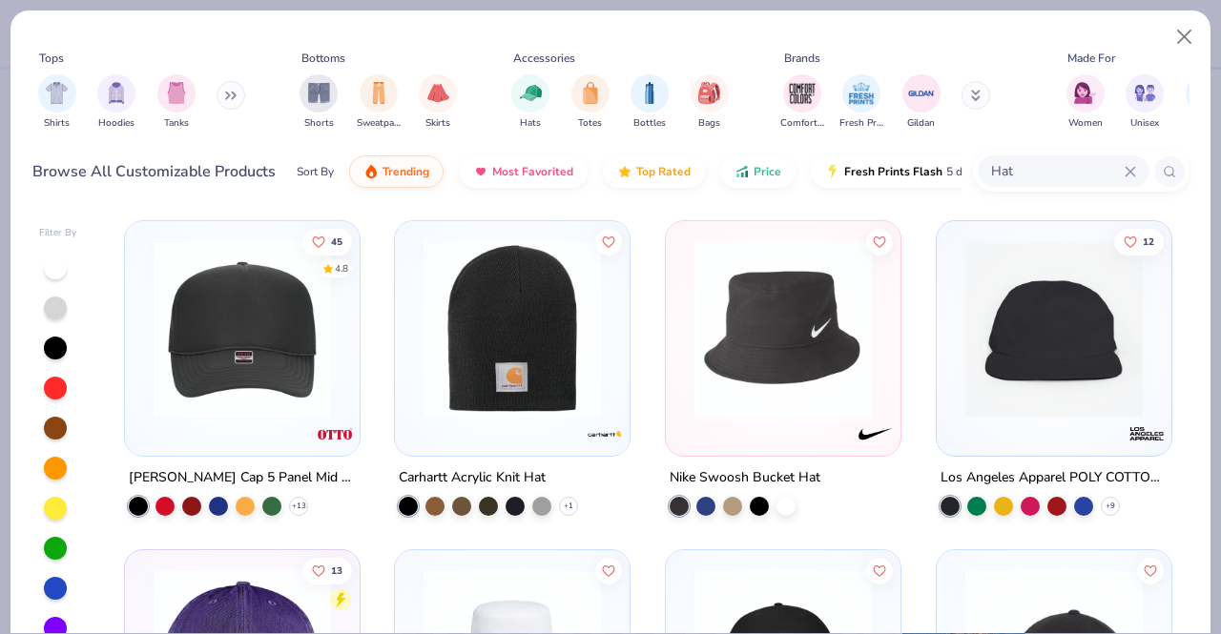
click at [1048, 156] on div "Hat" at bounding box center [1064, 171] width 172 height 31
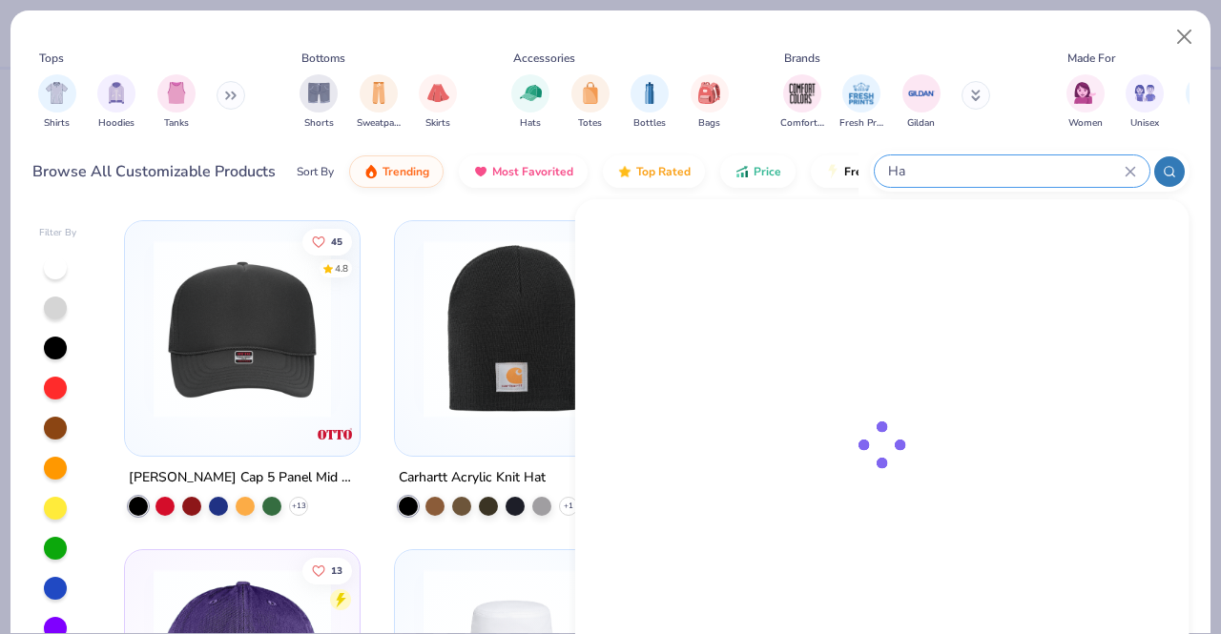
type input "H"
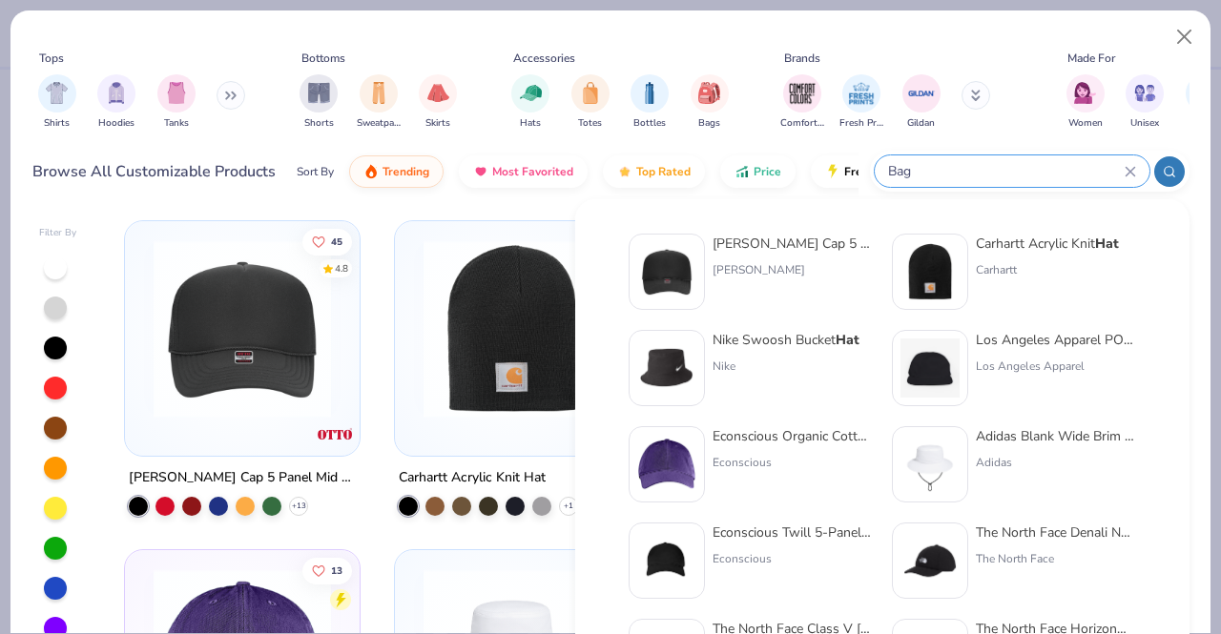
type input "Bag"
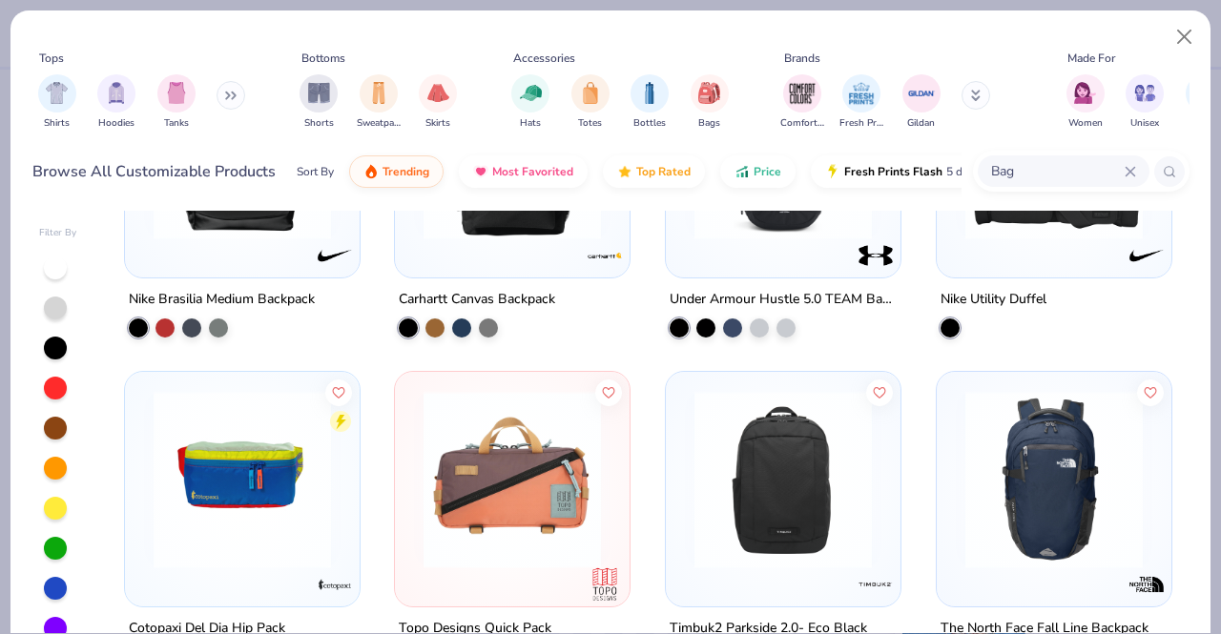
scroll to position [2194, 0]
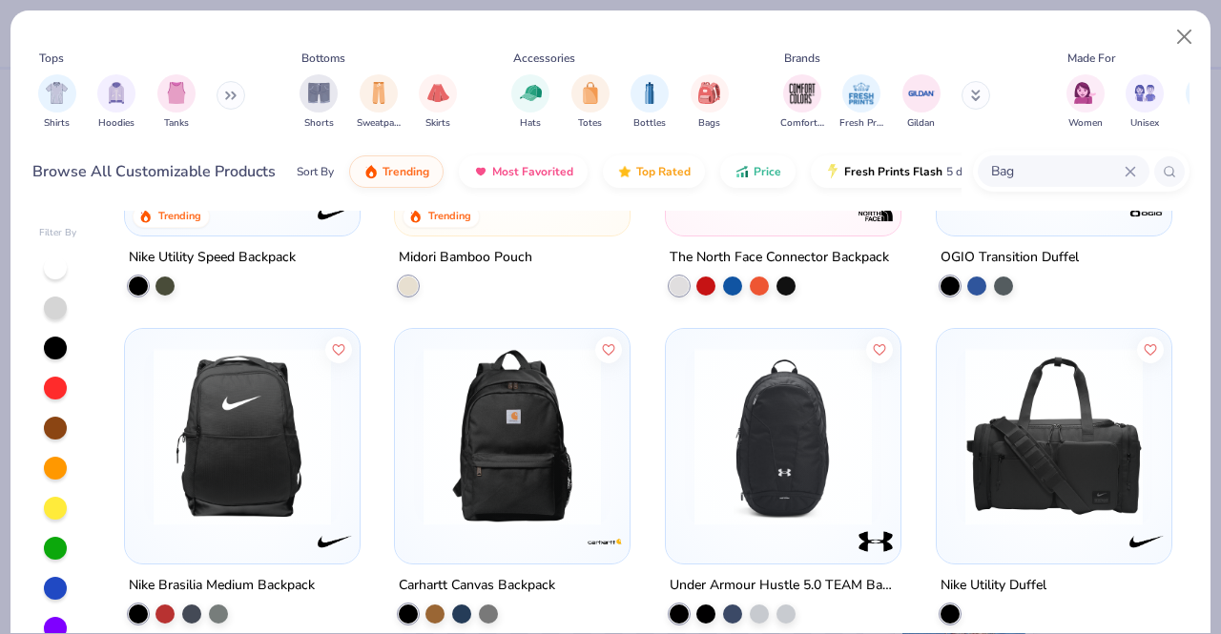
click at [295, 457] on img at bounding box center [242, 436] width 197 height 177
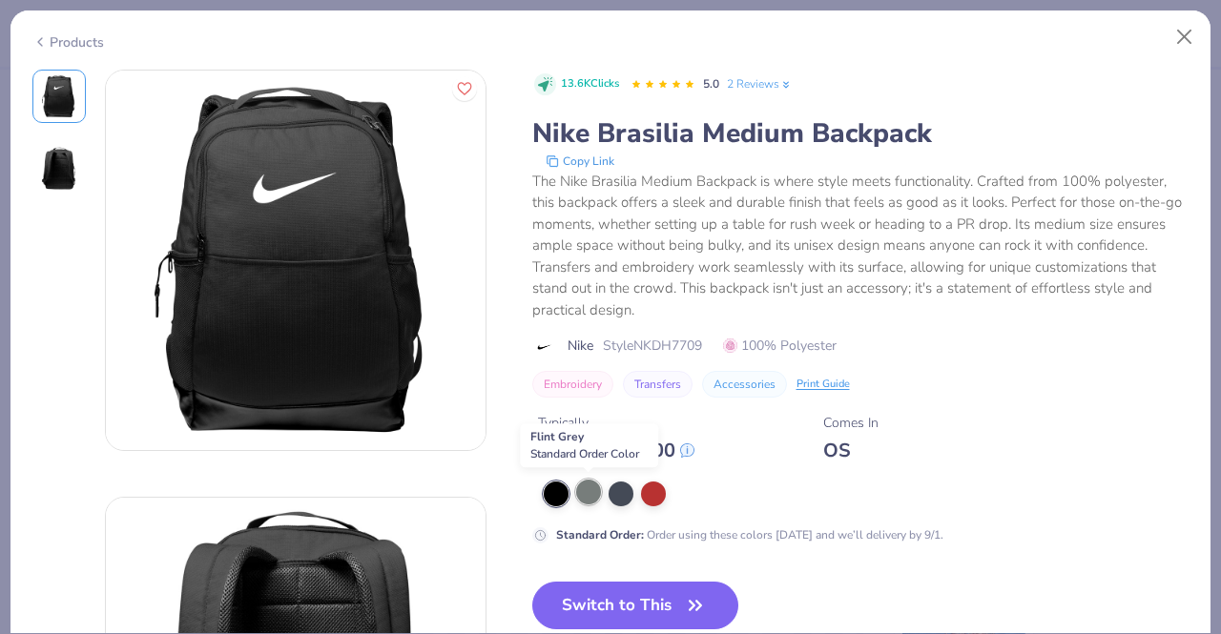
click at [580, 499] on div at bounding box center [588, 492] width 25 height 25
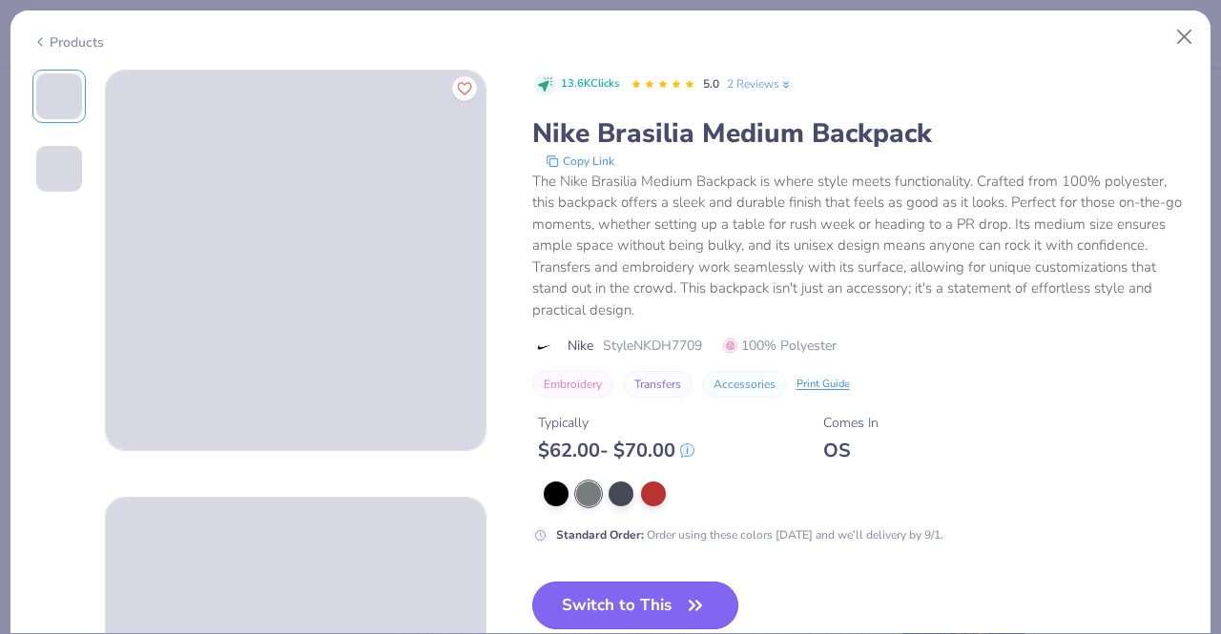
click at [618, 600] on button "Switch to This" at bounding box center [635, 606] width 207 height 48
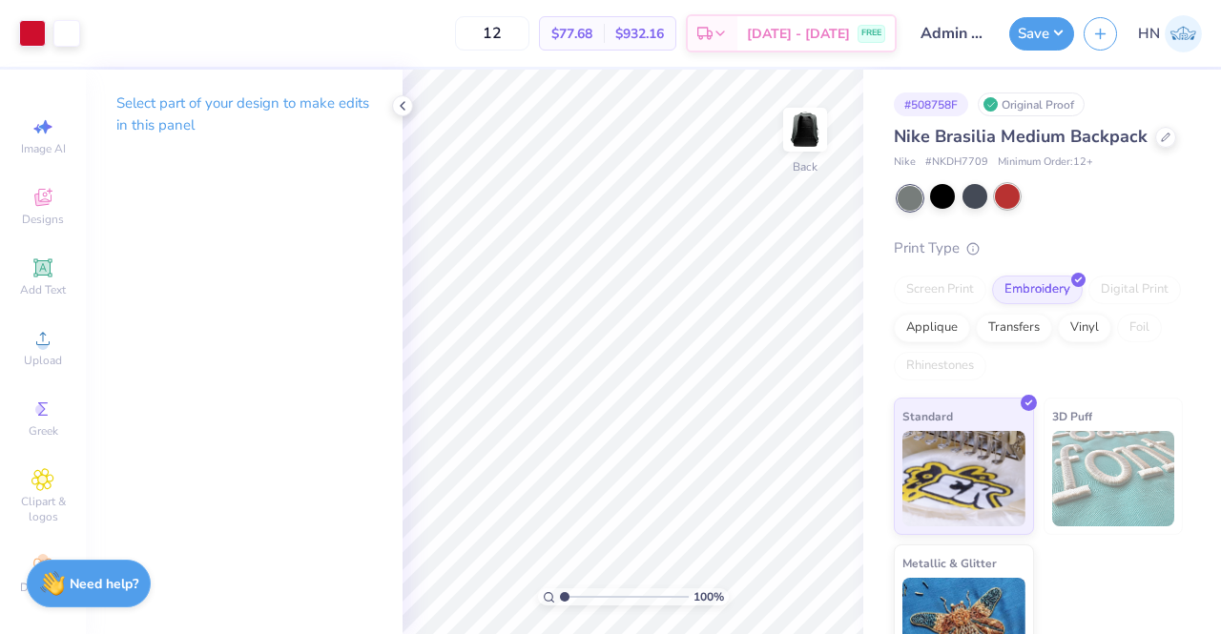
click at [1006, 209] on div at bounding box center [1007, 196] width 25 height 25
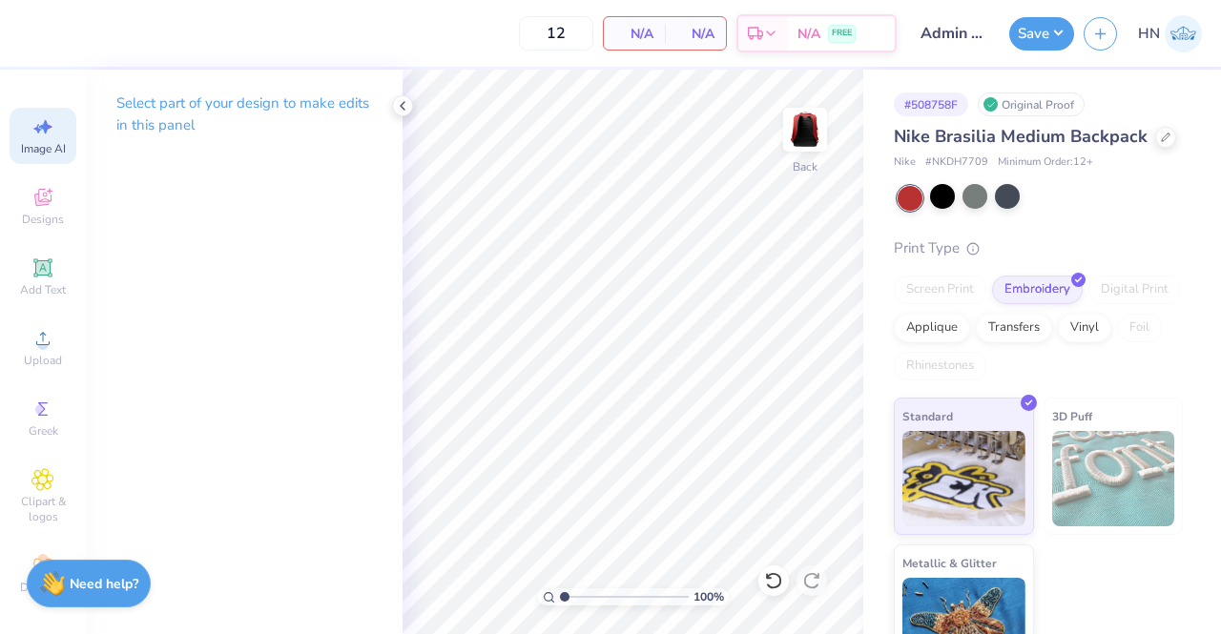
click at [43, 119] on icon at bounding box center [42, 126] width 23 height 23
select select "4"
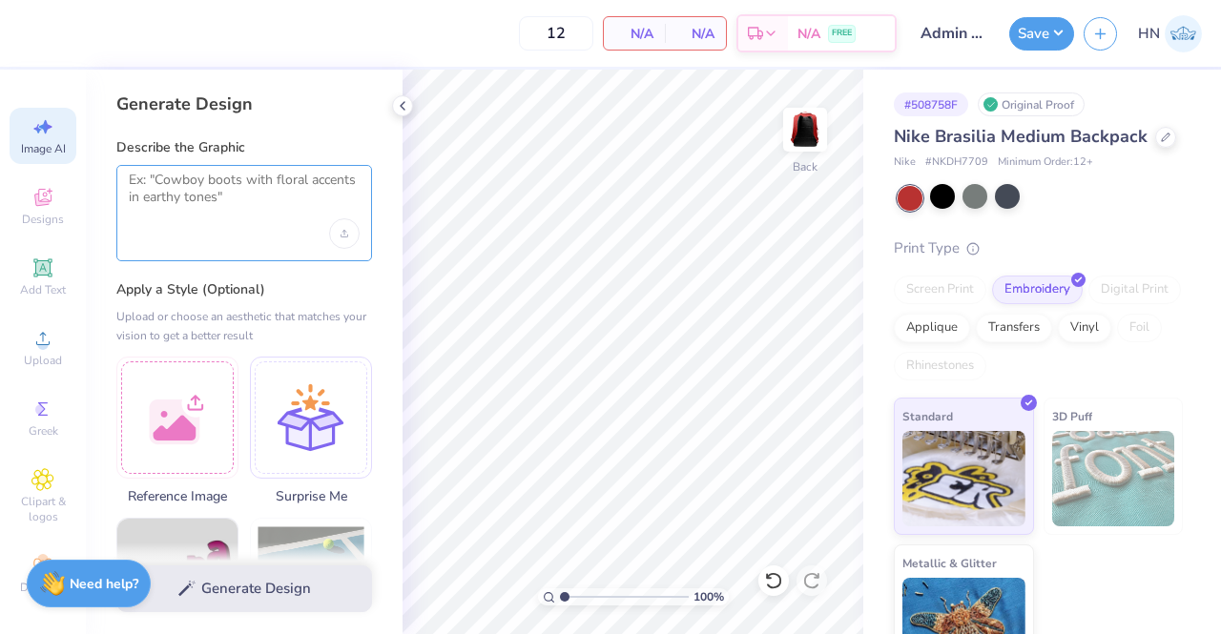
click at [191, 203] on textarea at bounding box center [244, 196] width 231 height 48
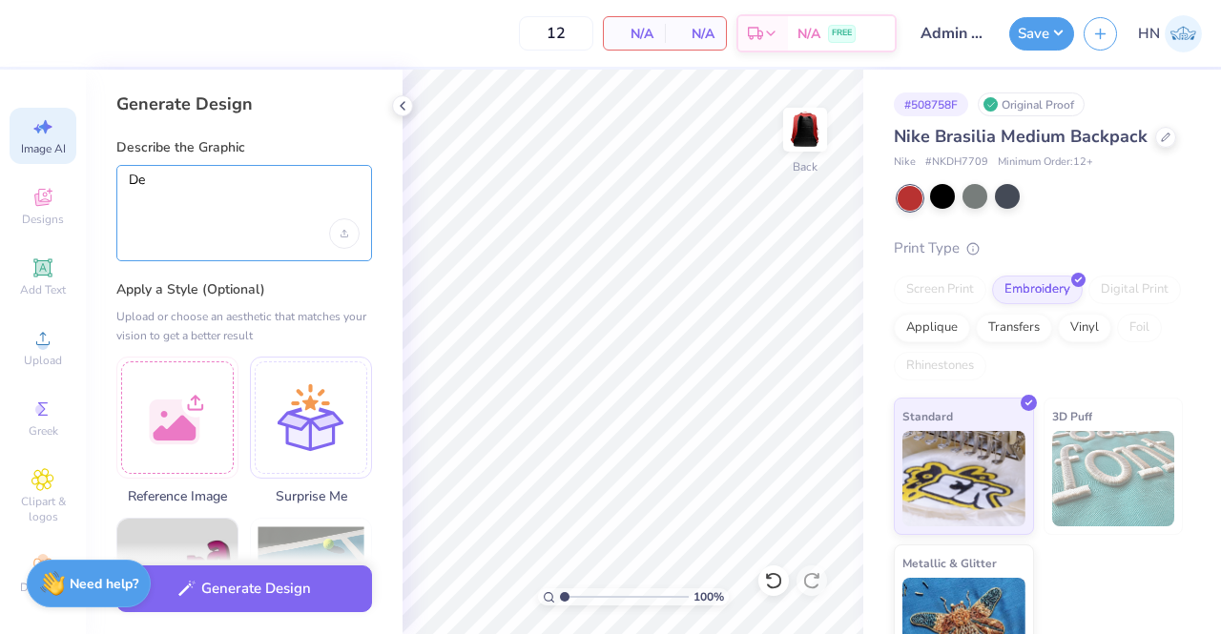
type textarea "D"
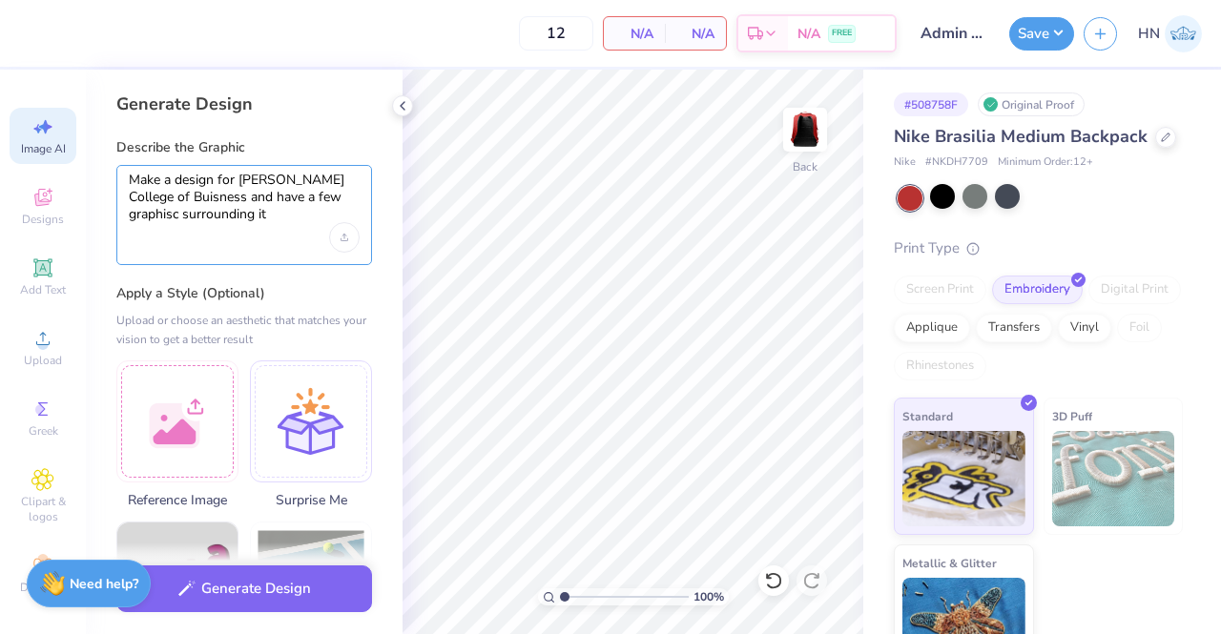
click at [164, 199] on textarea "Make a design for Fowler College of Buisness and have a few graphisc surroundin…" at bounding box center [244, 198] width 231 height 52
click at [147, 205] on textarea "Make a design for Fowler College of Buisness and have a few graphisc surroundin…" at bounding box center [244, 198] width 231 height 52
click at [219, 232] on div "Make a design for Fowler College of Business and have a few graphisc surroundin…" at bounding box center [244, 215] width 256 height 100
click at [330, 197] on textarea "Make a design for Fowler College of Business and have a few graphisc surroundin…" at bounding box center [244, 198] width 231 height 52
type textarea "Make a design for Fowler College of Business and have a few graphics surroundin…"
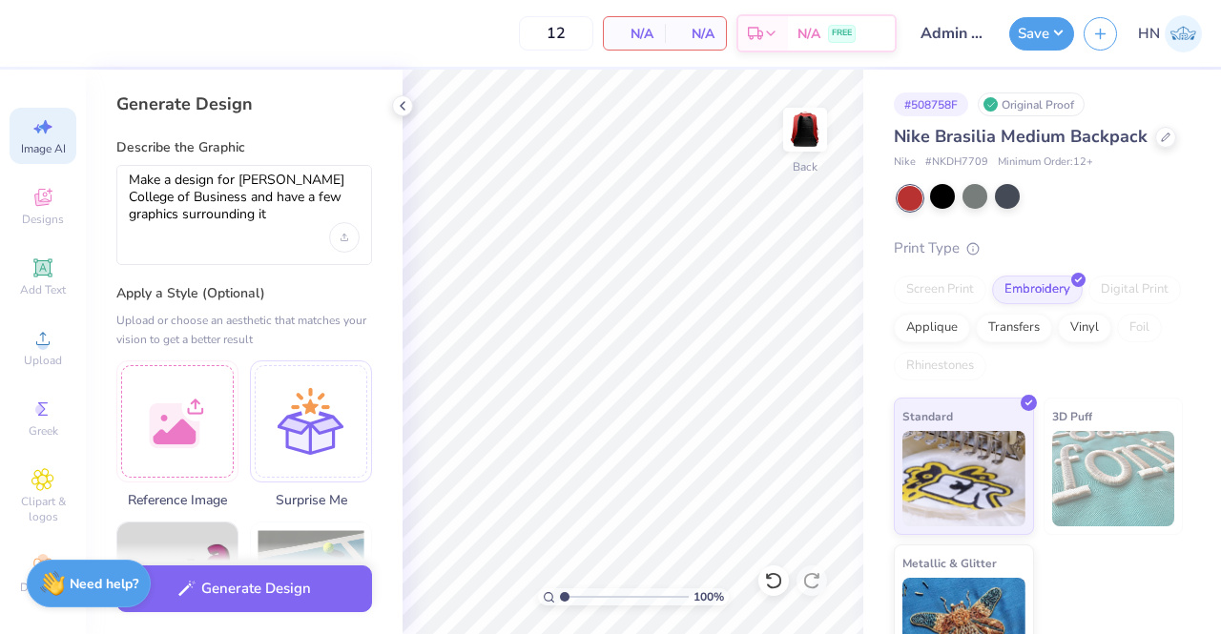
click at [230, 231] on div "Make a design for Fowler College of Business and have a few graphics surroundin…" at bounding box center [244, 215] width 256 height 100
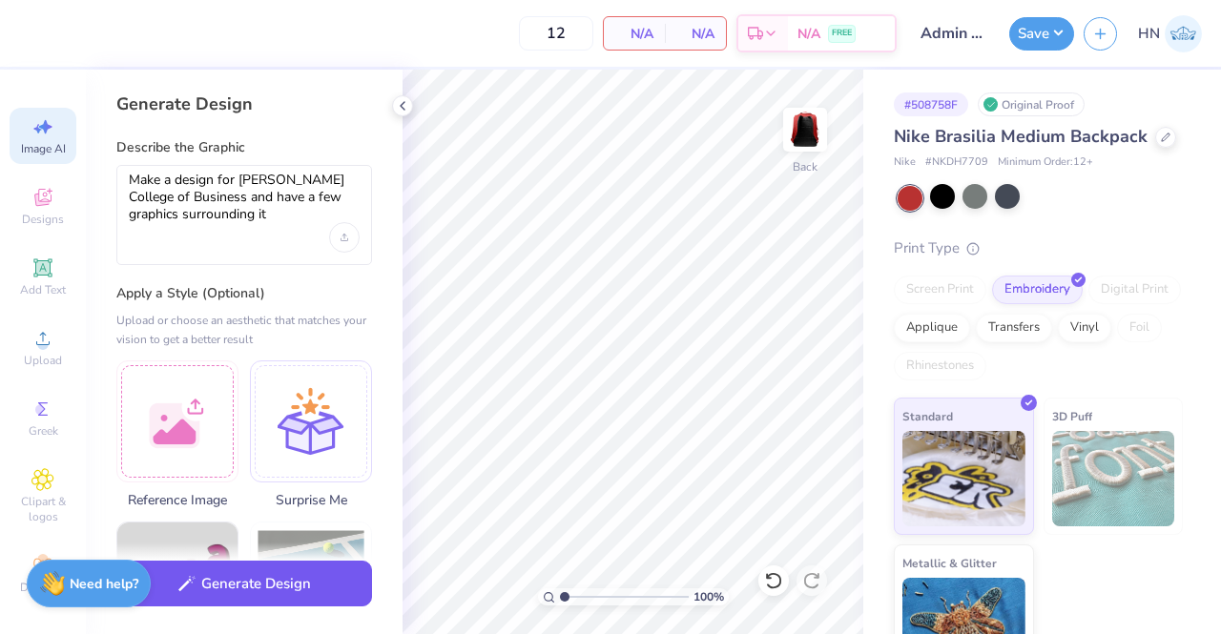
click at [218, 594] on button "Generate Design" at bounding box center [244, 584] width 256 height 47
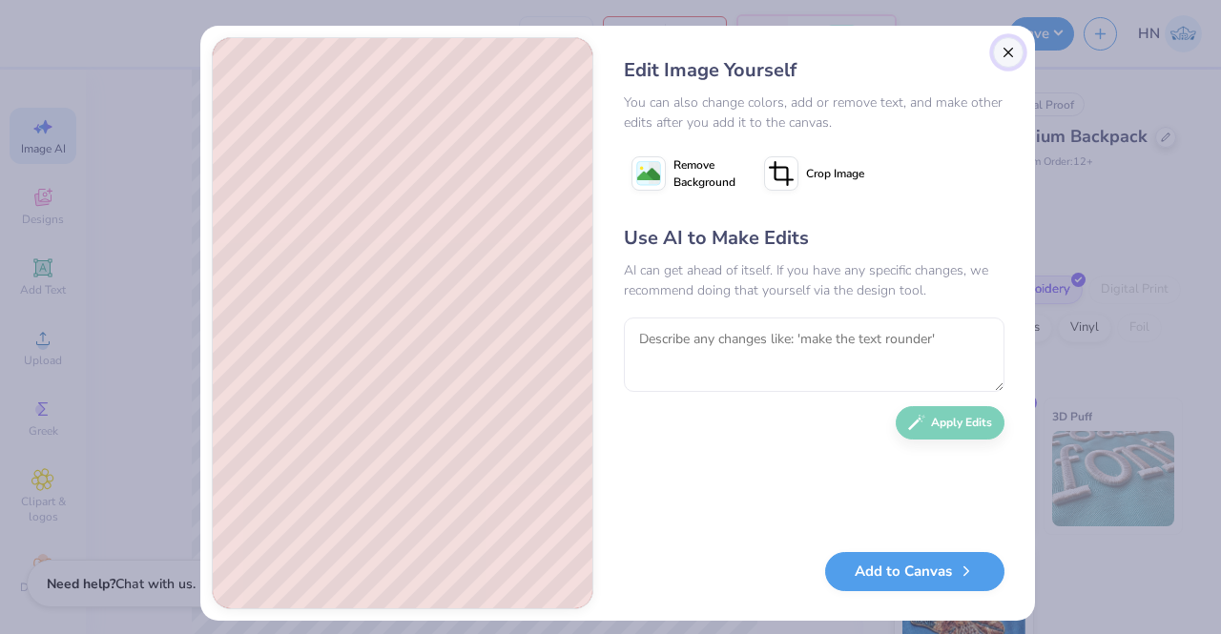
click at [999, 43] on button "Close" at bounding box center [1008, 52] width 31 height 31
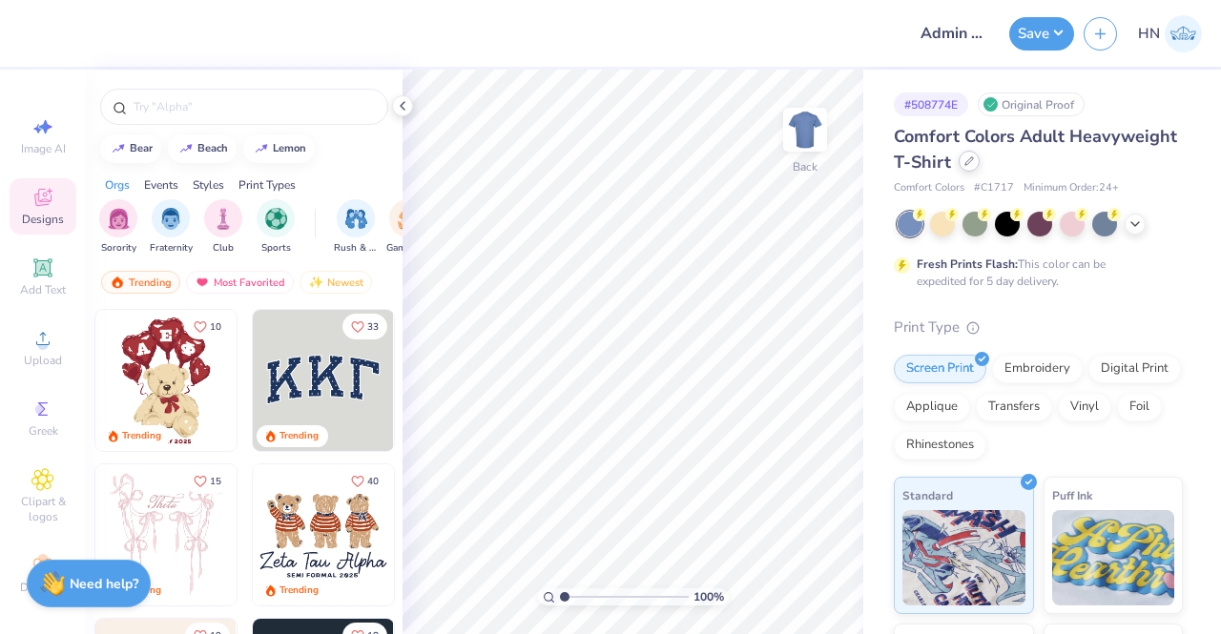
click at [980, 168] on div at bounding box center [969, 161] width 21 height 21
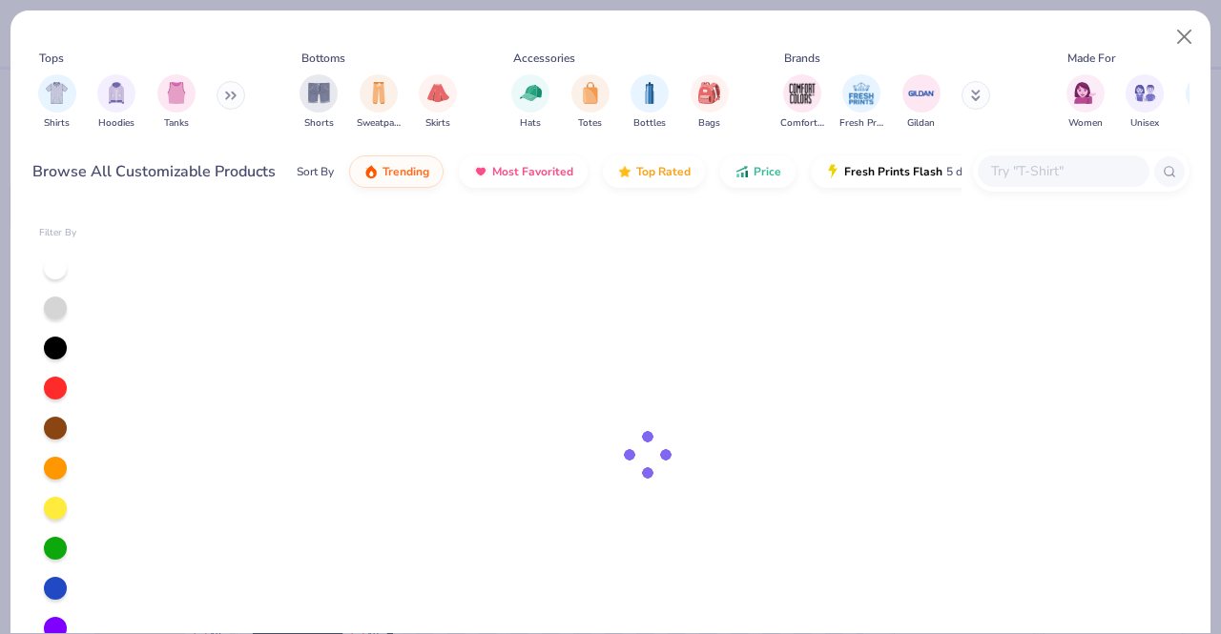
click at [1008, 177] on div "Browse All Customizable Products Sort By Trending Most Favorited Top Rated Pric…" at bounding box center [610, 171] width 1157 height 53
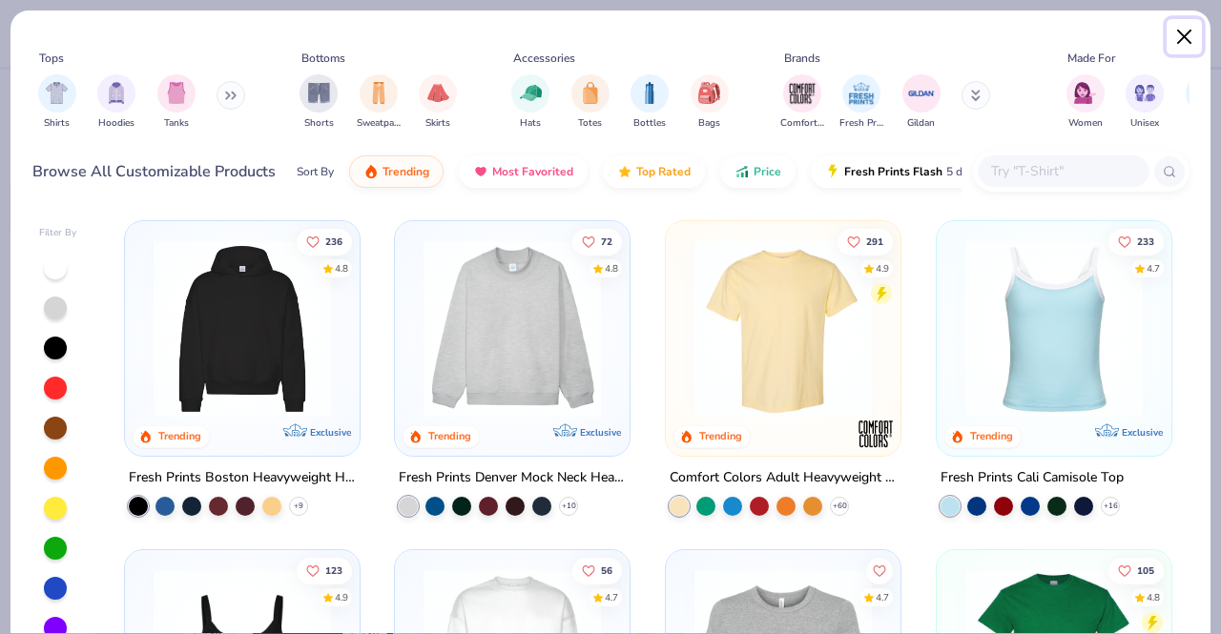
click at [1189, 37] on button "Close" at bounding box center [1185, 37] width 36 height 36
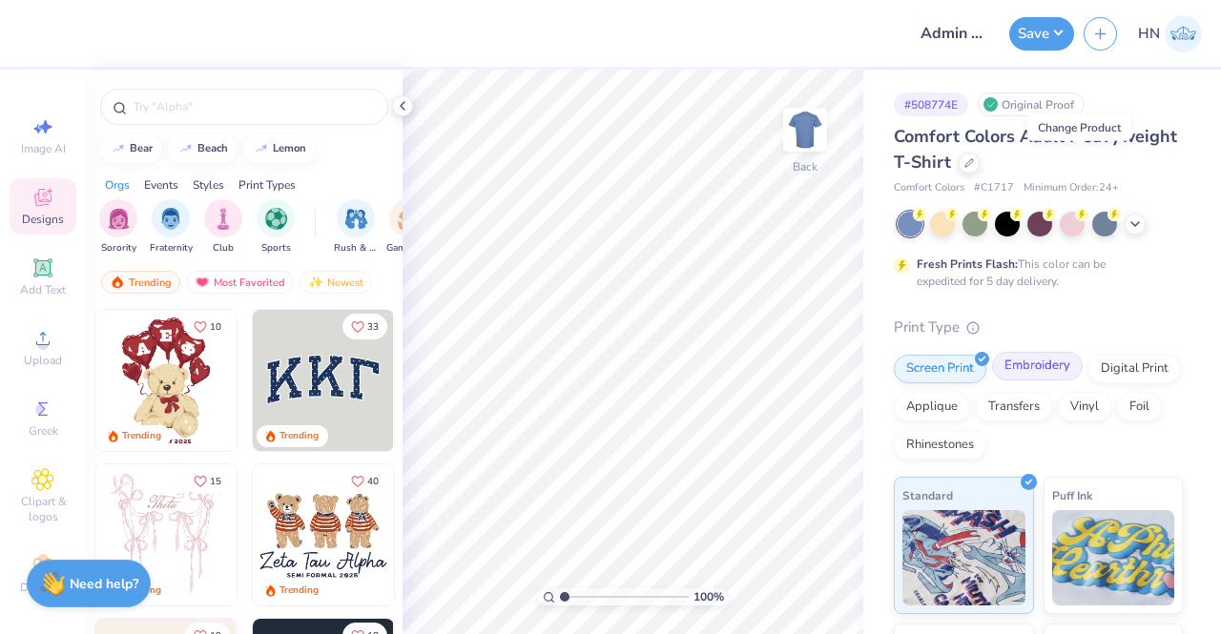
click at [1046, 358] on div "Embroidery" at bounding box center [1037, 366] width 91 height 29
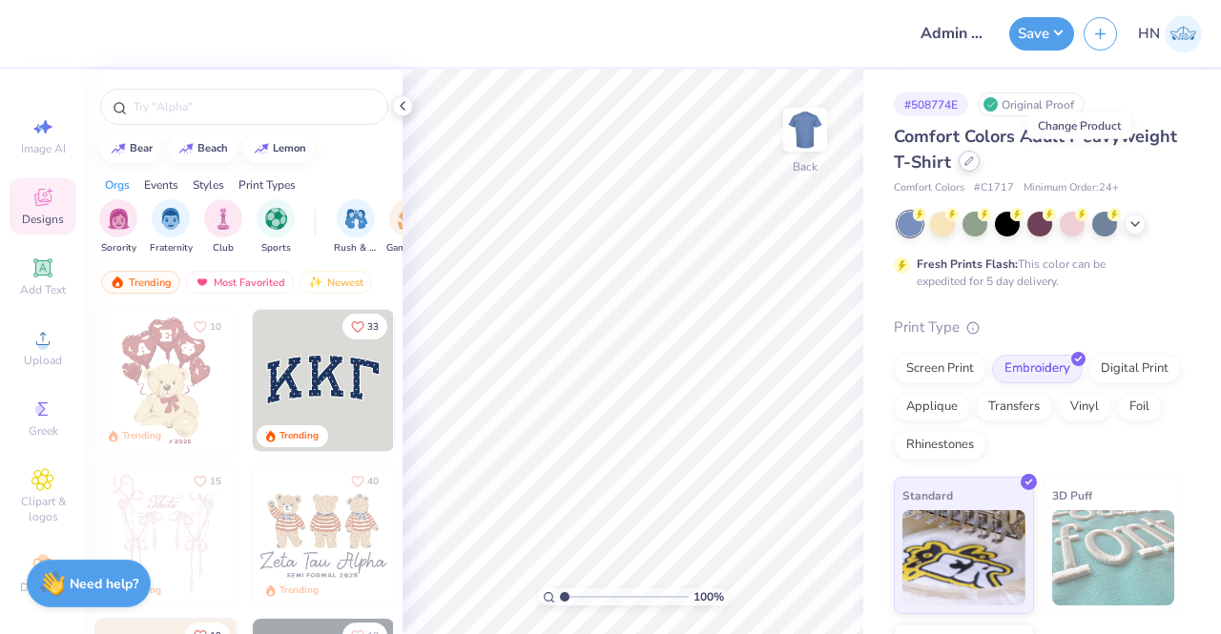
click at [980, 166] on div at bounding box center [969, 161] width 21 height 21
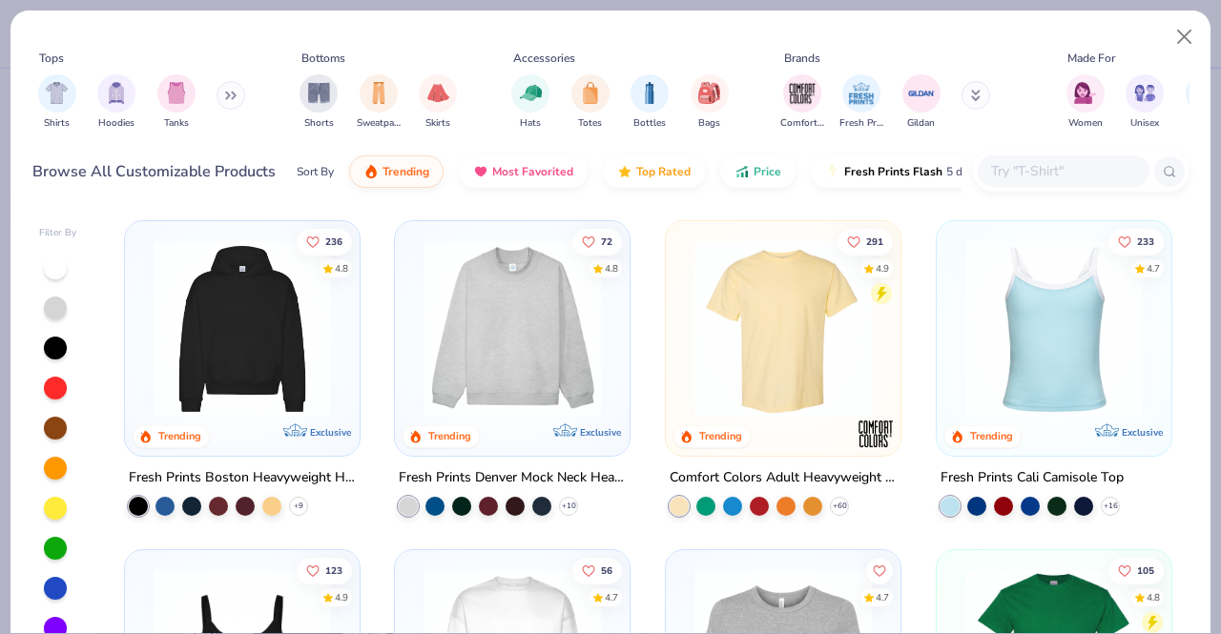
click at [1020, 171] on input "text" at bounding box center [1062, 171] width 147 height 22
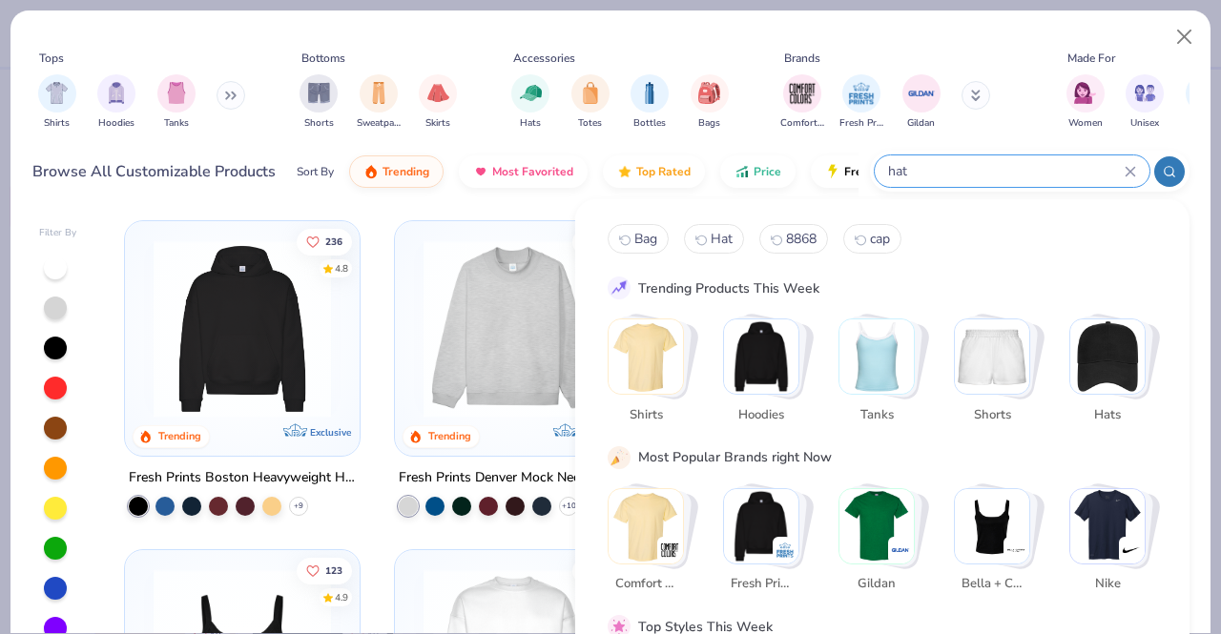
type input "hat"
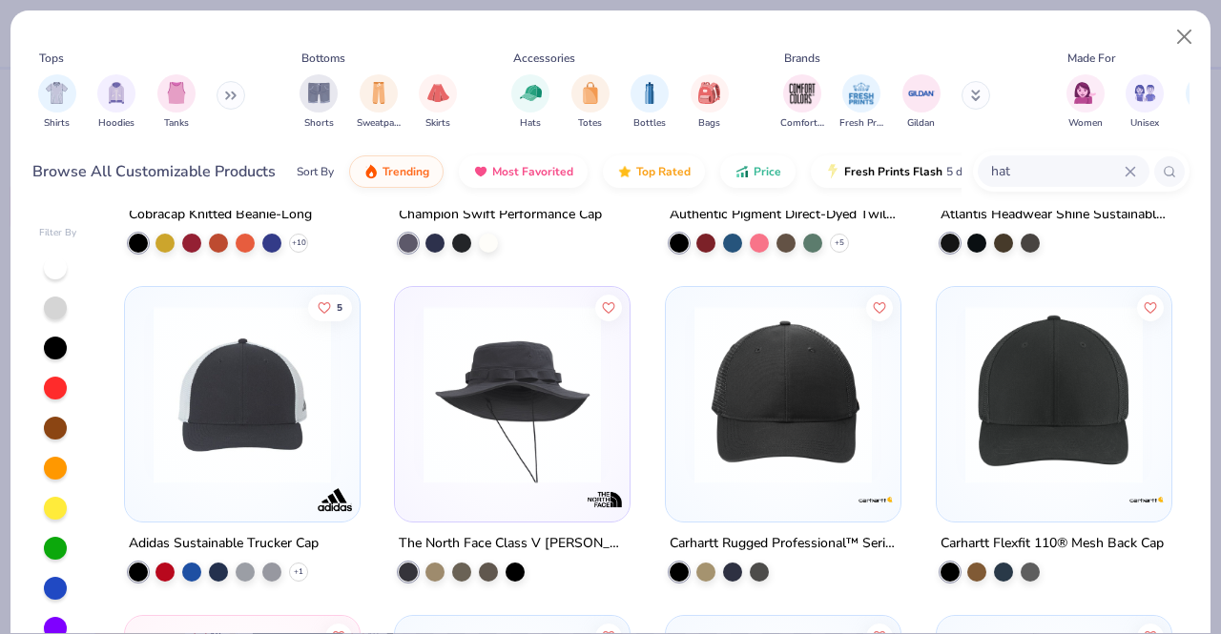
scroll to position [3912, 0]
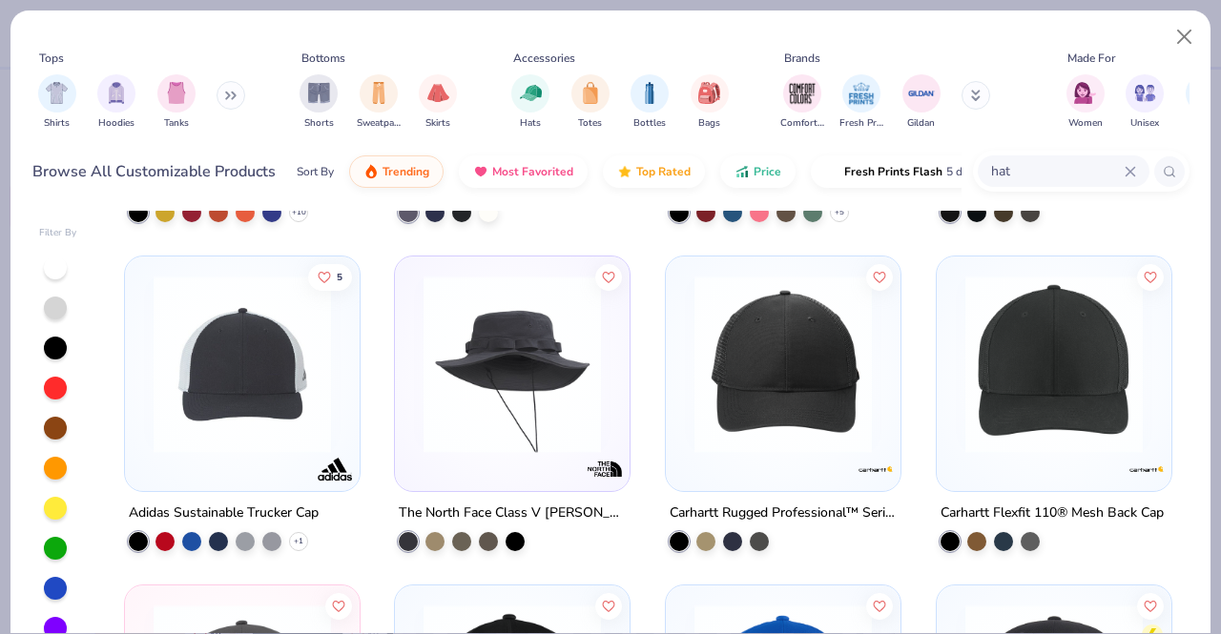
click at [770, 409] on img at bounding box center [783, 364] width 197 height 177
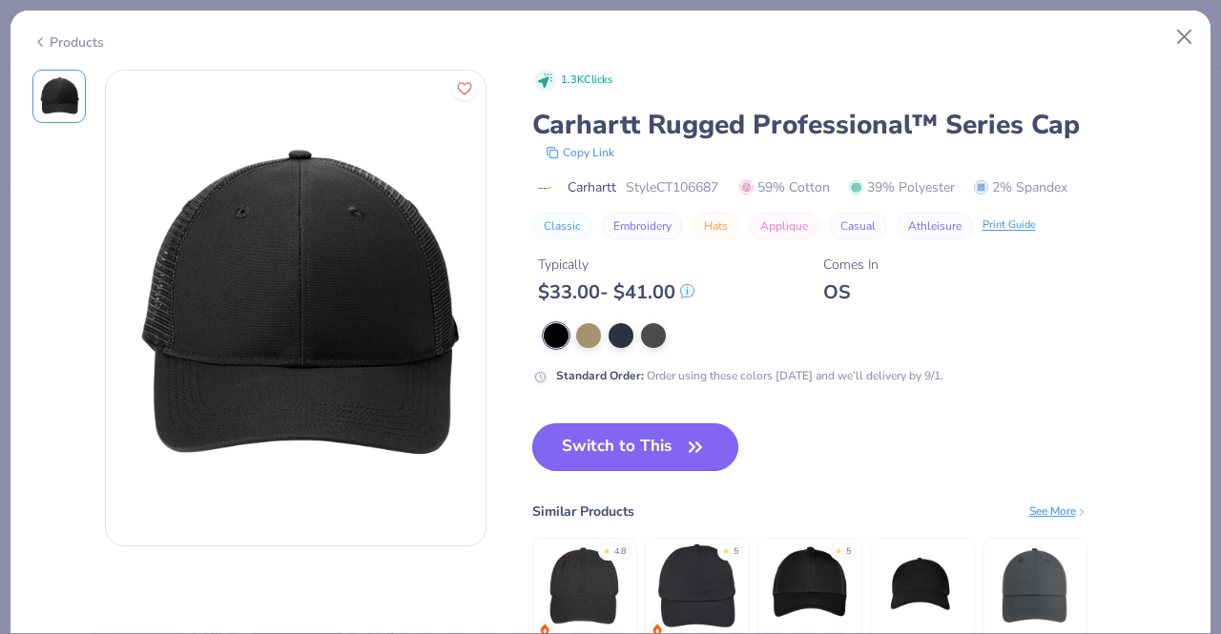
click at [655, 439] on button "Switch to This" at bounding box center [635, 448] width 207 height 48
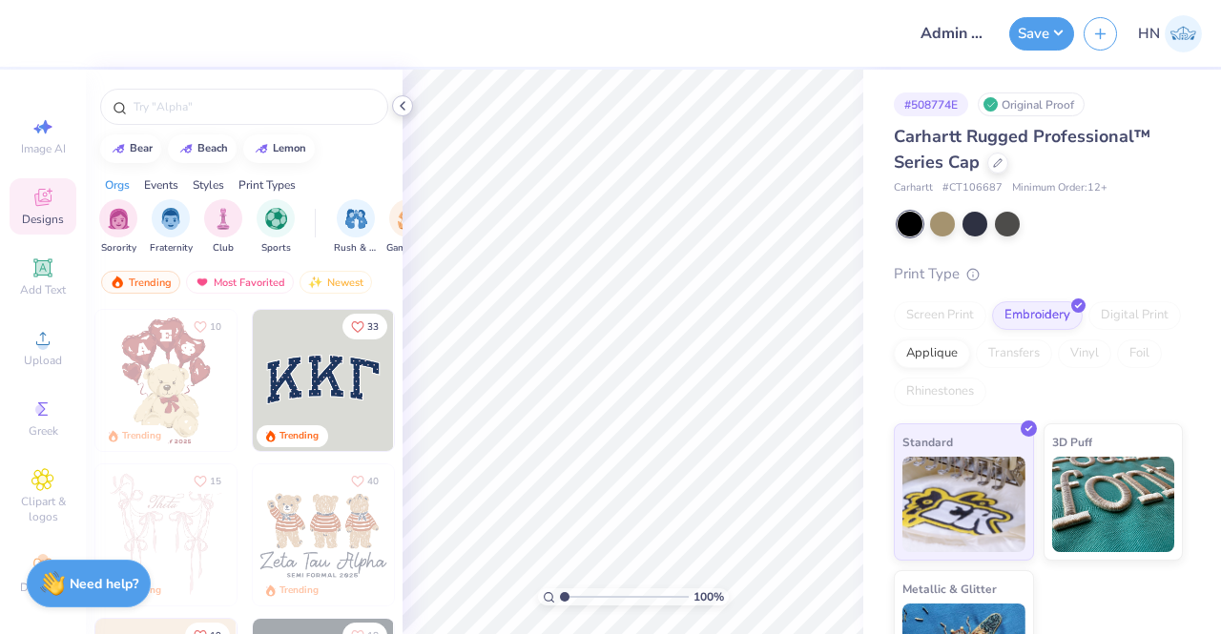
click at [403, 109] on polyline at bounding box center [403, 106] width 4 height 8
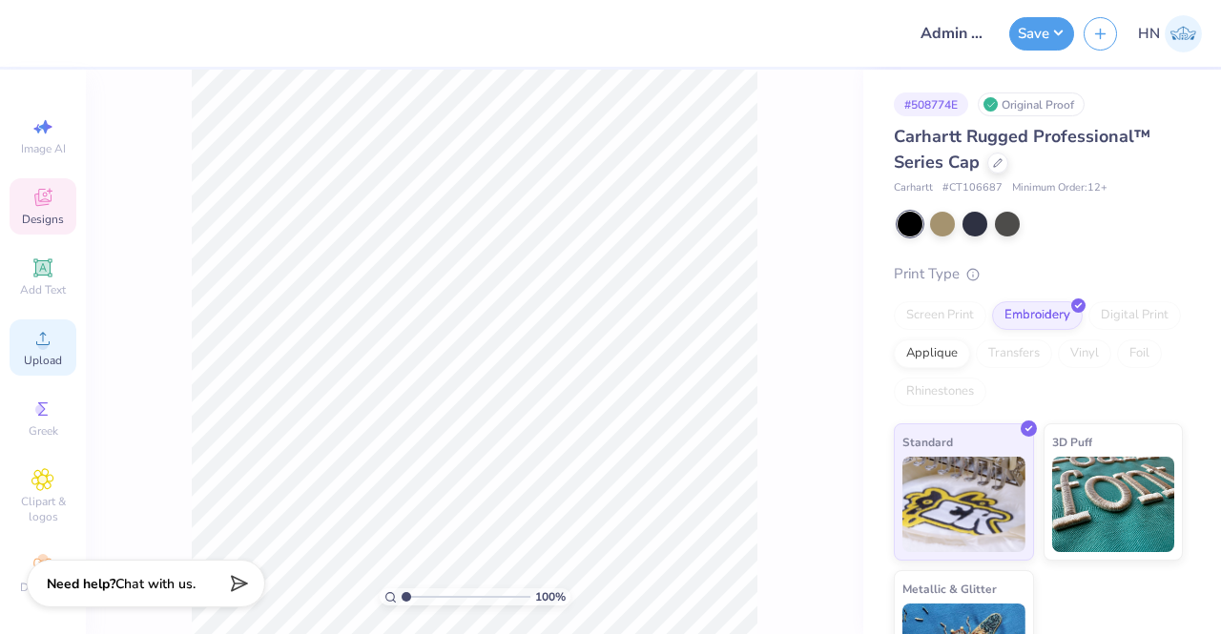
click at [24, 357] on span "Upload" at bounding box center [43, 360] width 38 height 15
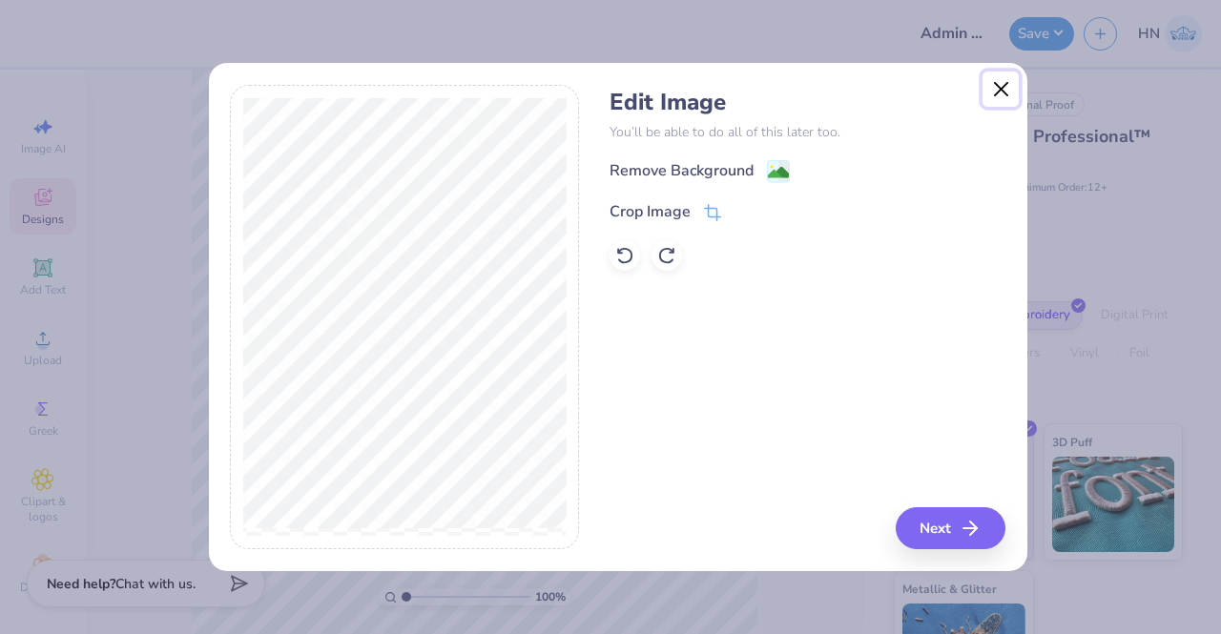
click at [1009, 91] on button "Close" at bounding box center [1001, 90] width 36 height 36
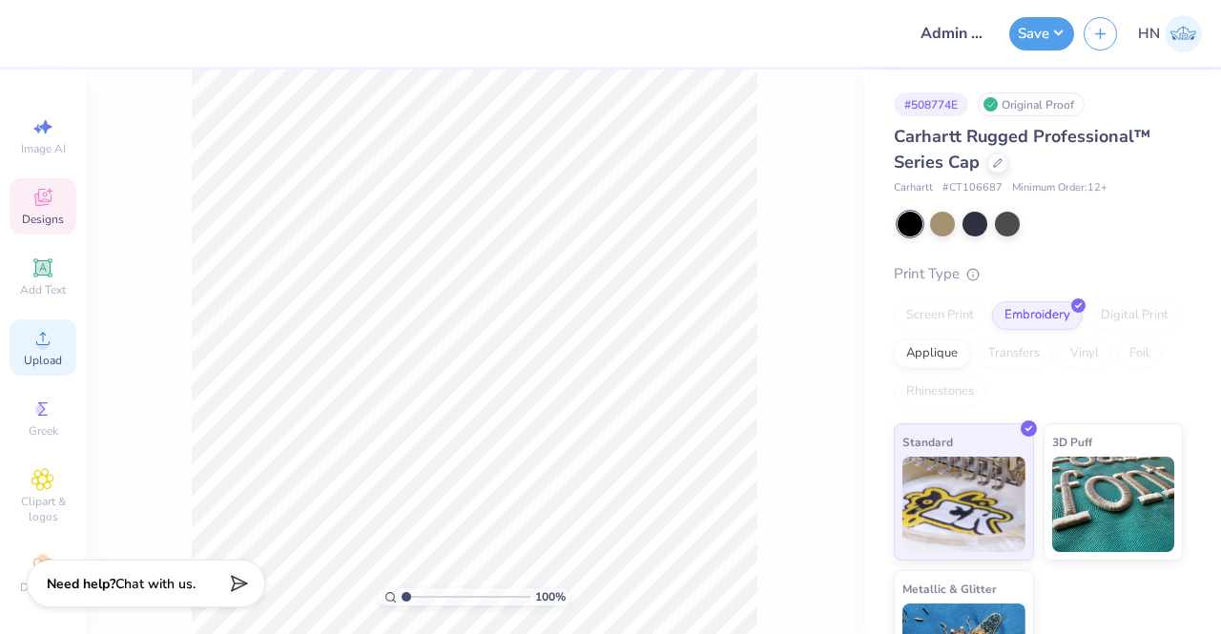
click at [46, 329] on icon at bounding box center [42, 338] width 23 height 23
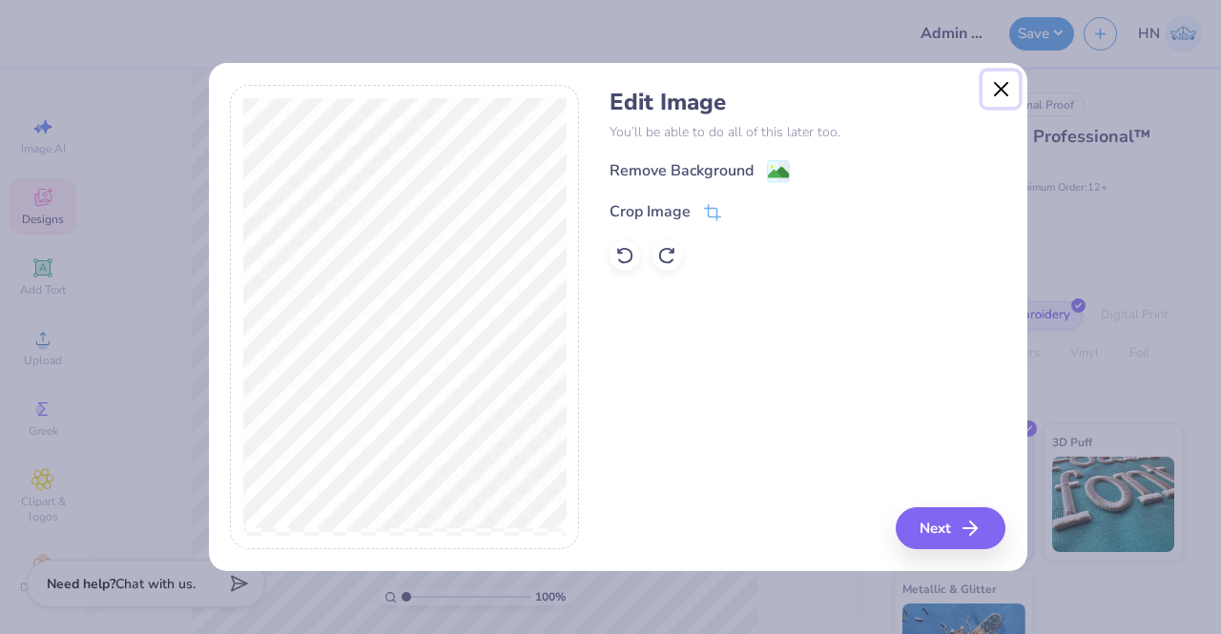
click at [998, 91] on button "Close" at bounding box center [1001, 90] width 36 height 36
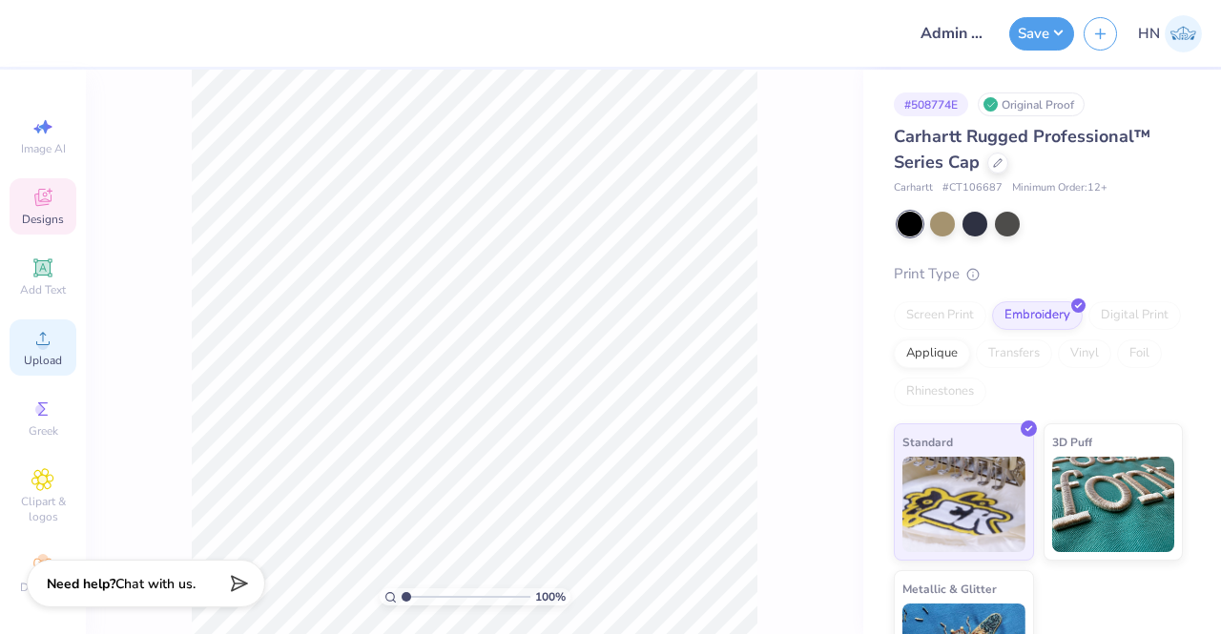
click at [37, 343] on circle at bounding box center [42, 345] width 10 height 10
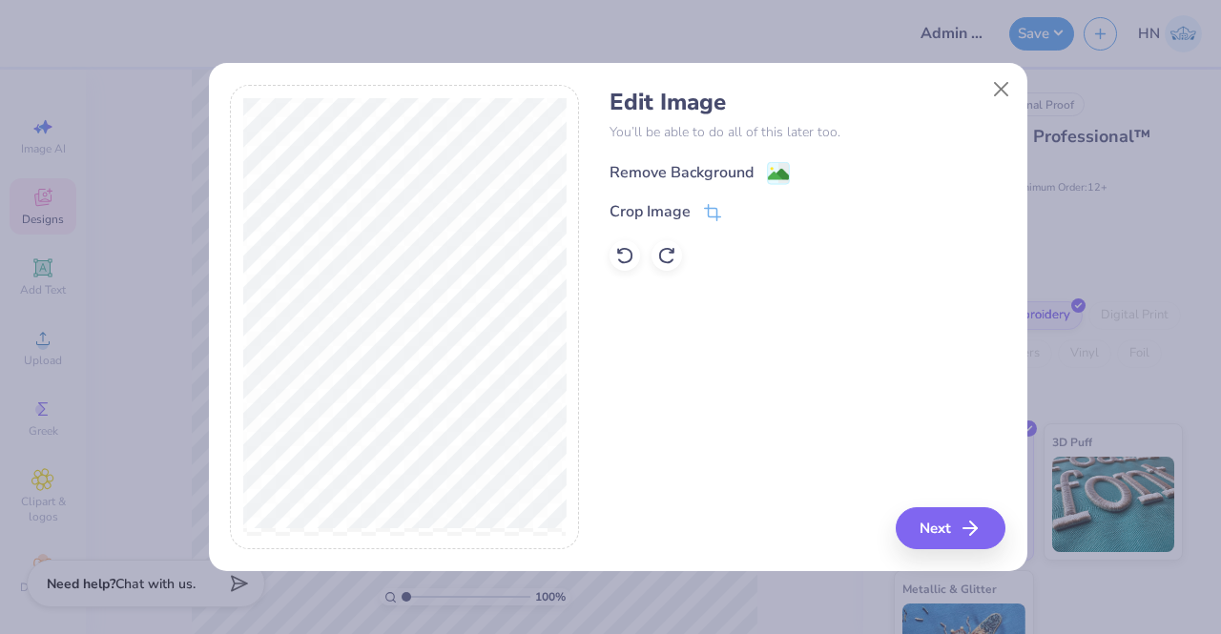
click at [762, 165] on div "Remove Background" at bounding box center [700, 173] width 180 height 24
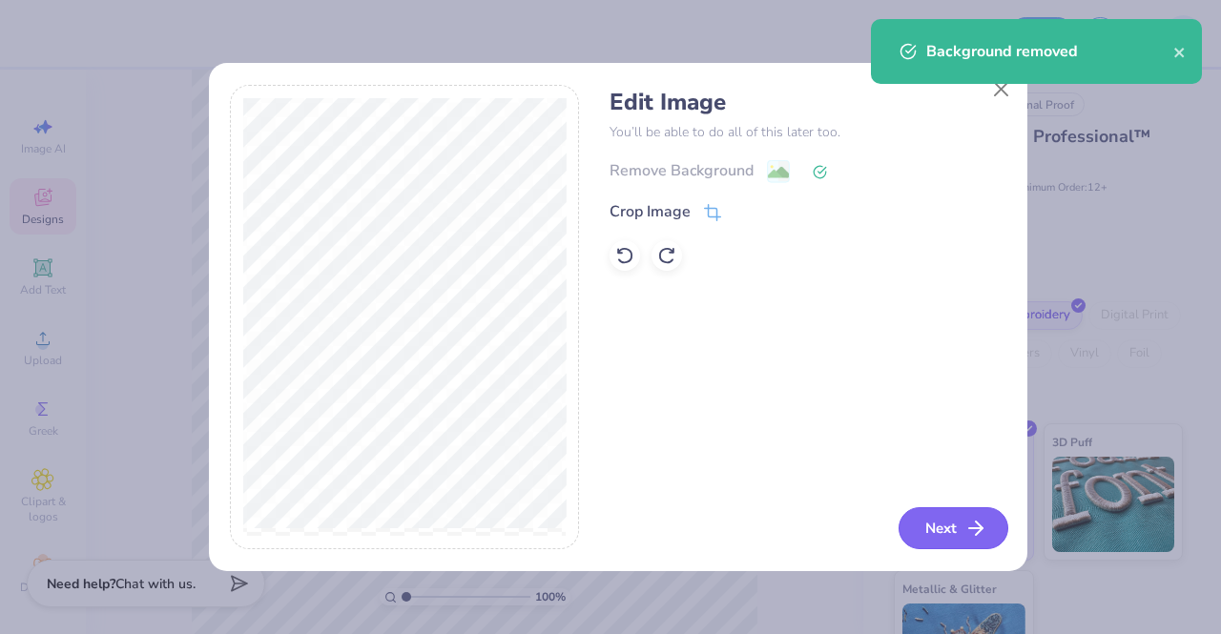
click at [930, 526] on button "Next" at bounding box center [954, 529] width 110 height 42
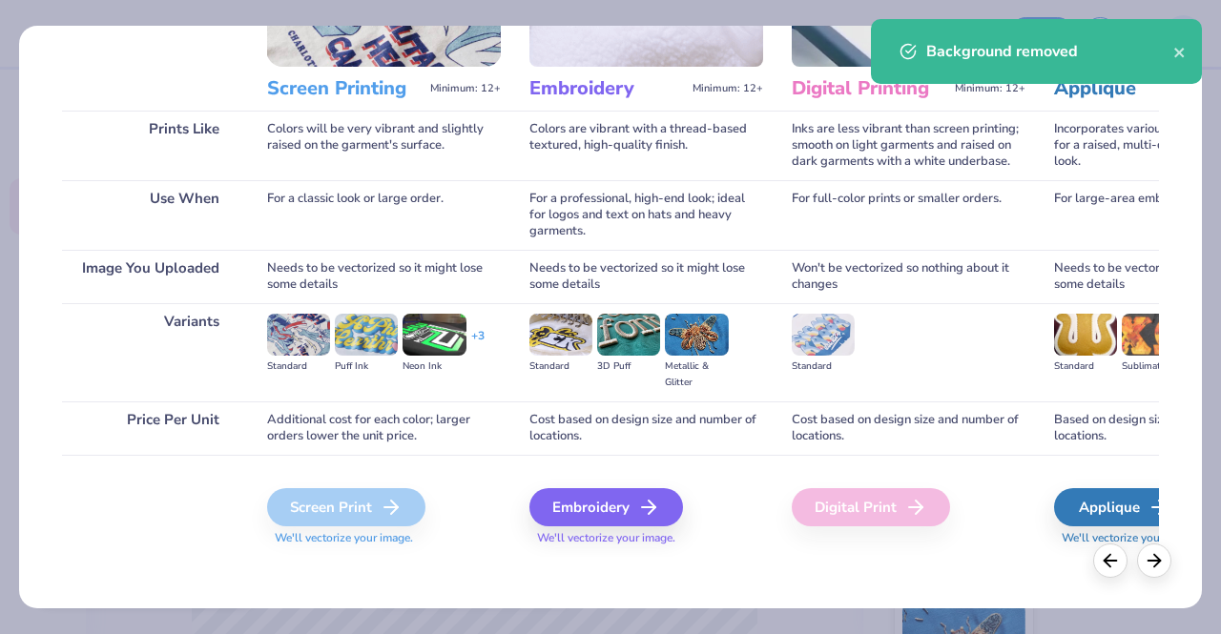
scroll to position [220, 0]
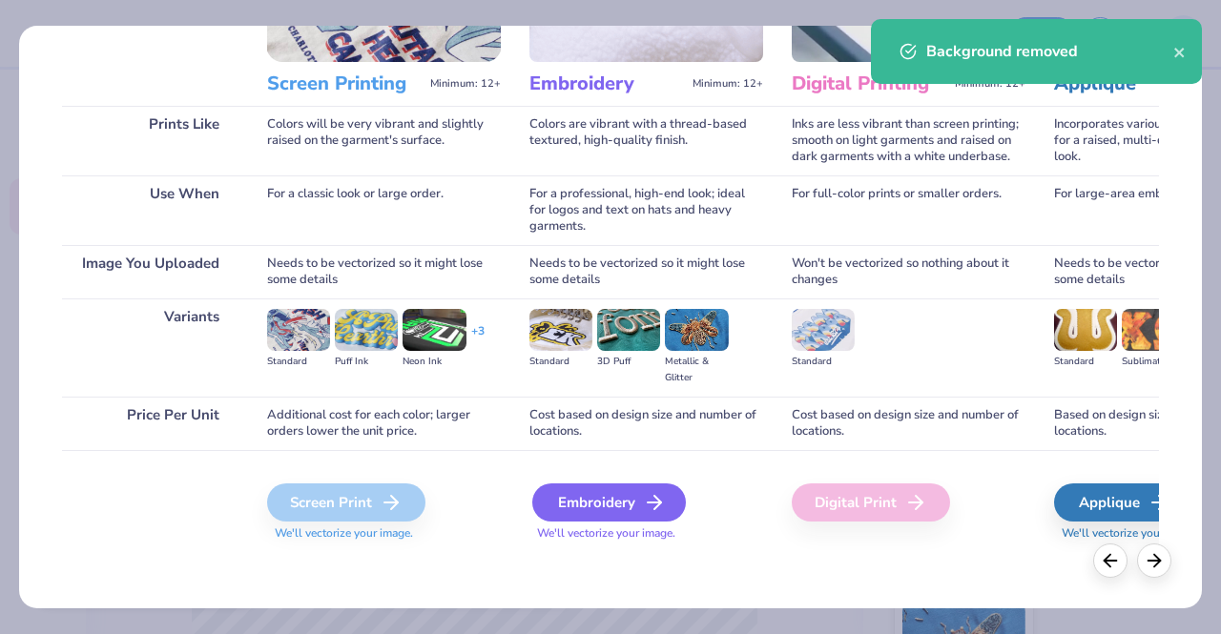
click at [584, 500] on div "Embroidery" at bounding box center [609, 503] width 154 height 38
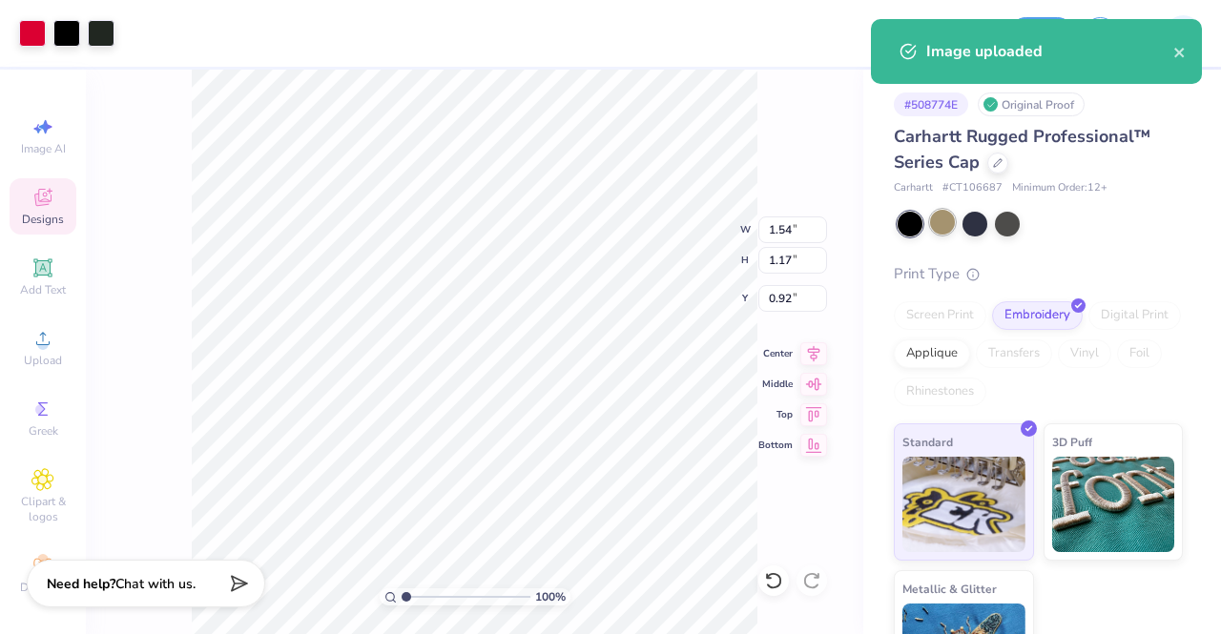
click at [946, 234] on div at bounding box center [942, 222] width 25 height 25
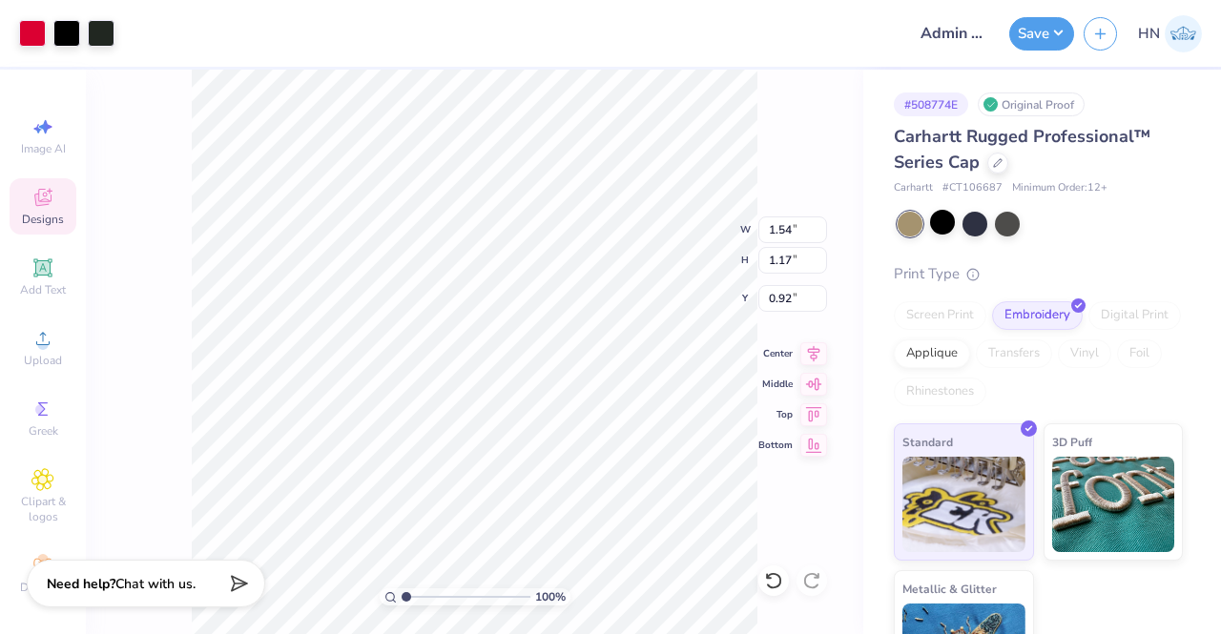
type input "2.15"
type input "1.63"
type input "2.90"
type input "2.20"
type input "0.34"
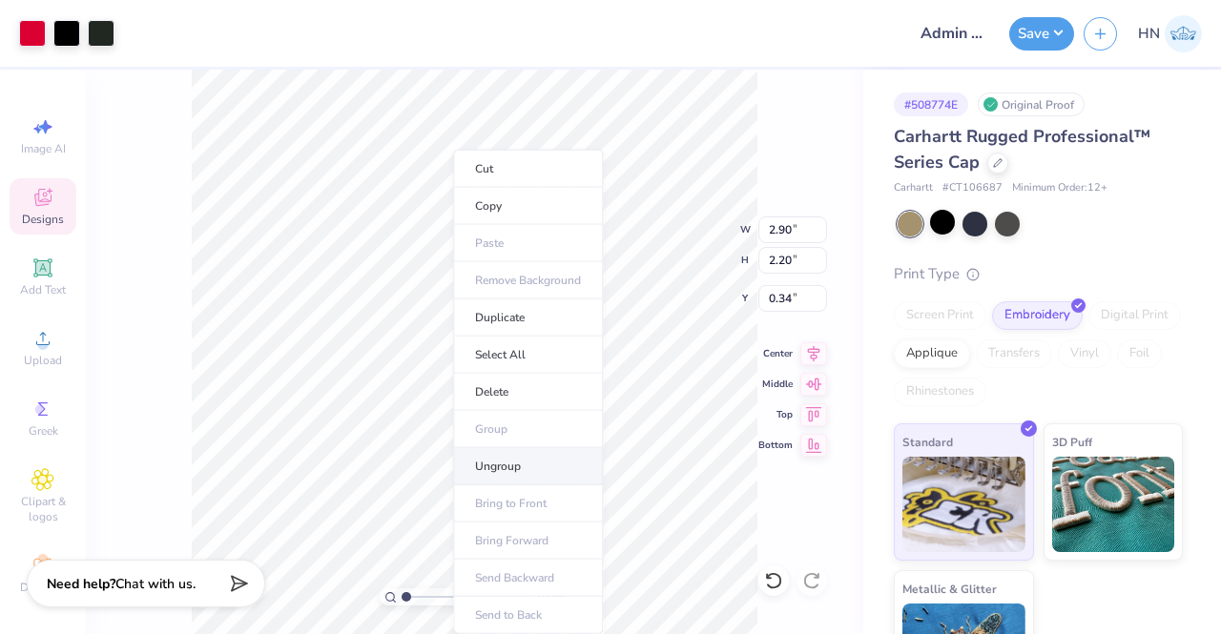
click at [530, 470] on li "Ungroup" at bounding box center [528, 466] width 150 height 37
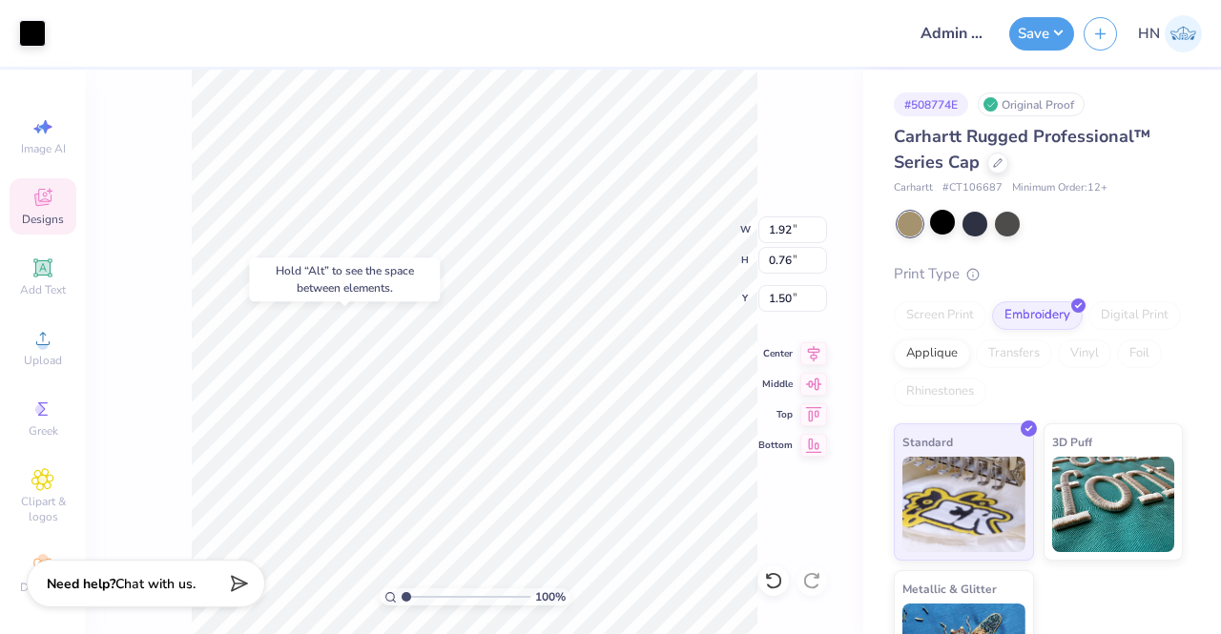
type input "1.50"
type input "2.49"
type input "1.64"
click at [802, 349] on icon at bounding box center [814, 351] width 27 height 23
click at [822, 352] on icon at bounding box center [814, 351] width 27 height 23
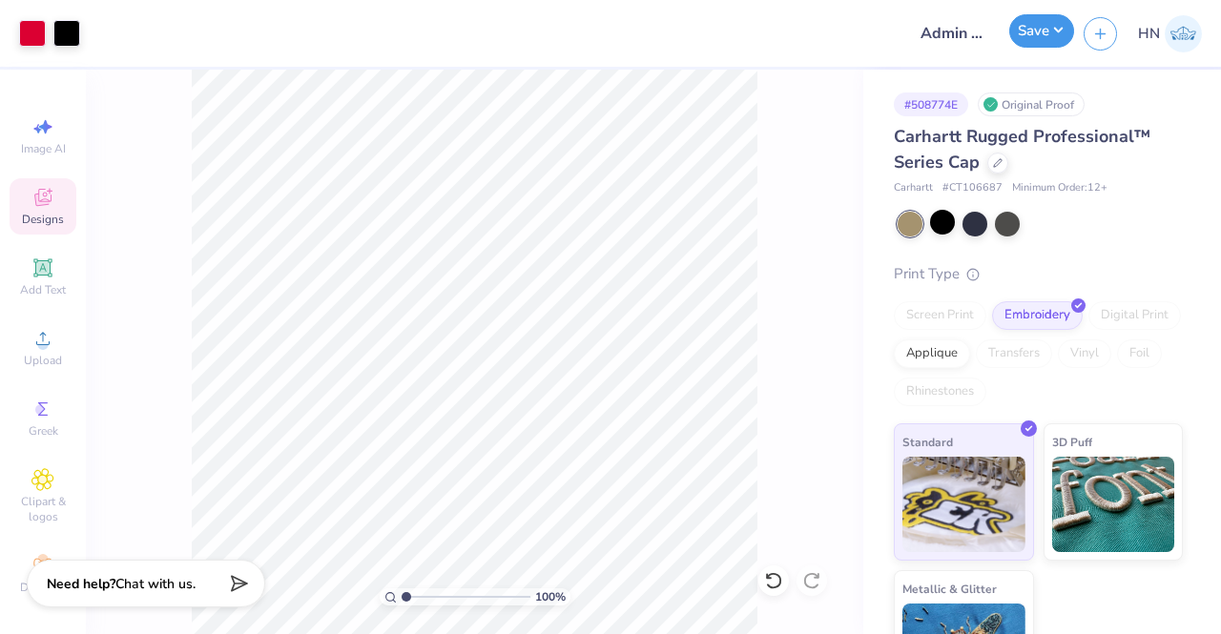
click at [1016, 32] on button "Save" at bounding box center [1041, 30] width 65 height 33
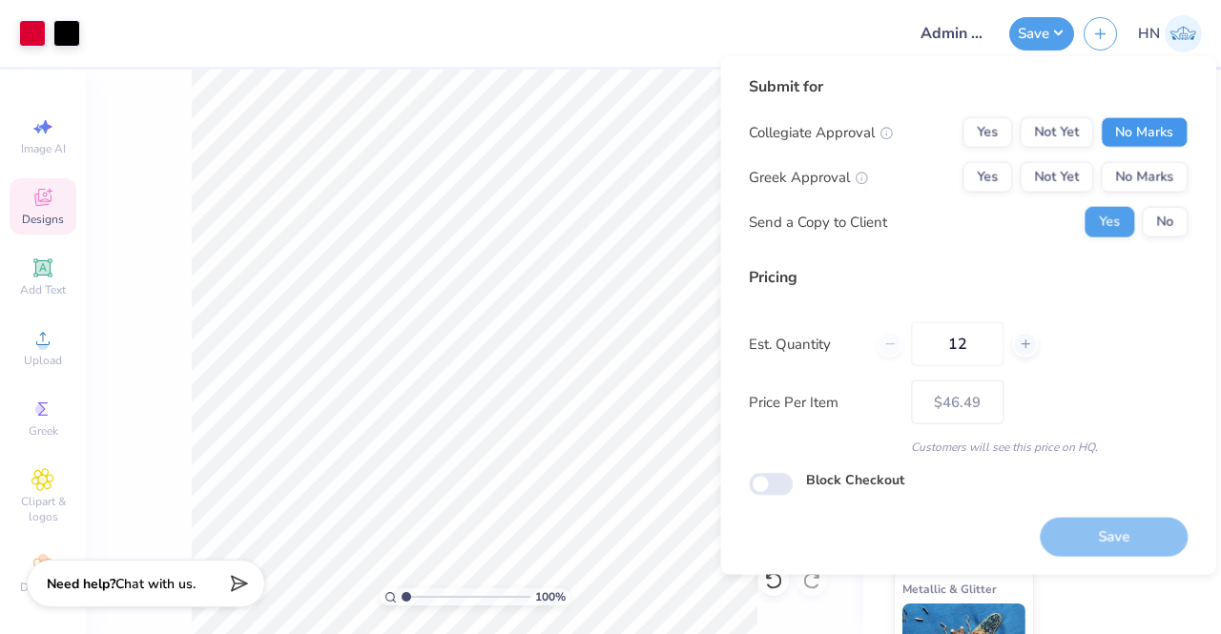
click at [1130, 130] on button "No Marks" at bounding box center [1144, 132] width 87 height 31
click at [1131, 158] on div "Collegiate Approval Yes Not Yet No Marks Greek Approval Yes Not Yet No Marks Se…" at bounding box center [968, 177] width 439 height 120
click at [1150, 186] on button "No Marks" at bounding box center [1144, 177] width 87 height 31
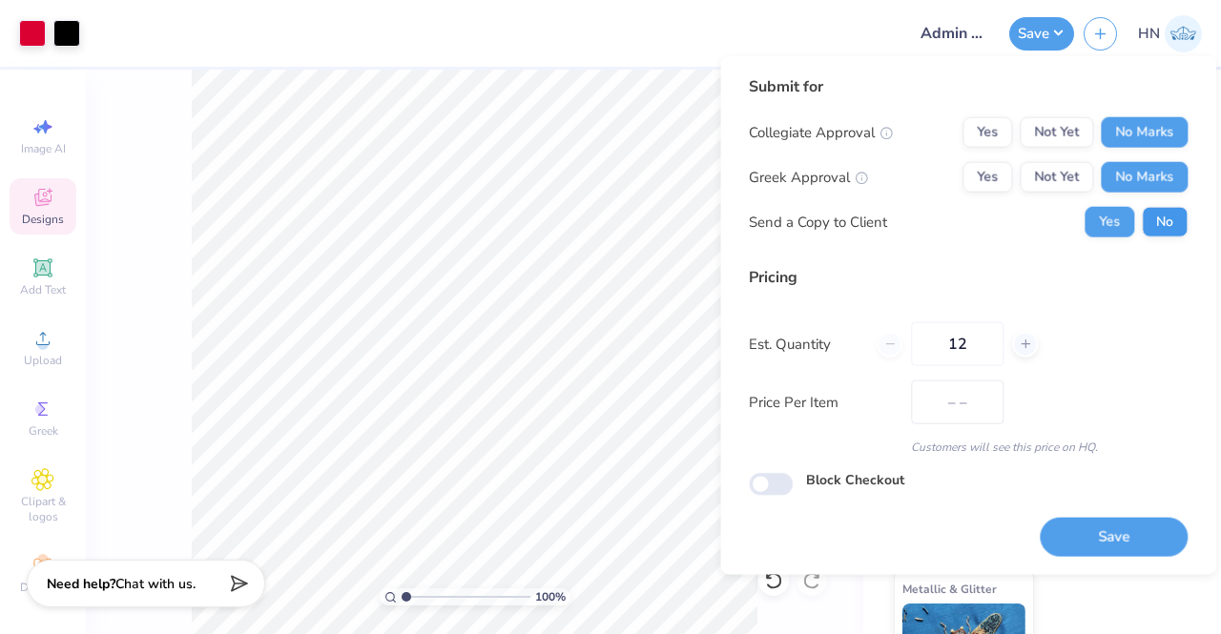
click at [1177, 233] on button "No" at bounding box center [1165, 222] width 46 height 31
drag, startPoint x: 1119, startPoint y: 531, endPoint x: 1049, endPoint y: 520, distance: 71.5
click at [1124, 530] on button "Save" at bounding box center [1114, 536] width 148 height 39
type input "– –"
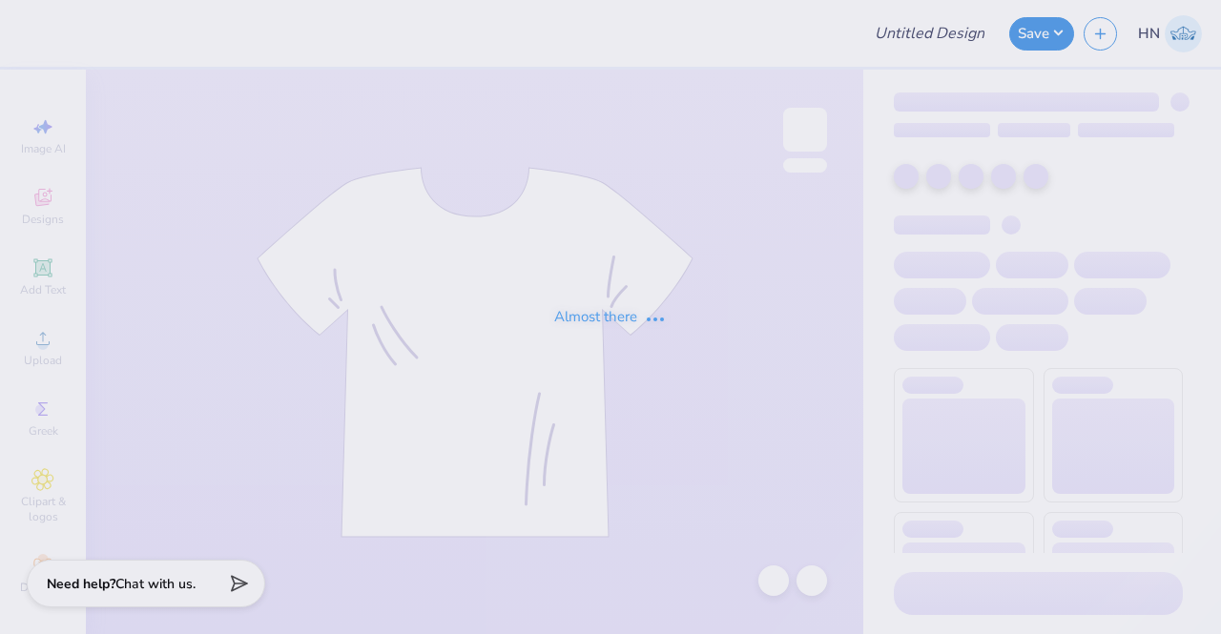
type input "Admin Mocks!"
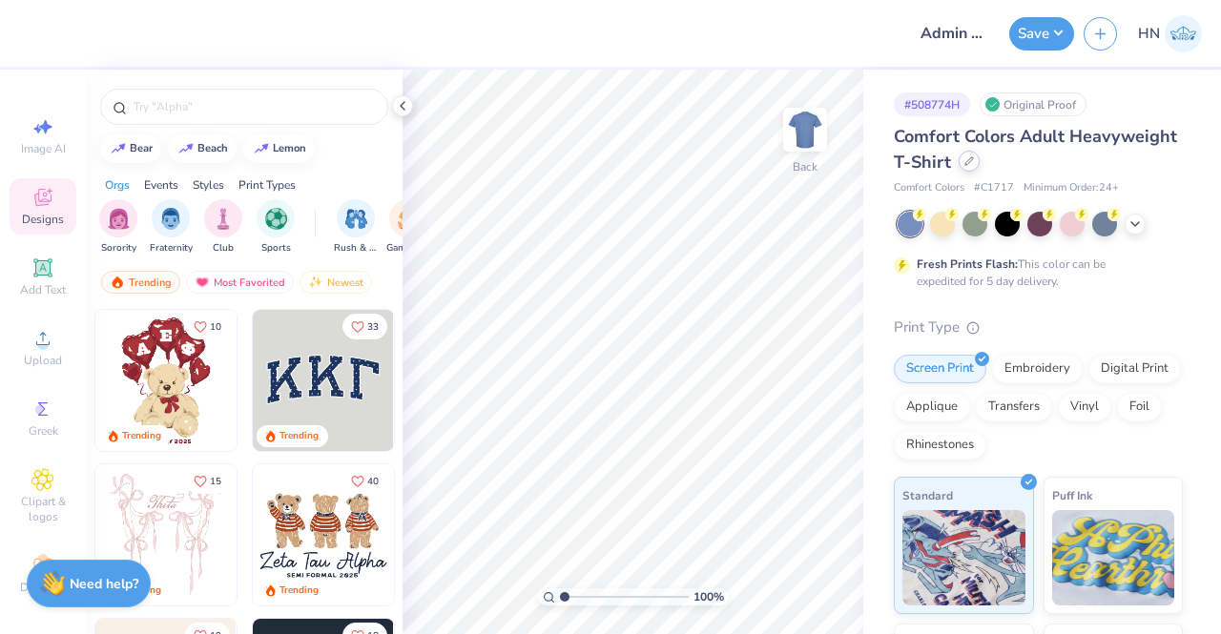
click at [974, 160] on icon at bounding box center [970, 161] width 10 height 10
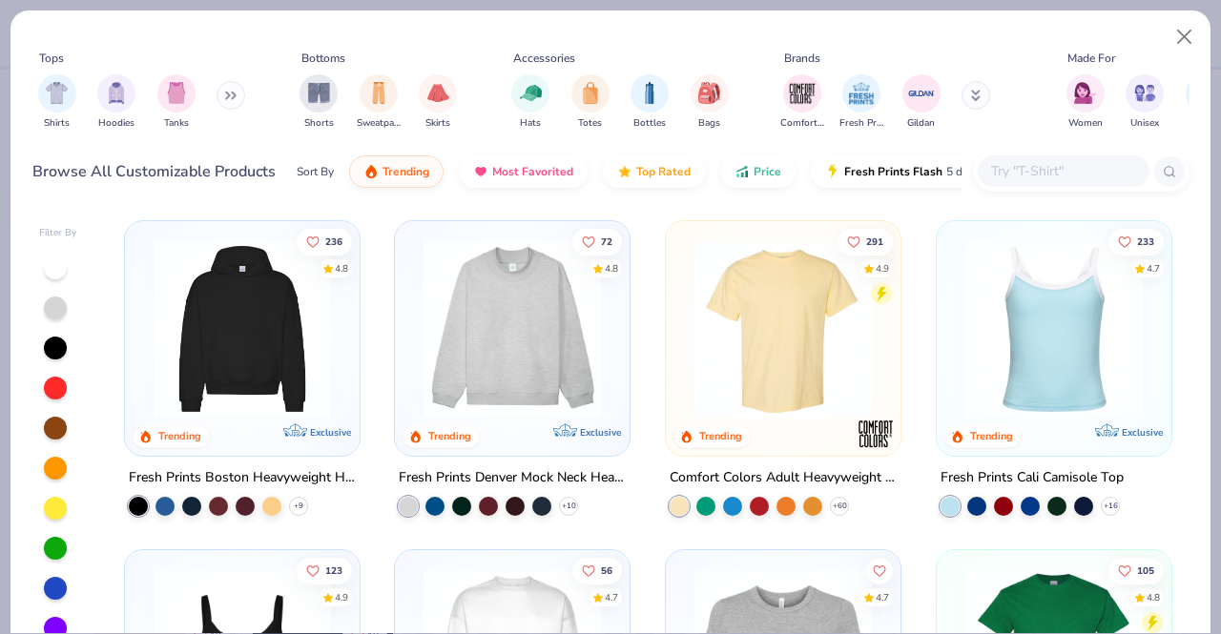
click at [1078, 171] on input "text" at bounding box center [1062, 171] width 147 height 22
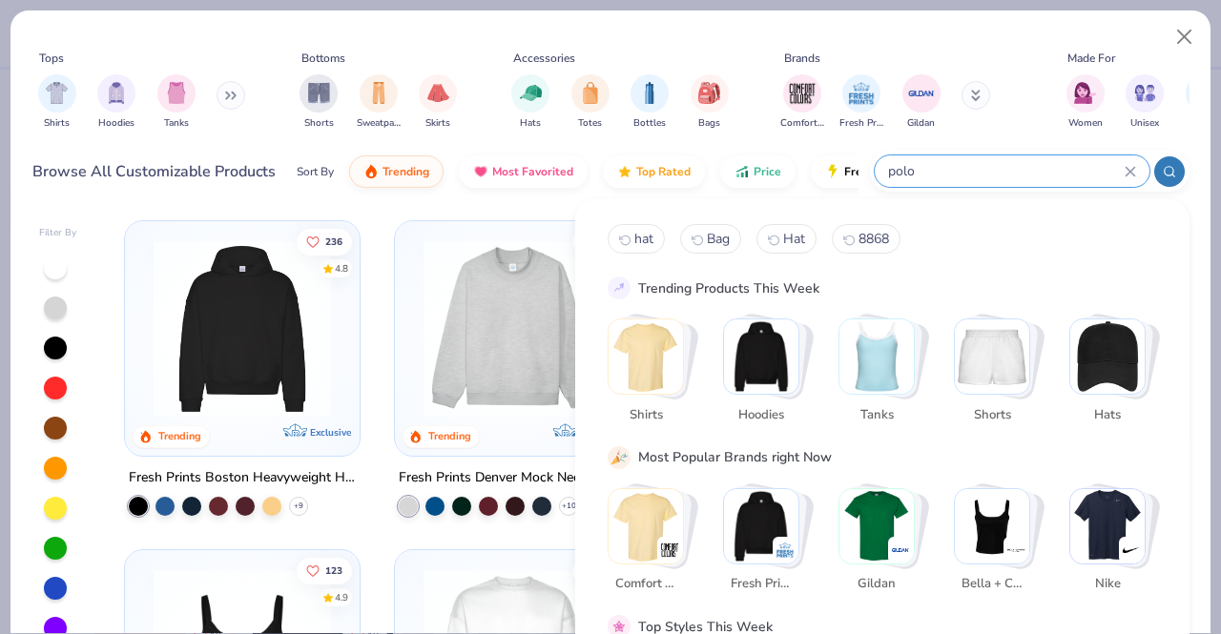
type input "polo"
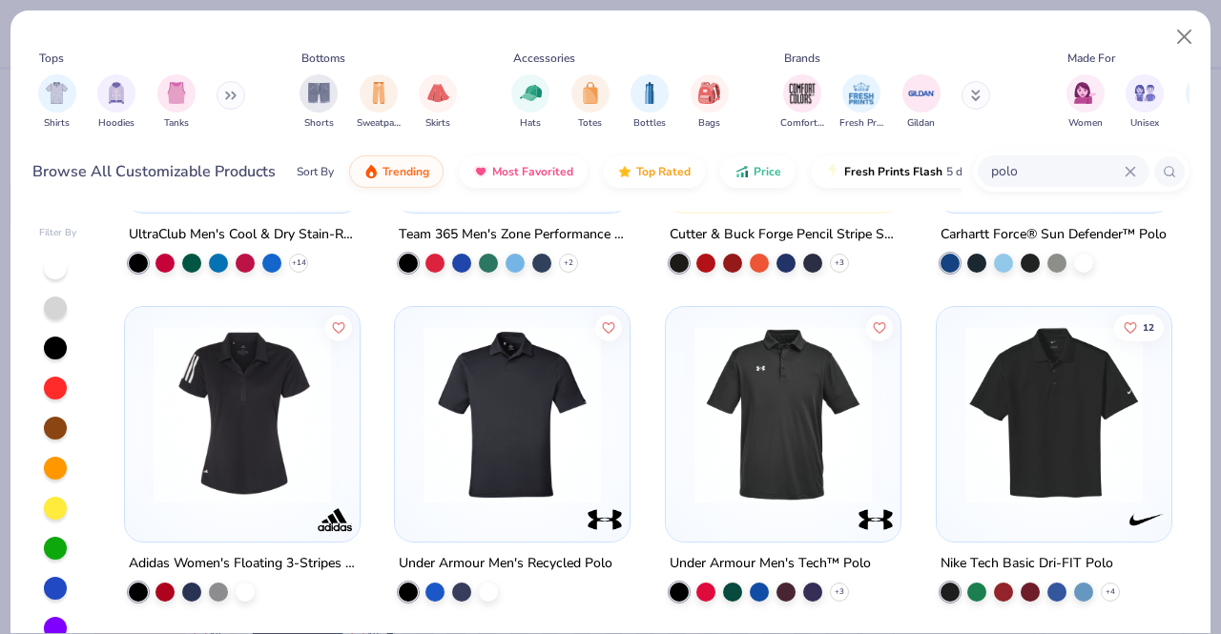
scroll to position [668, 0]
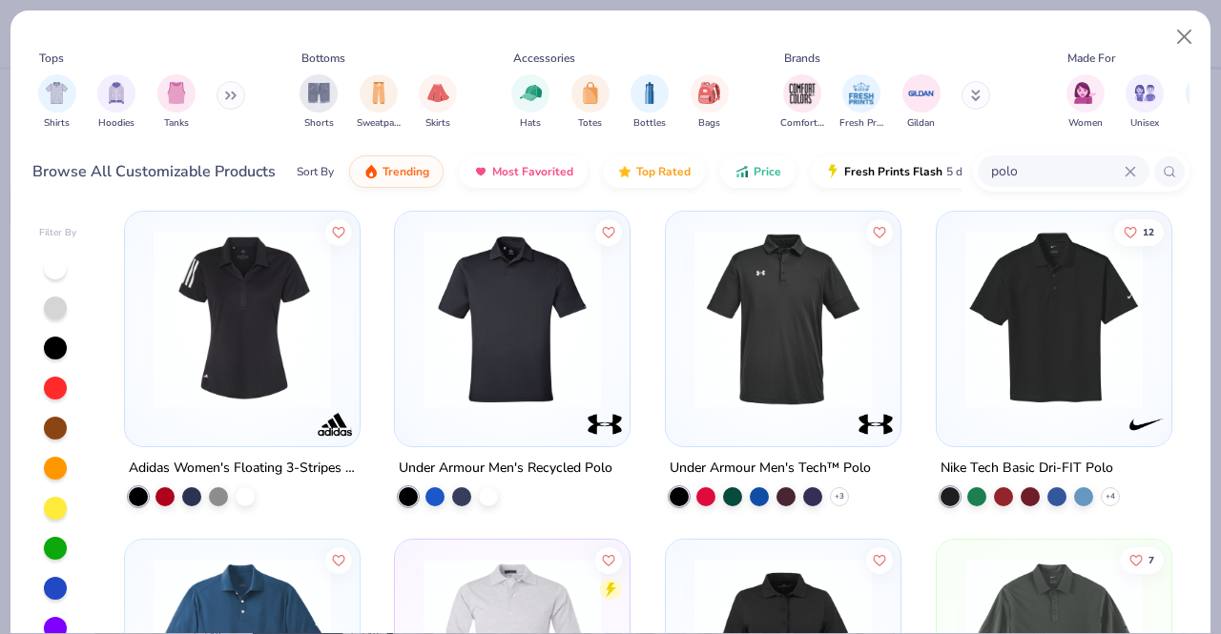
click at [1103, 398] on img at bounding box center [1054, 318] width 197 height 177
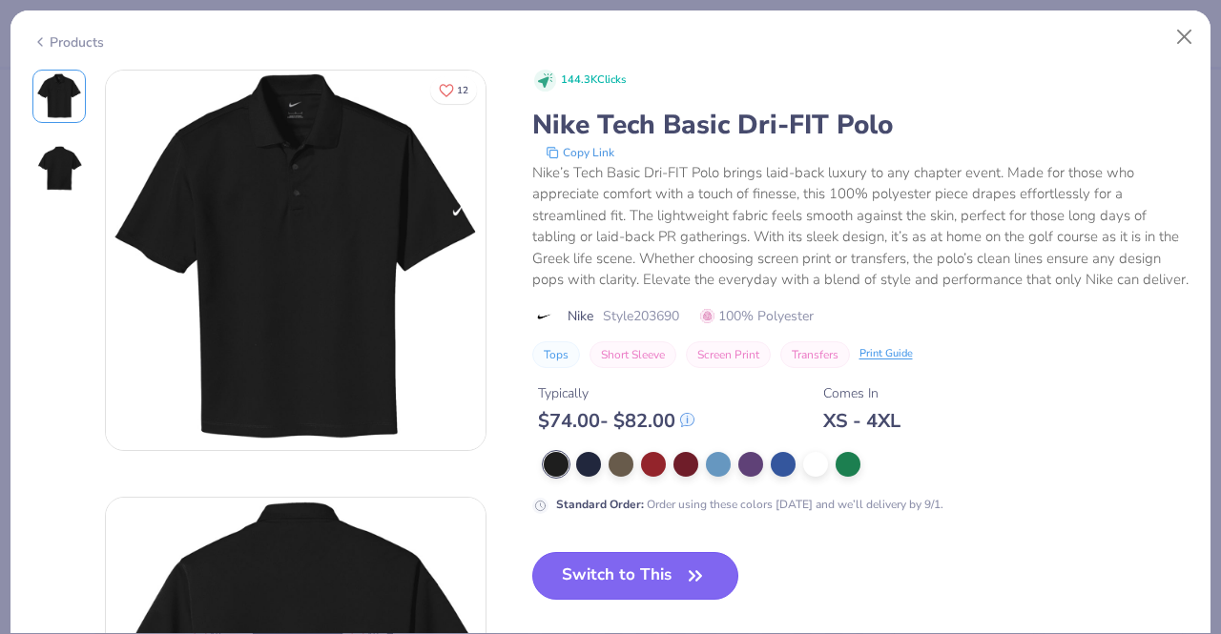
click at [698, 590] on icon "button" at bounding box center [695, 576] width 27 height 27
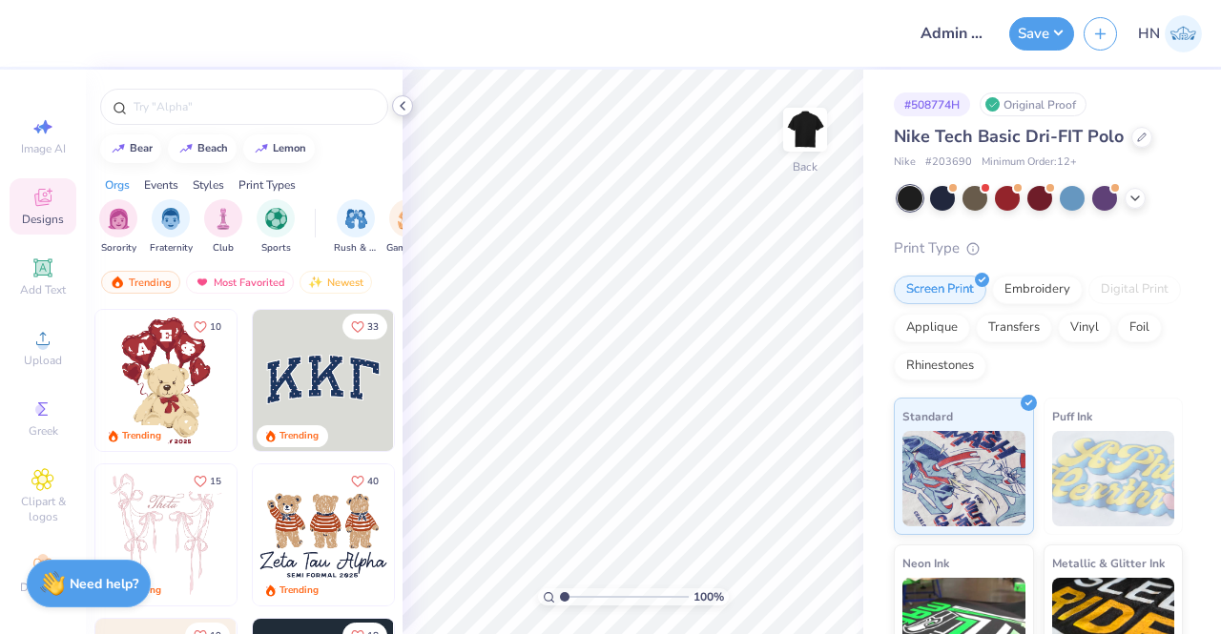
click at [403, 101] on icon at bounding box center [402, 105] width 15 height 15
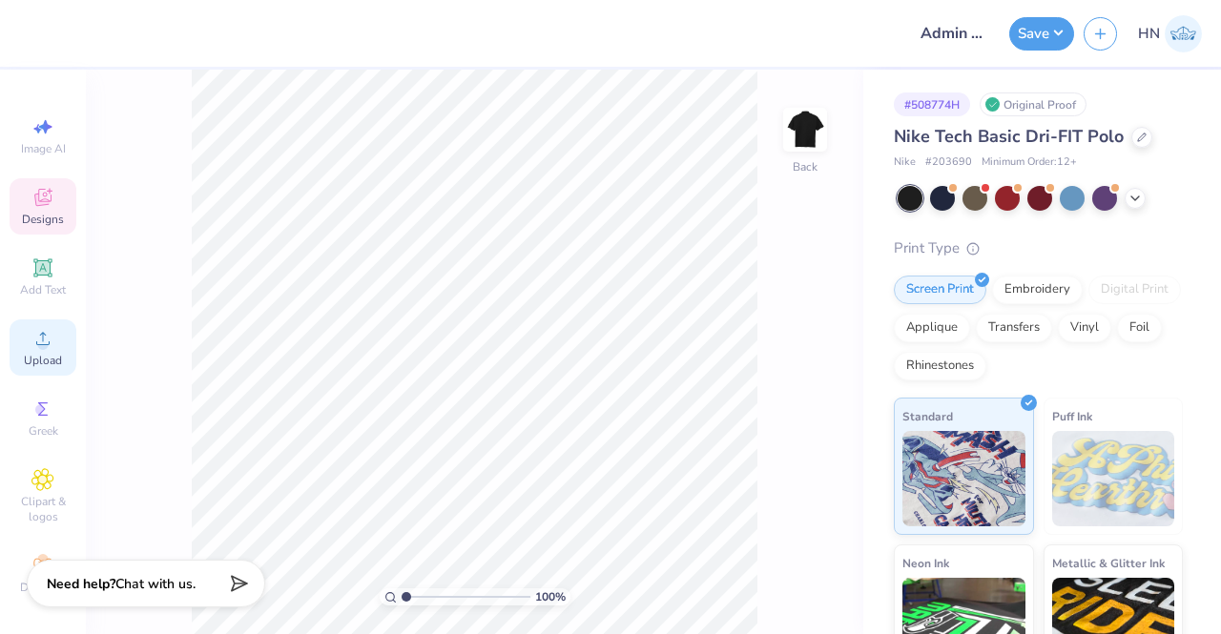
click at [44, 346] on icon at bounding box center [42, 338] width 23 height 23
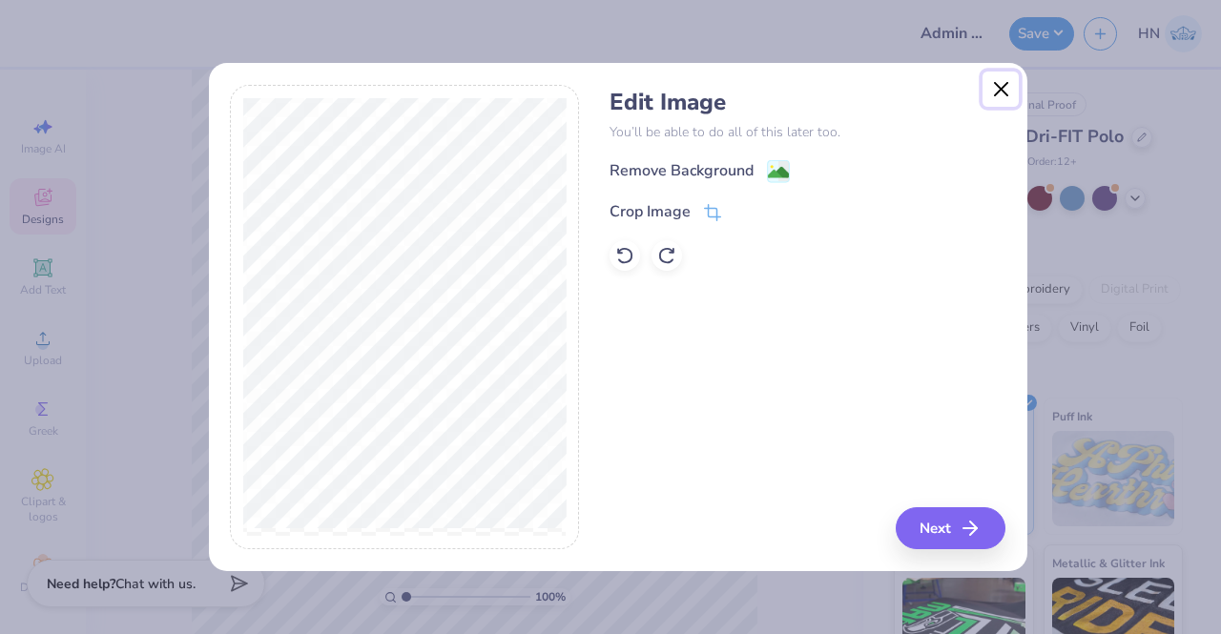
click at [1004, 86] on button "Close" at bounding box center [1001, 90] width 36 height 36
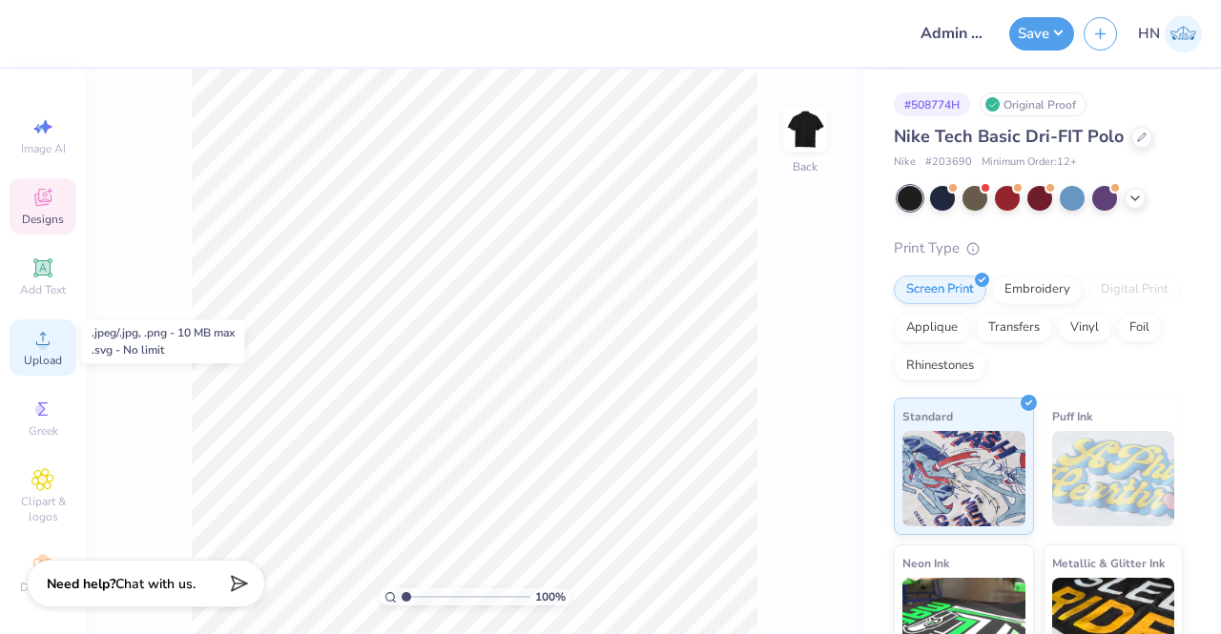
click at [46, 339] on icon at bounding box center [42, 338] width 23 height 23
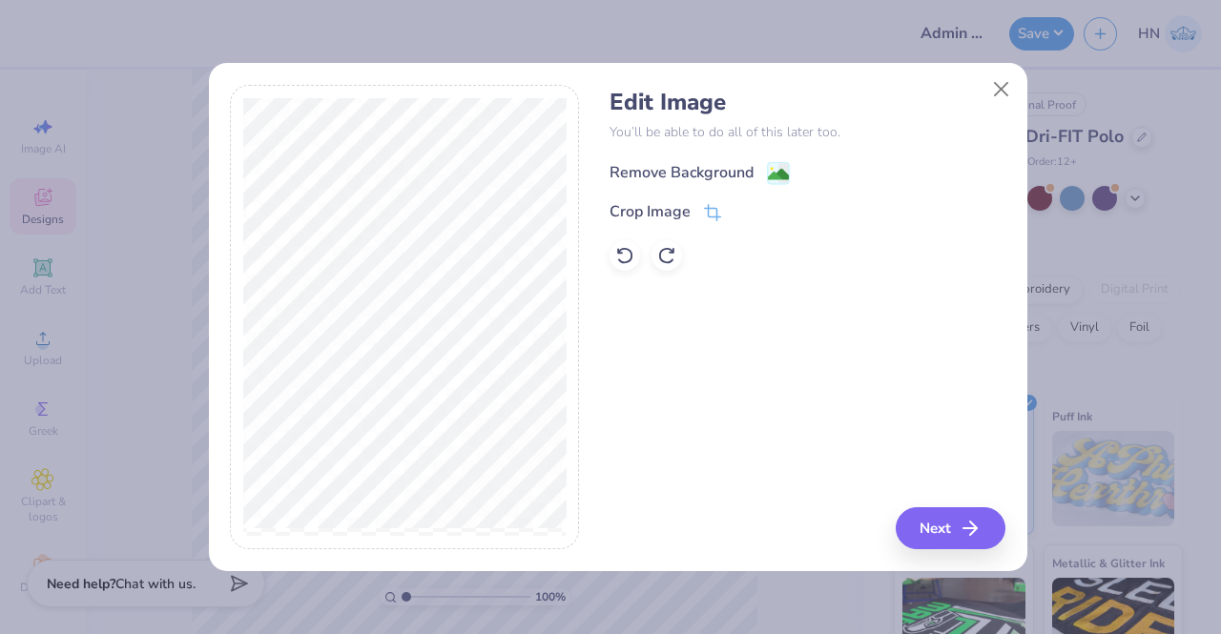
click at [738, 169] on div "Remove Background" at bounding box center [682, 172] width 144 height 23
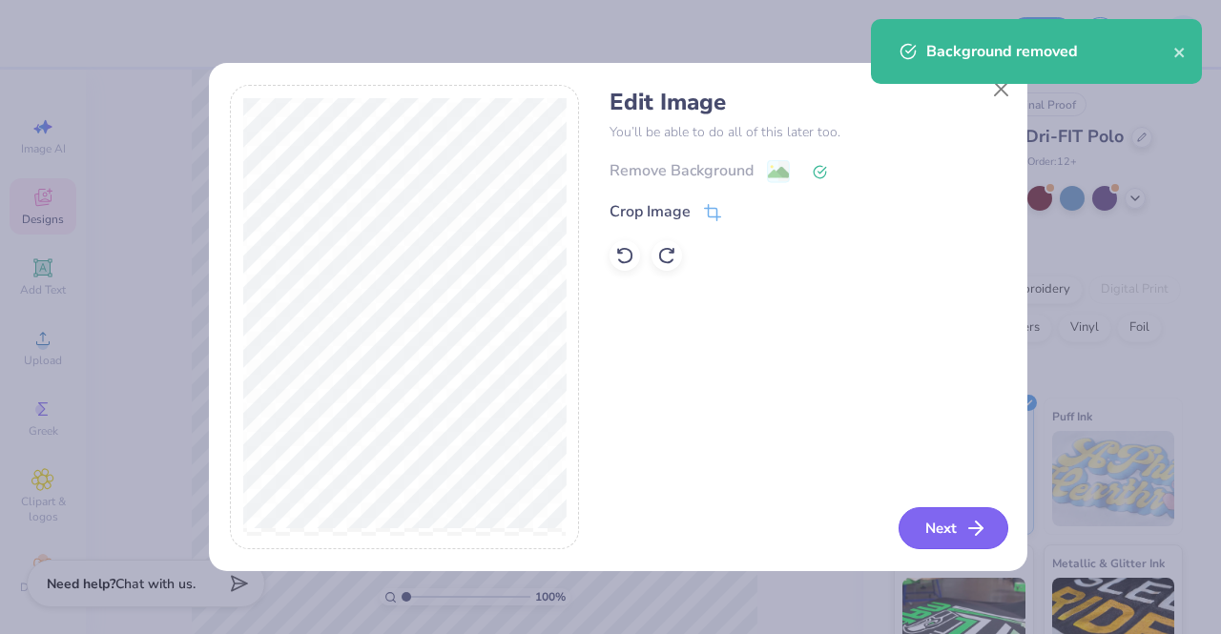
click at [943, 523] on button "Next" at bounding box center [954, 529] width 110 height 42
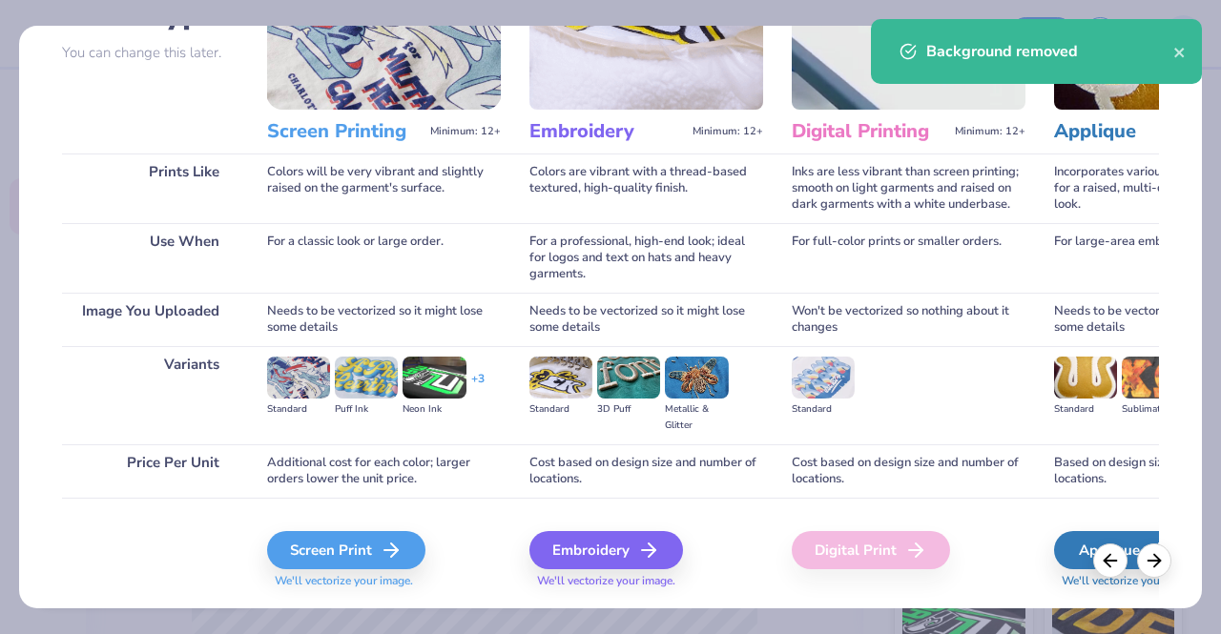
scroll to position [220, 0]
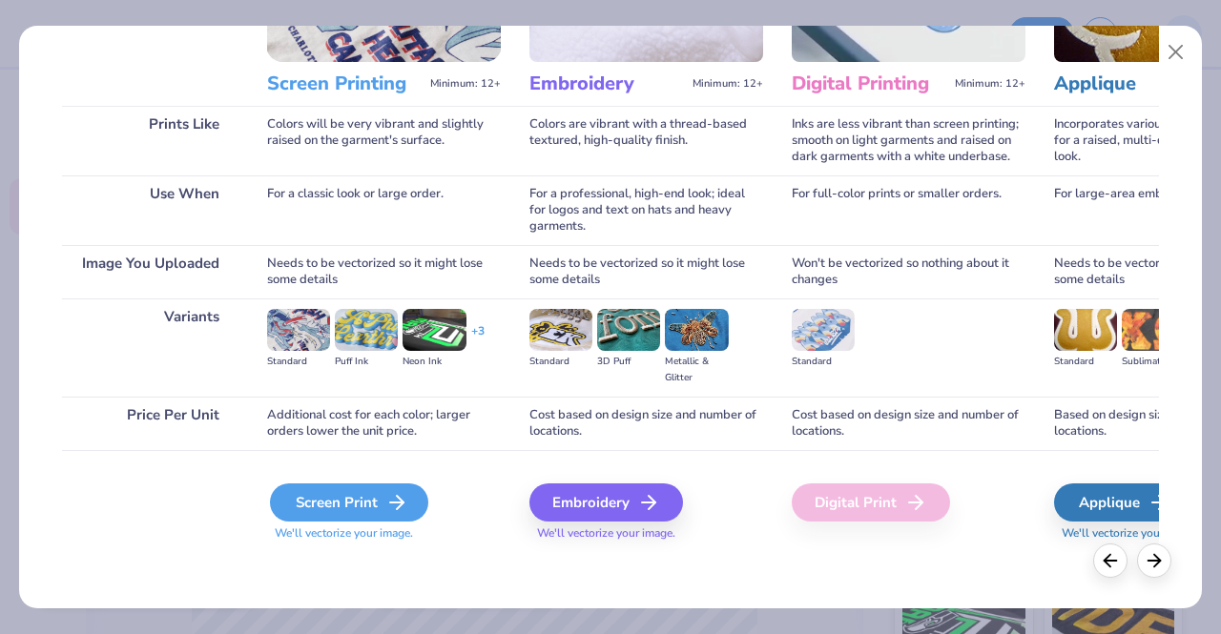
click at [356, 500] on div "Screen Print" at bounding box center [349, 503] width 158 height 38
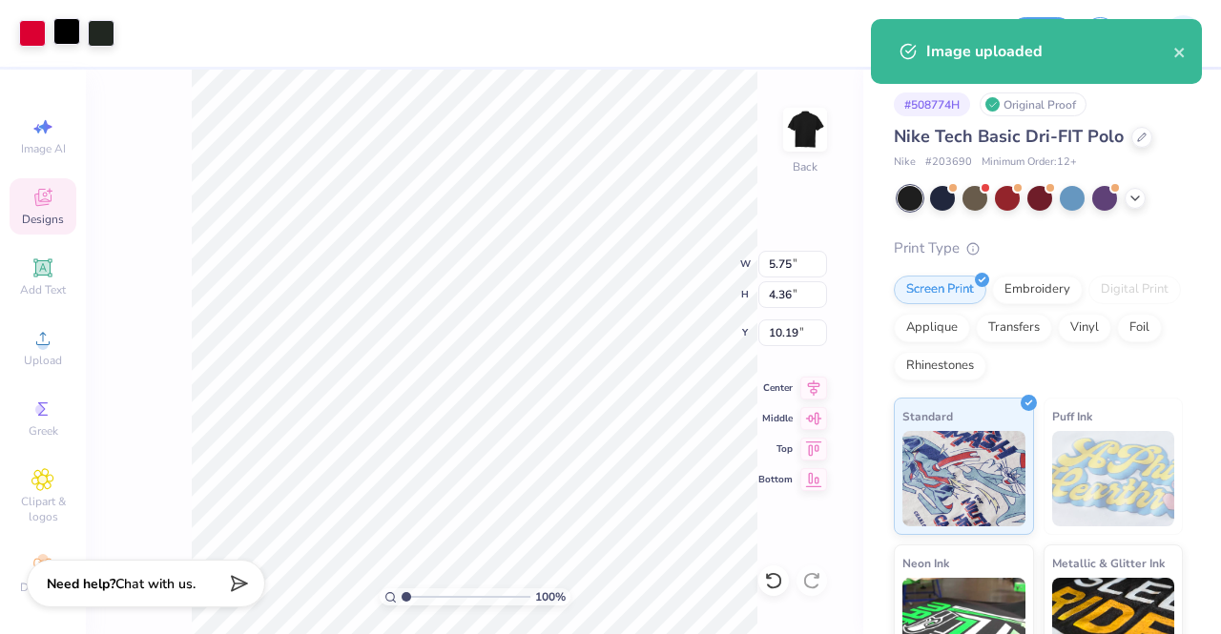
click at [59, 25] on div at bounding box center [66, 31] width 27 height 27
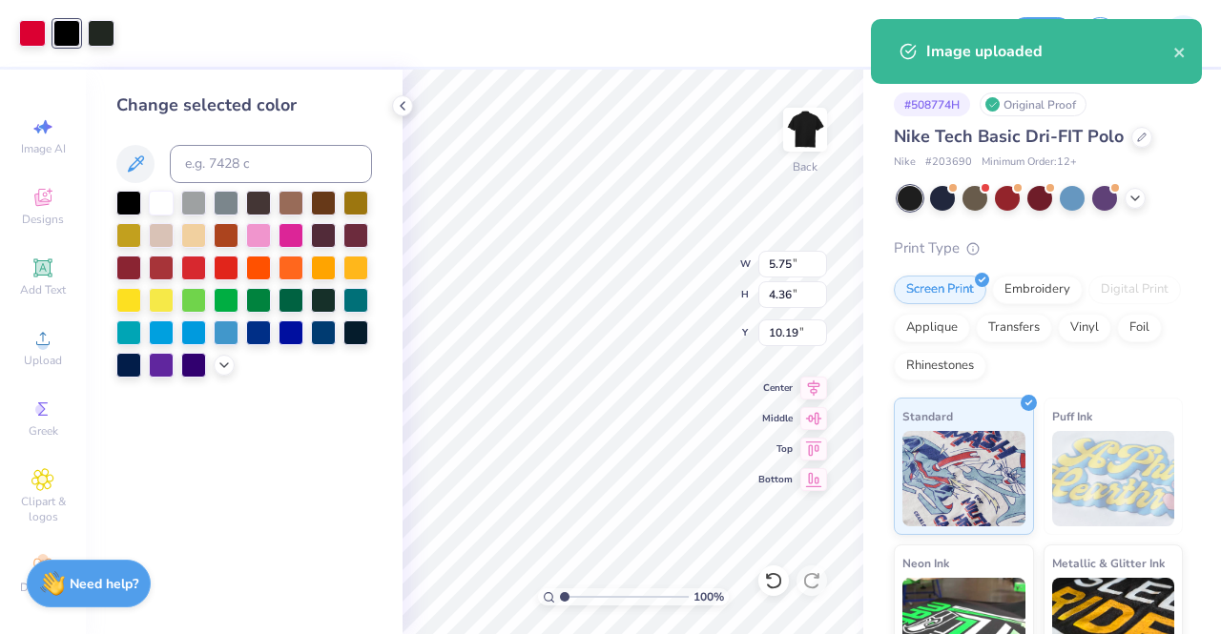
drag, startPoint x: 160, startPoint y: 201, endPoint x: 112, endPoint y: 87, distance: 124.4
click at [160, 202] on div at bounding box center [161, 203] width 25 height 25
click at [94, 34] on div at bounding box center [101, 31] width 27 height 27
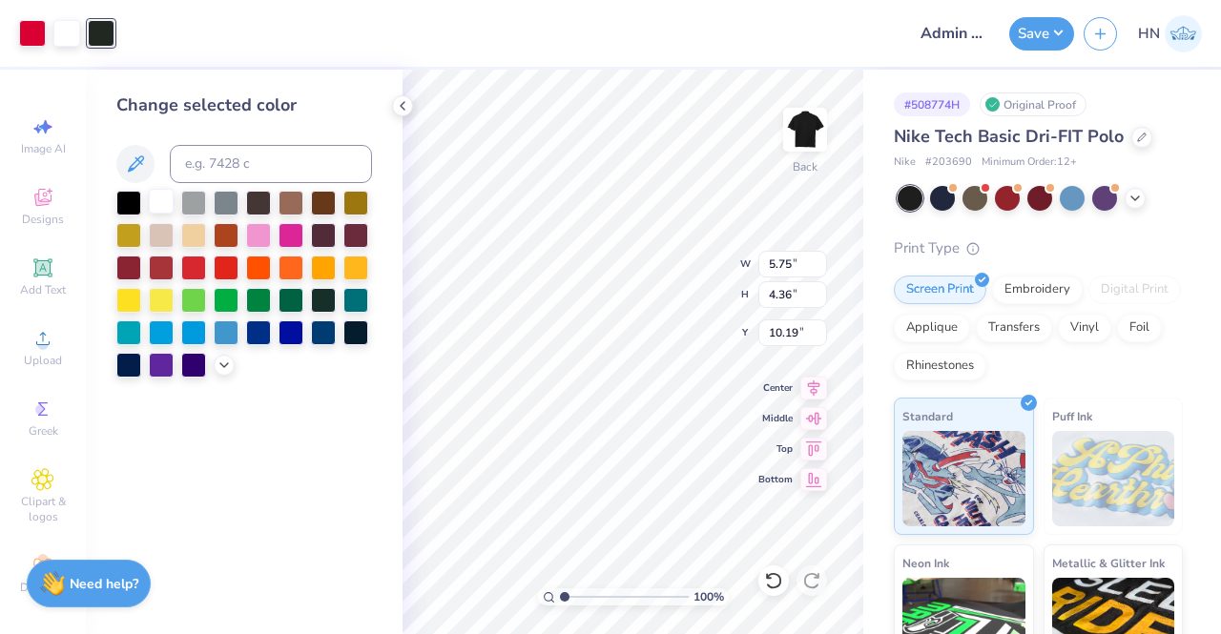
click at [169, 205] on div at bounding box center [161, 201] width 25 height 25
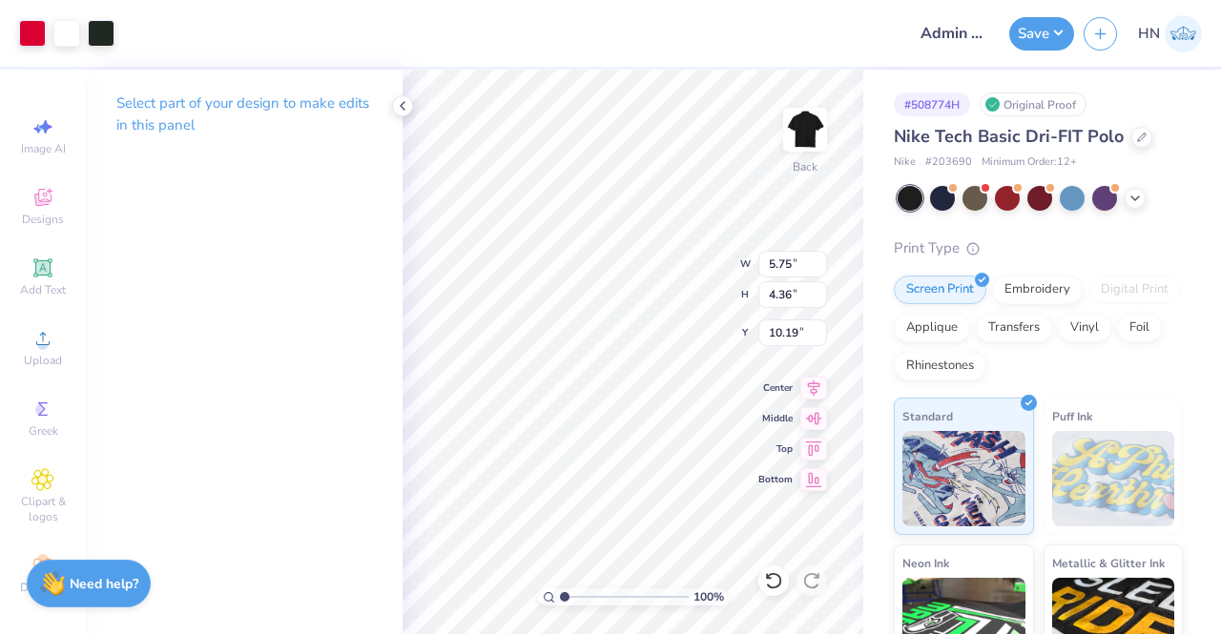
type input "3.00"
type input "3.01"
type input "2.28"
click at [786, 260] on input "3.01" at bounding box center [793, 264] width 69 height 27
click at [95, 38] on div at bounding box center [101, 31] width 27 height 27
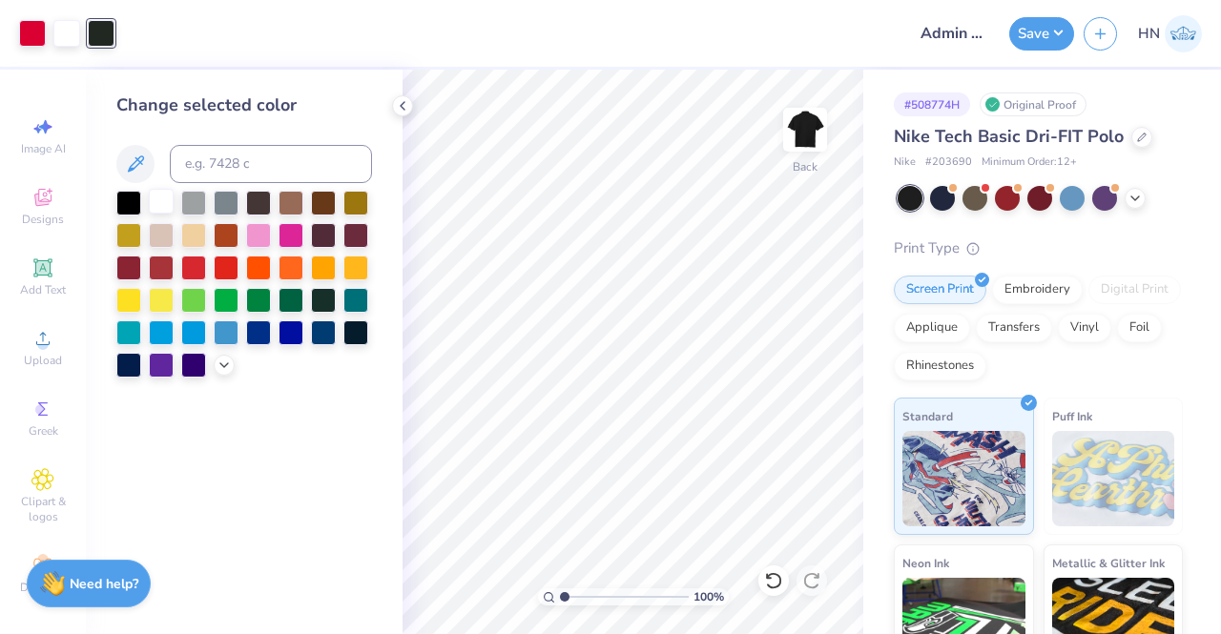
click at [168, 198] on div at bounding box center [161, 201] width 25 height 25
click at [78, 38] on div at bounding box center [66, 33] width 27 height 27
click at [168, 192] on div at bounding box center [161, 201] width 25 height 25
click at [1044, 30] on button "Save" at bounding box center [1041, 30] width 65 height 33
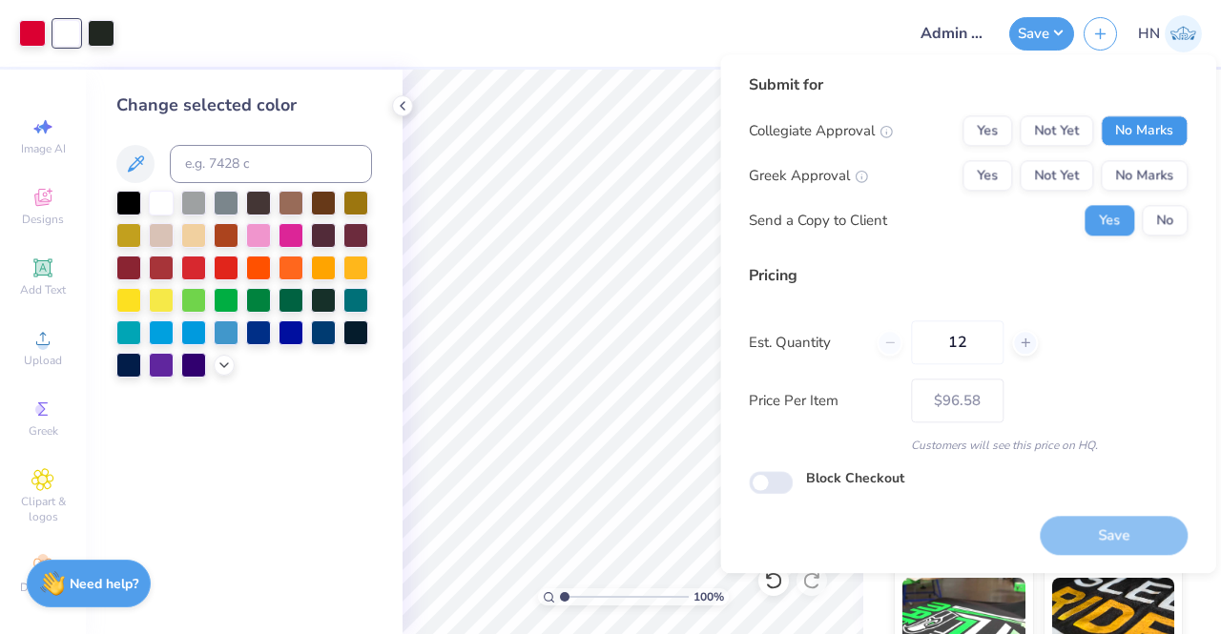
click at [1156, 127] on button "No Marks" at bounding box center [1144, 130] width 87 height 31
click at [1160, 159] on div "Collegiate Approval Yes Not Yet No Marks Greek Approval Yes Not Yet No Marks Se…" at bounding box center [968, 175] width 439 height 120
click at [1160, 180] on button "No Marks" at bounding box center [1144, 175] width 87 height 31
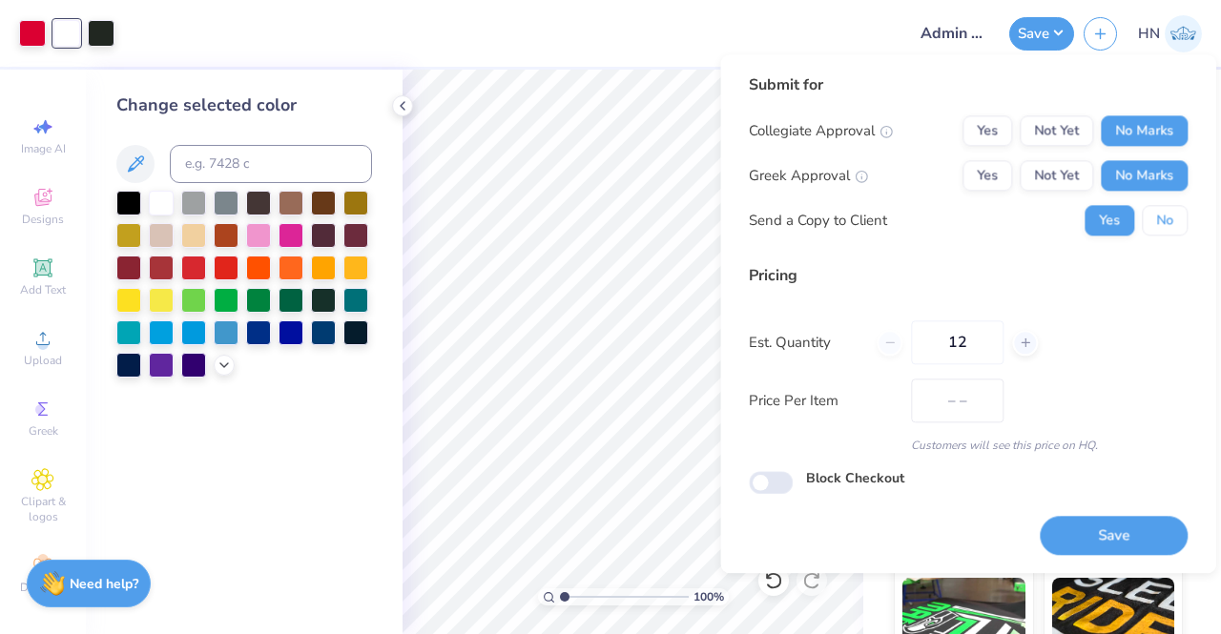
click at [1156, 214] on button "No" at bounding box center [1165, 220] width 46 height 31
drag, startPoint x: 1101, startPoint y: 531, endPoint x: 894, endPoint y: 521, distance: 207.3
click at [1098, 533] on button "Save" at bounding box center [1114, 535] width 148 height 39
type input "$96.58"
